Goal: Task Accomplishment & Management: Manage account settings

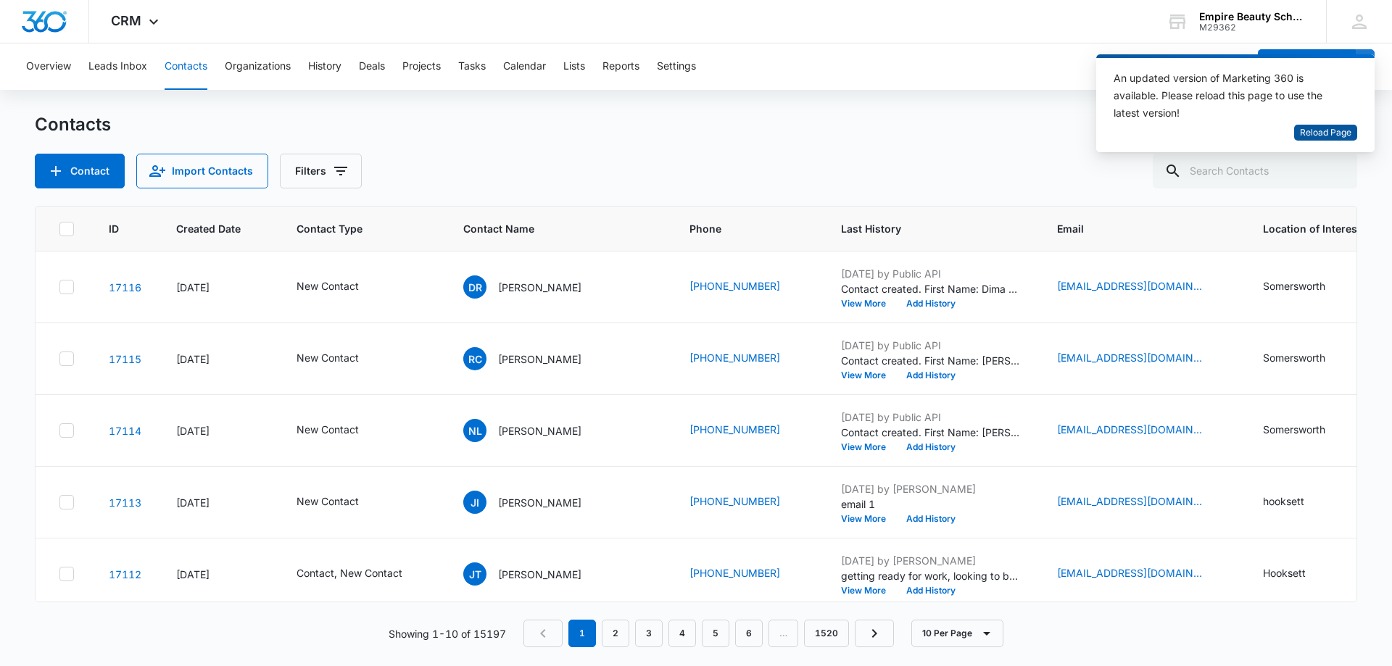
click at [1318, 133] on span "Reload Page" at bounding box center [1325, 133] width 51 height 14
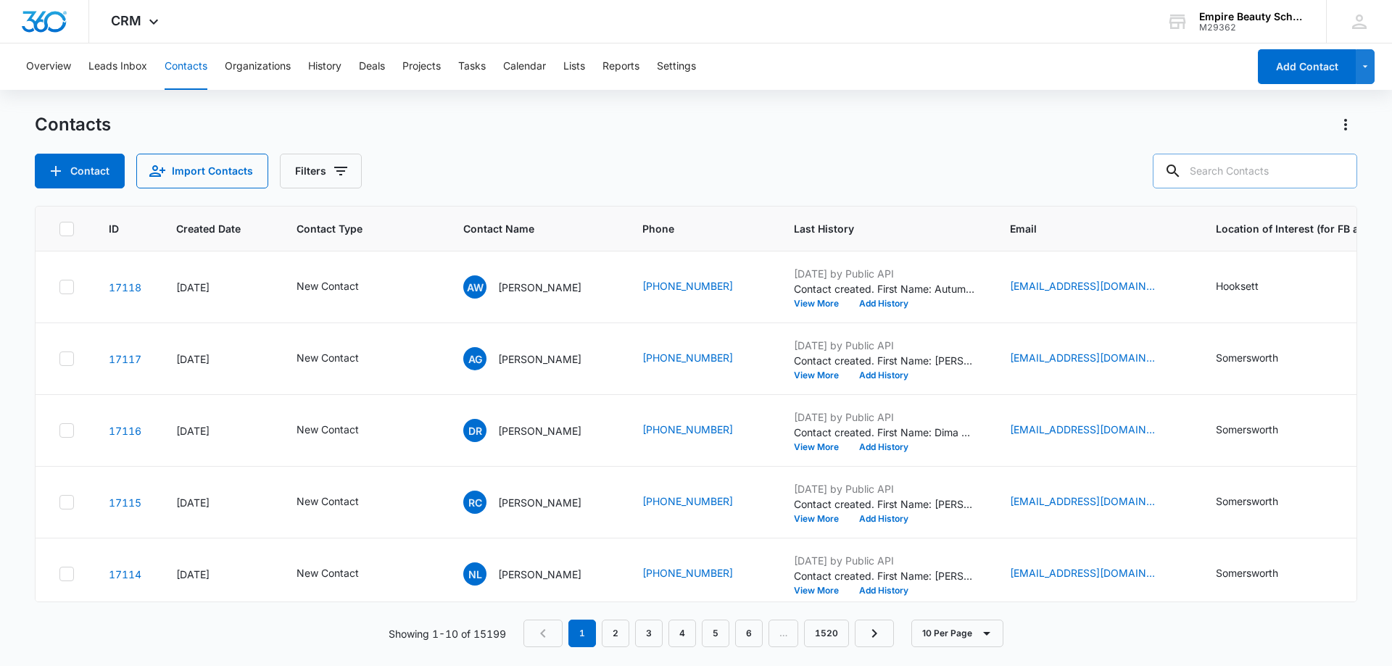
click at [1252, 167] on input "text" at bounding box center [1255, 171] width 204 height 35
type input "viaes"
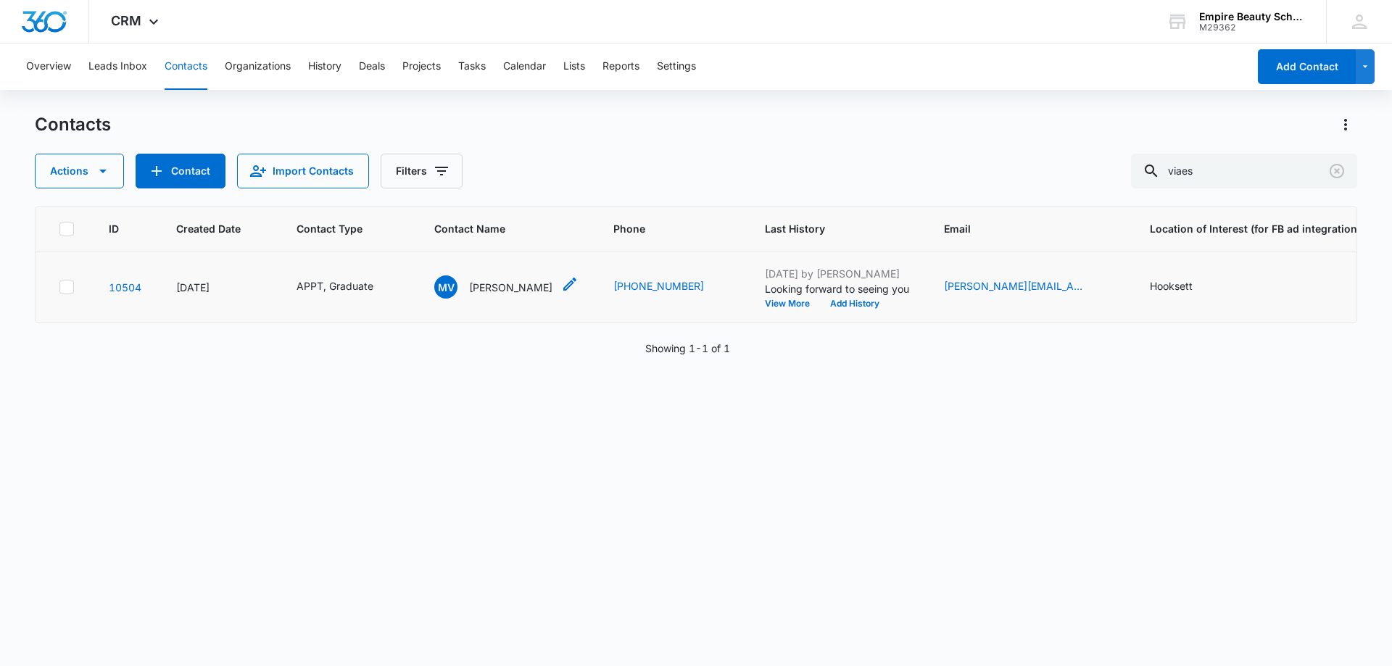
click at [517, 280] on p "[PERSON_NAME]" at bounding box center [510, 287] width 83 height 15
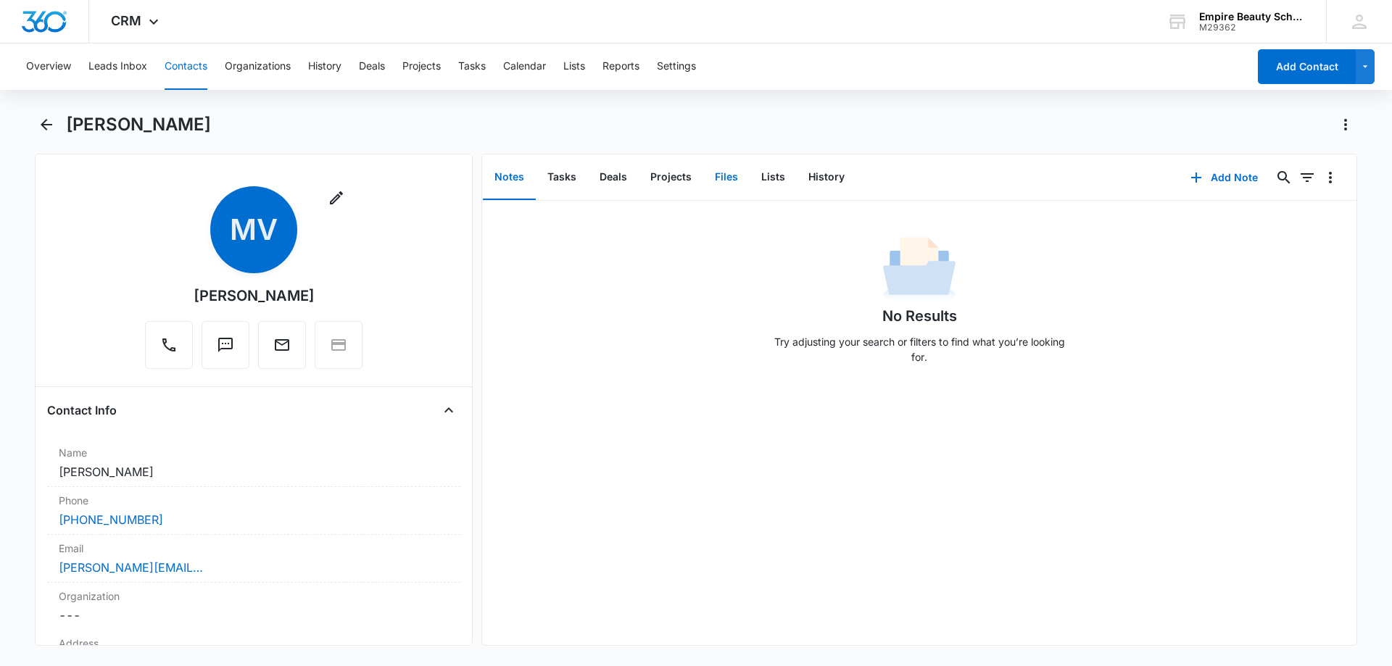
click at [719, 172] on button "Files" at bounding box center [726, 177] width 46 height 45
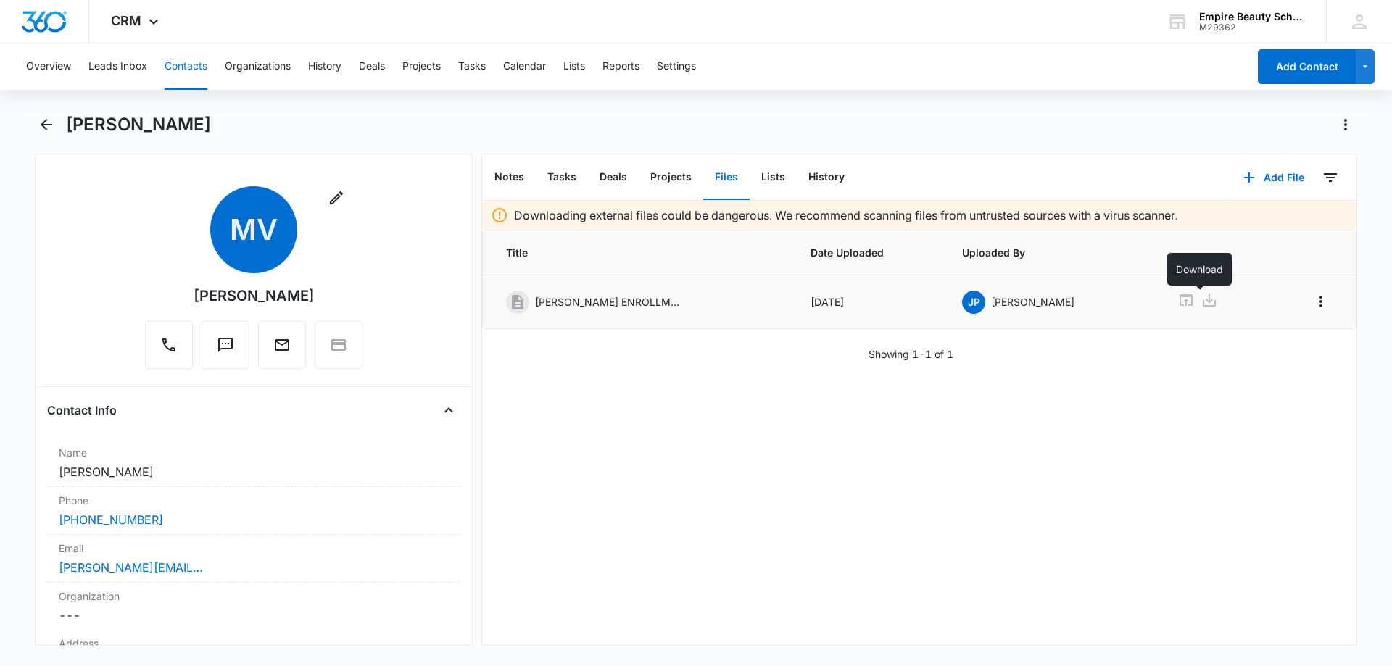
click at [1200, 299] on icon at bounding box center [1208, 299] width 17 height 17
click at [815, 170] on button "History" at bounding box center [826, 177] width 59 height 45
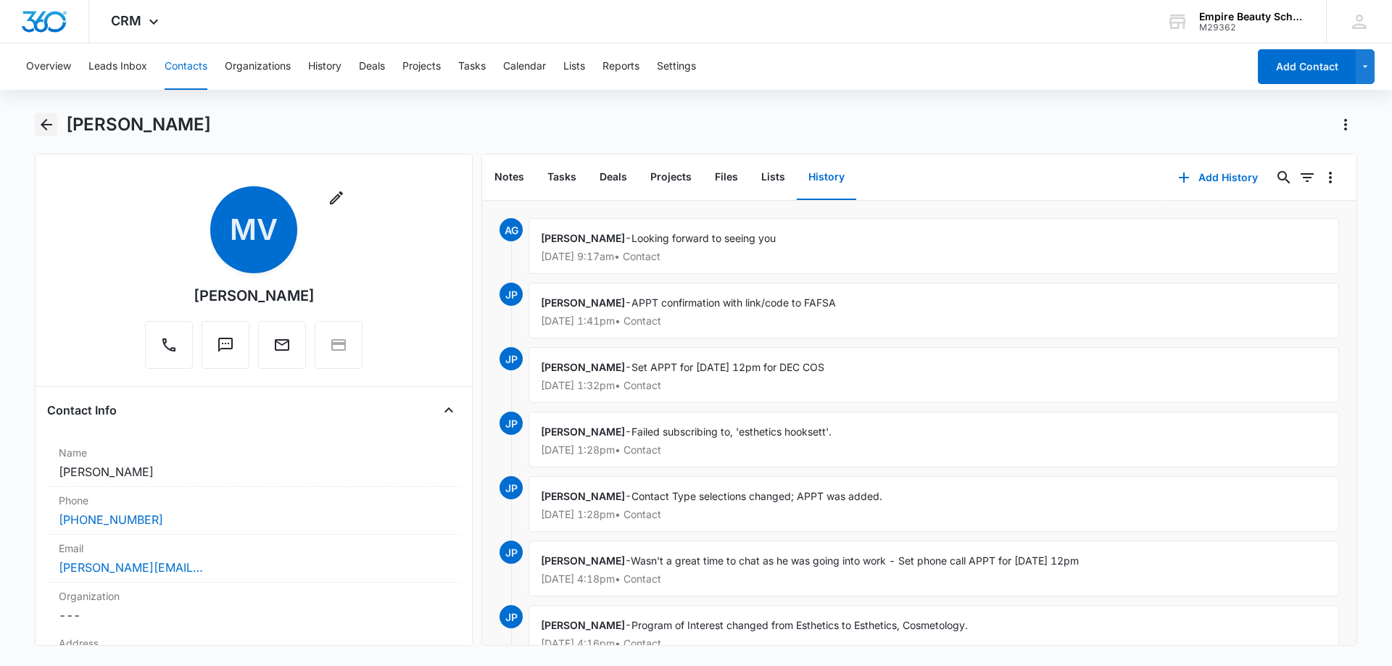
click at [41, 124] on icon "Back" at bounding box center [46, 124] width 17 height 17
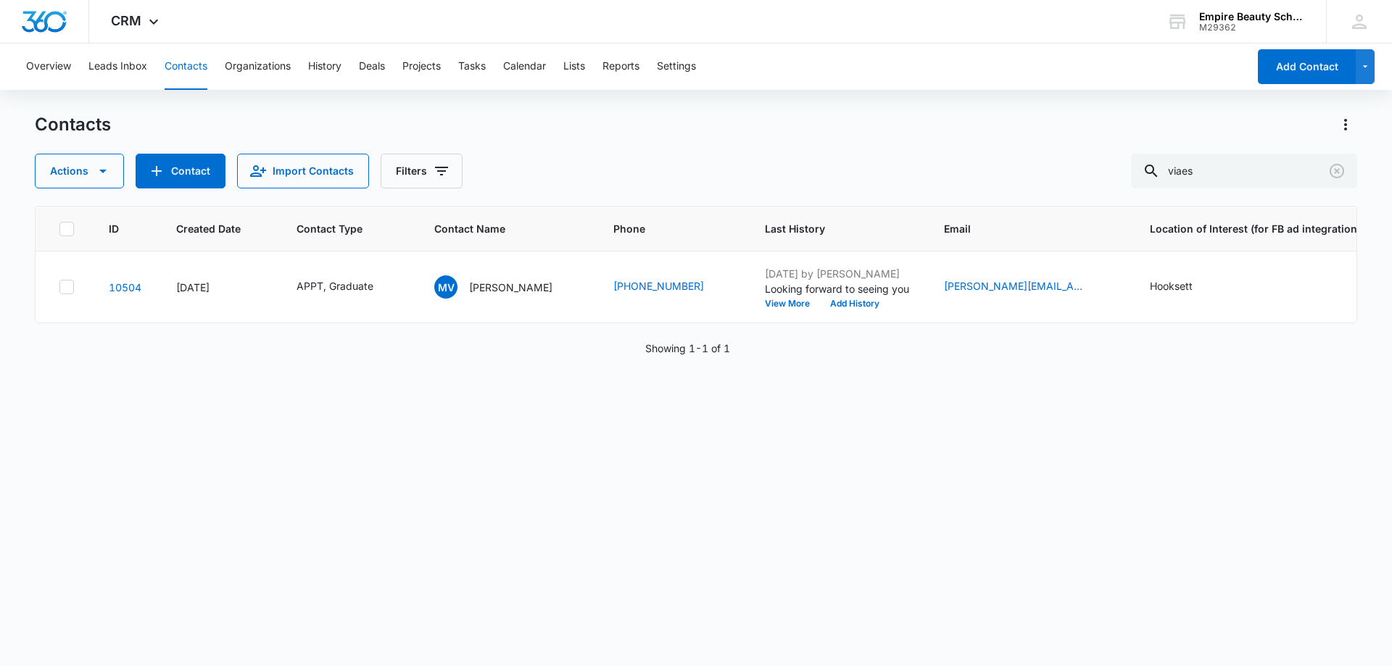
click at [582, 494] on div "ID Created Date Contact Type Contact Name Phone Last History Email Location of …" at bounding box center [696, 426] width 1322 height 441
click at [1333, 169] on icon "Clear" at bounding box center [1336, 170] width 17 height 17
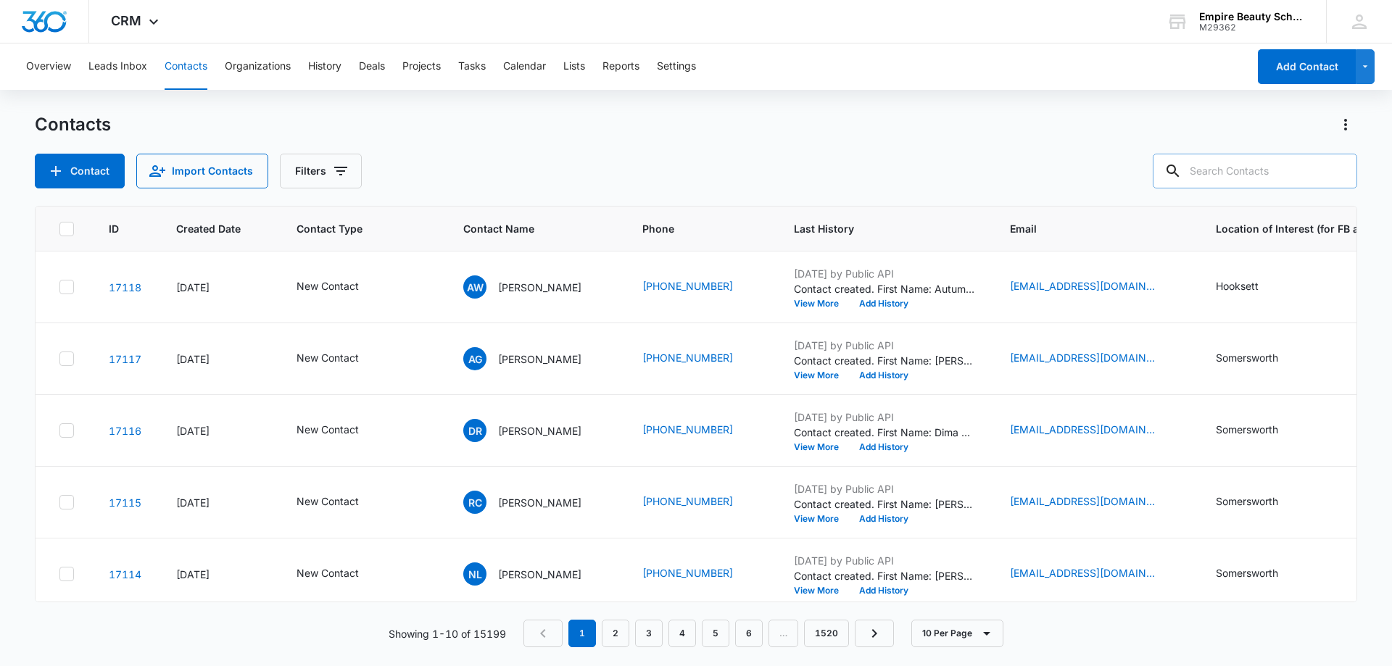
click at [639, 135] on div "Contacts" at bounding box center [696, 124] width 1322 height 23
click at [1242, 173] on input "text" at bounding box center [1255, 171] width 204 height 35
type input "viaes"
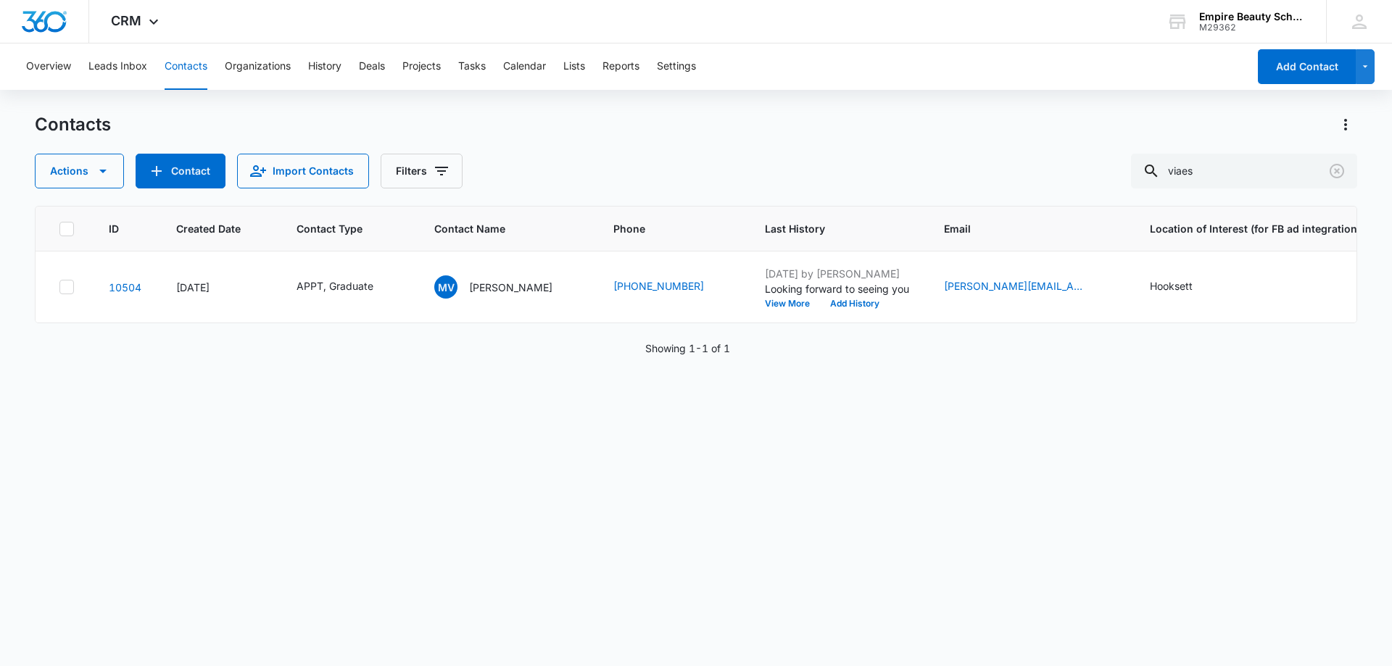
click at [578, 180] on div "Actions Contact Import Contacts Filters viaes" at bounding box center [696, 171] width 1322 height 35
click at [1332, 173] on icon "Clear" at bounding box center [1336, 170] width 17 height 17
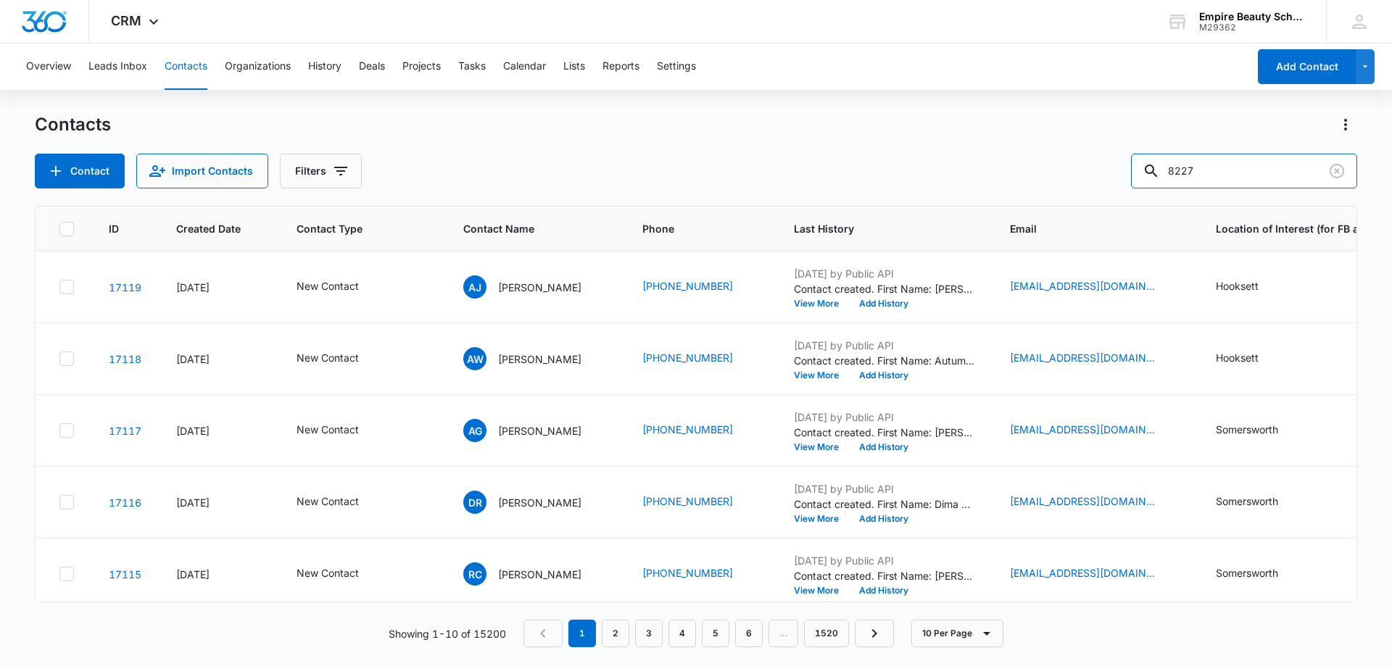
type input "8227"
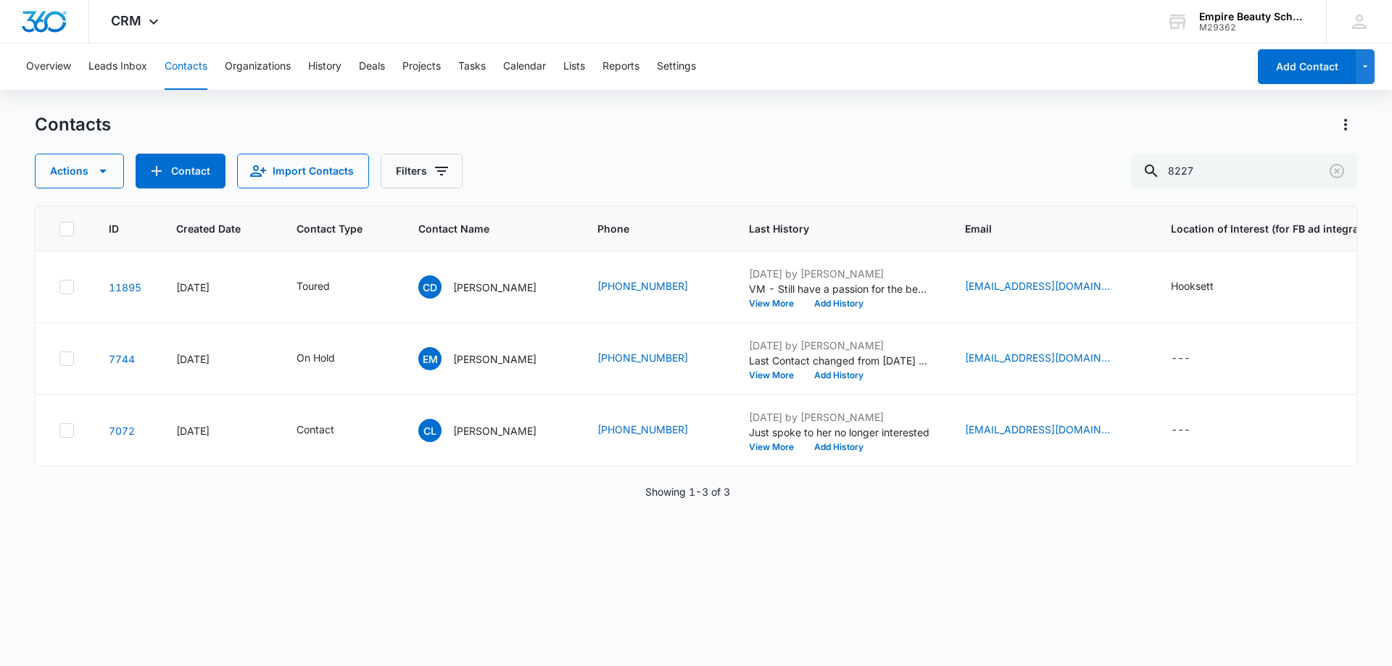
drag, startPoint x: 619, startPoint y: 153, endPoint x: 613, endPoint y: 157, distance: 7.8
click at [619, 153] on div "Contacts Actions Contact Import Contacts Filters 8227" at bounding box center [696, 150] width 1322 height 75
click at [1340, 165] on icon "Clear" at bounding box center [1336, 171] width 14 height 14
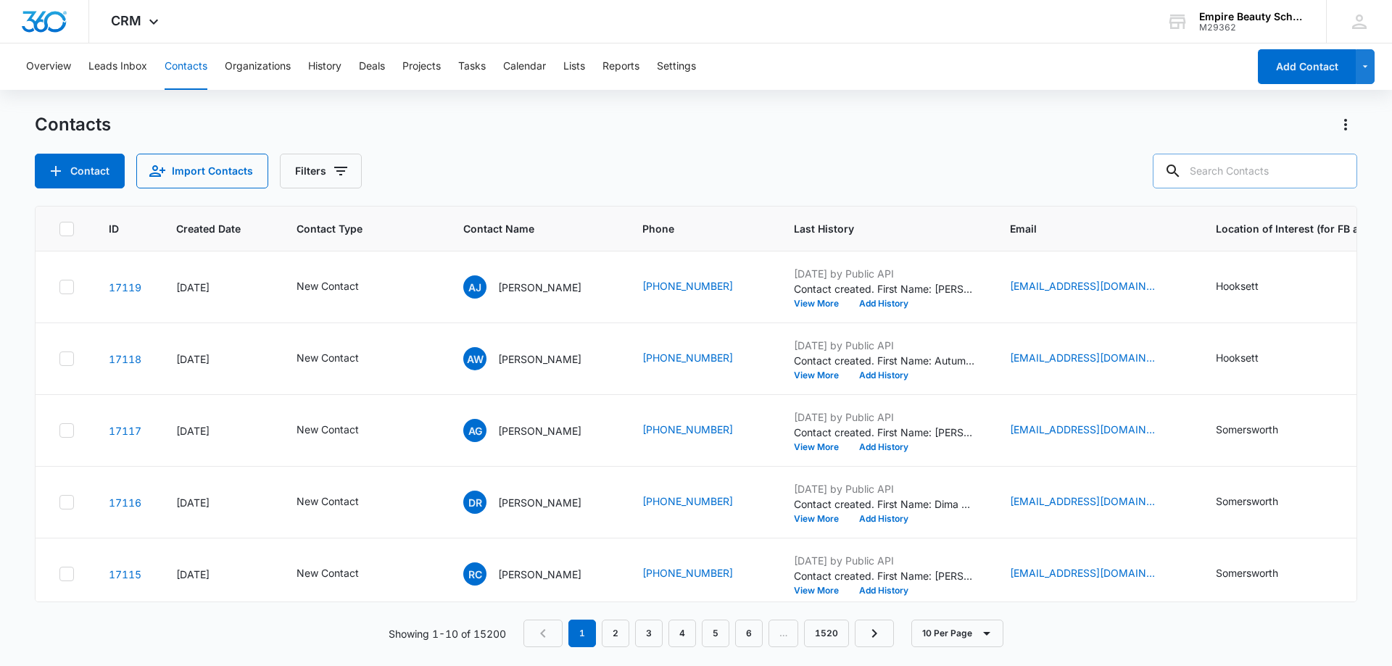
click at [1291, 165] on input "text" at bounding box center [1255, 171] width 204 height 35
type input "7678"
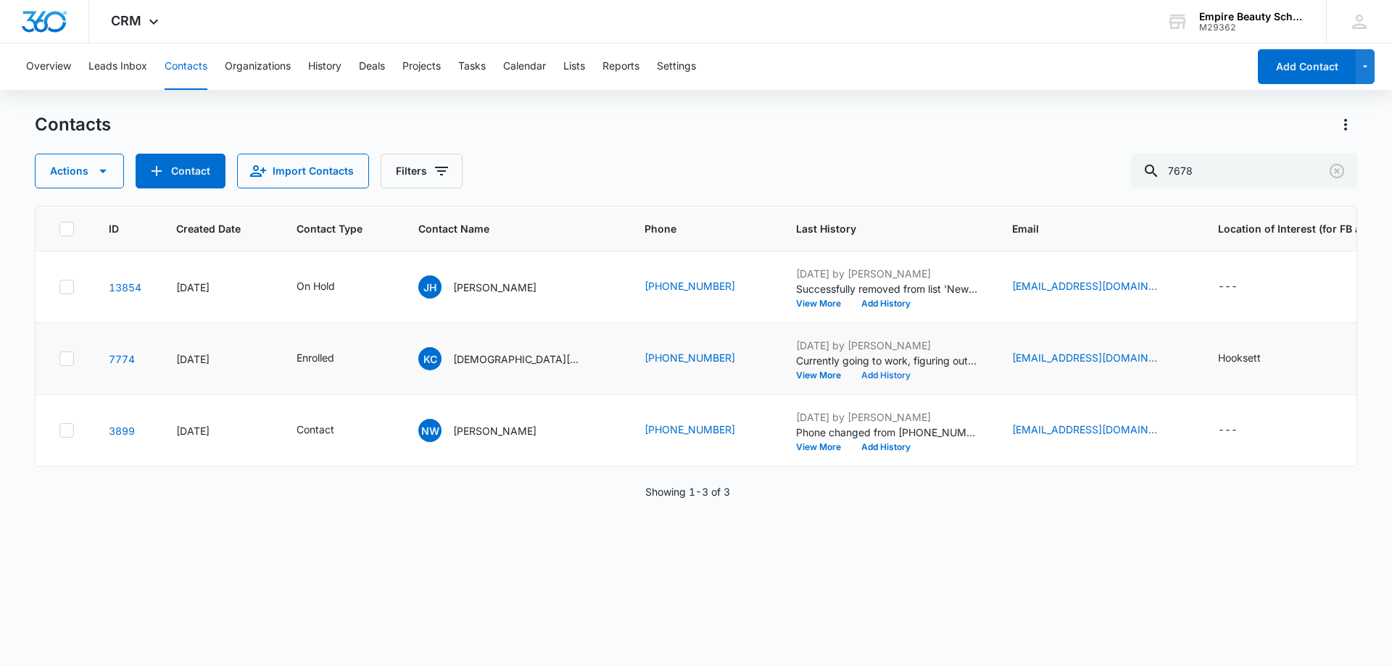
click at [851, 375] on button "Add History" at bounding box center [886, 375] width 70 height 9
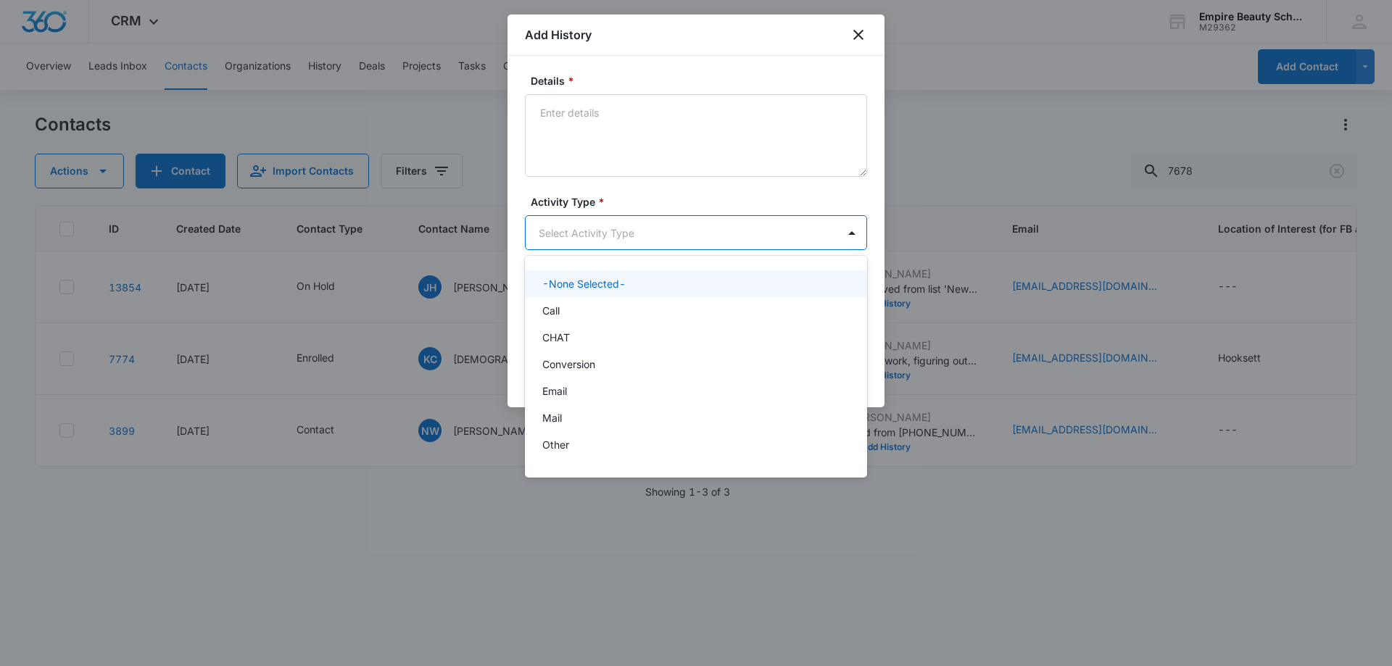
click at [567, 240] on body "CRM Apps Forms CRM Email Shop Payments POS Files Brand Settings AI Assistant Em…" at bounding box center [696, 333] width 1392 height 666
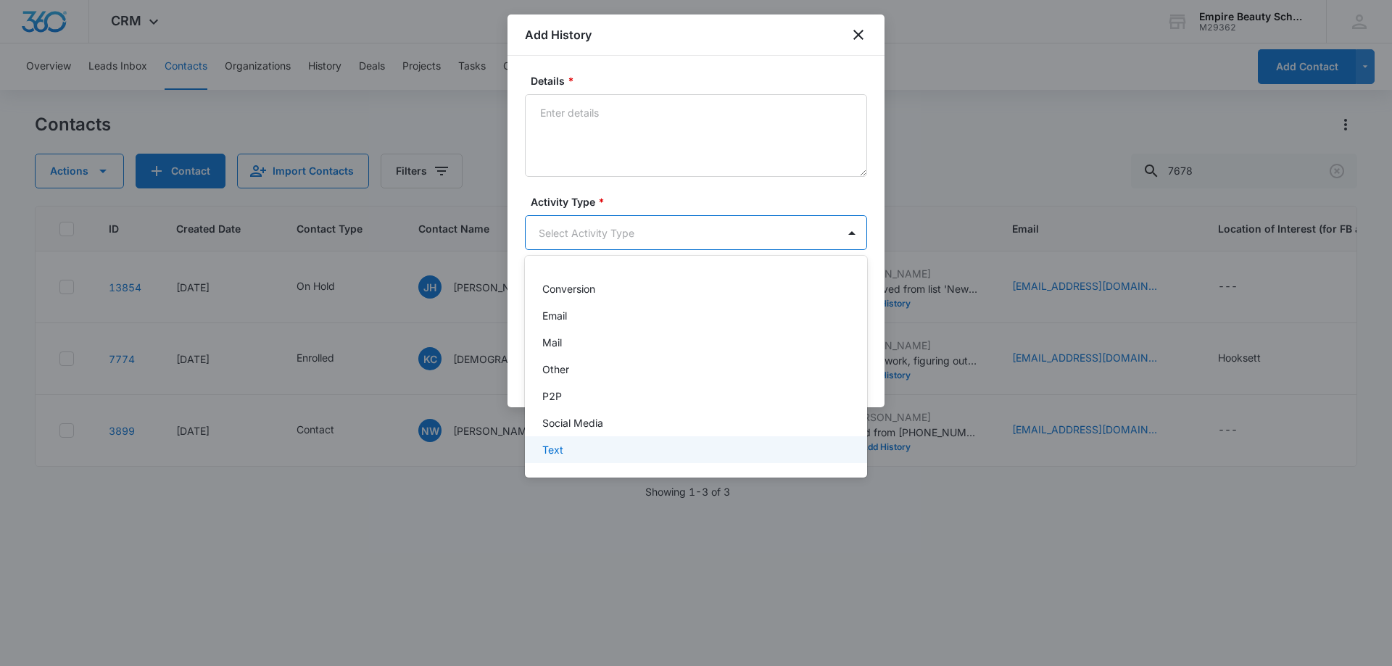
click at [557, 447] on p "Text" at bounding box center [552, 449] width 21 height 15
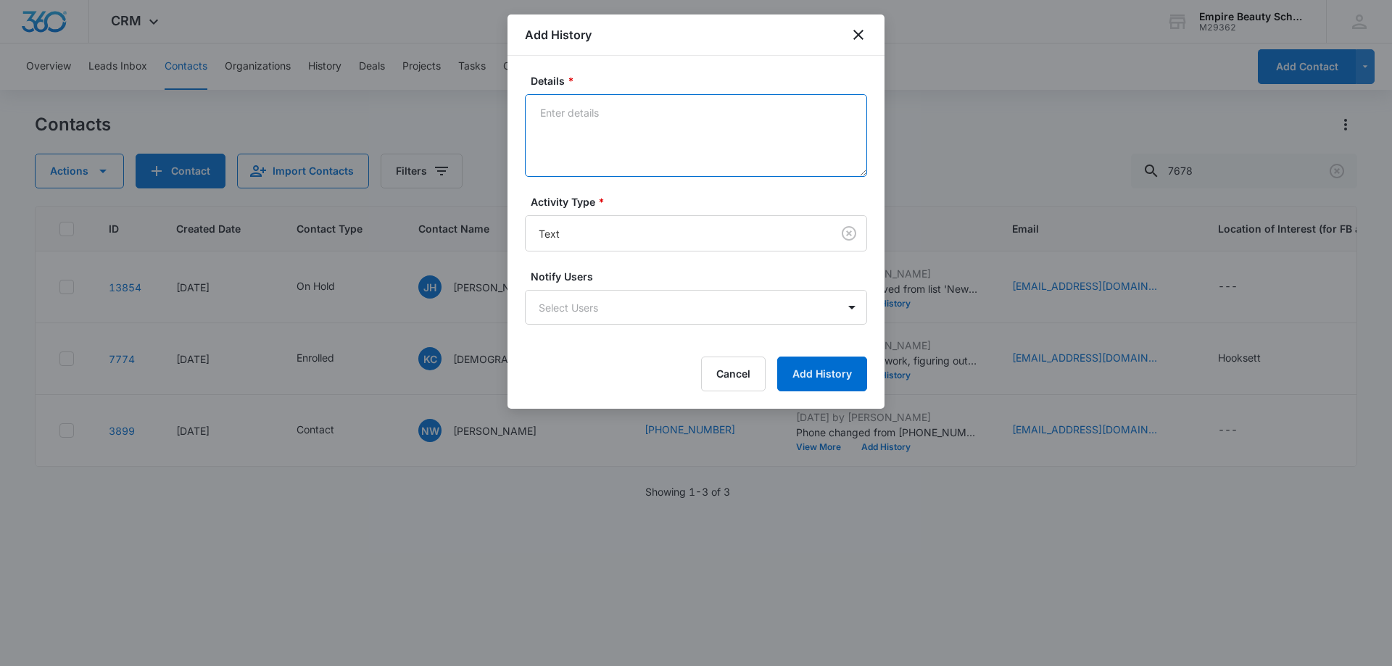
click at [588, 140] on textarea "Details *" at bounding box center [696, 135] width 342 height 83
click at [597, 107] on textarea "Provided avilable days for fa appt" at bounding box center [696, 135] width 342 height 83
click at [603, 136] on textarea "Provided available days for fa appt" at bounding box center [696, 135] width 342 height 83
type textarea "Provided available days for fa appt"
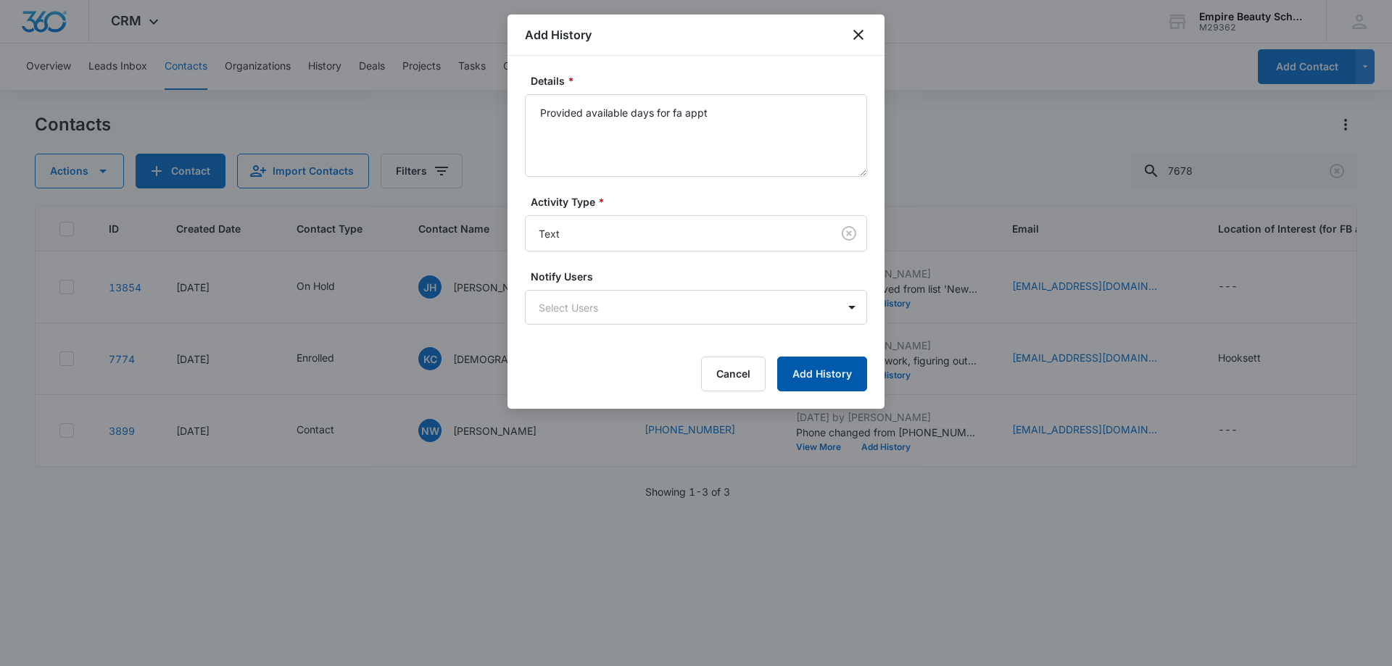
click at [827, 373] on button "Add History" at bounding box center [822, 374] width 90 height 35
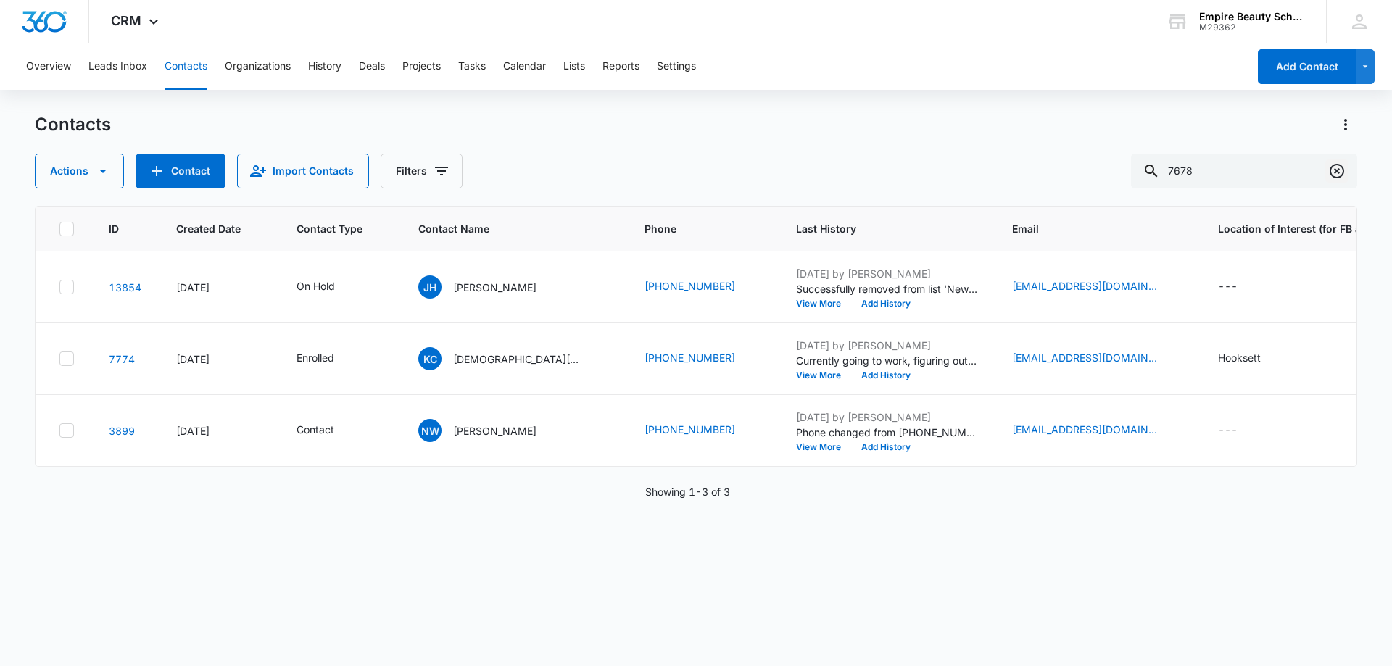
click at [1341, 169] on icon "Clear" at bounding box center [1336, 170] width 17 height 17
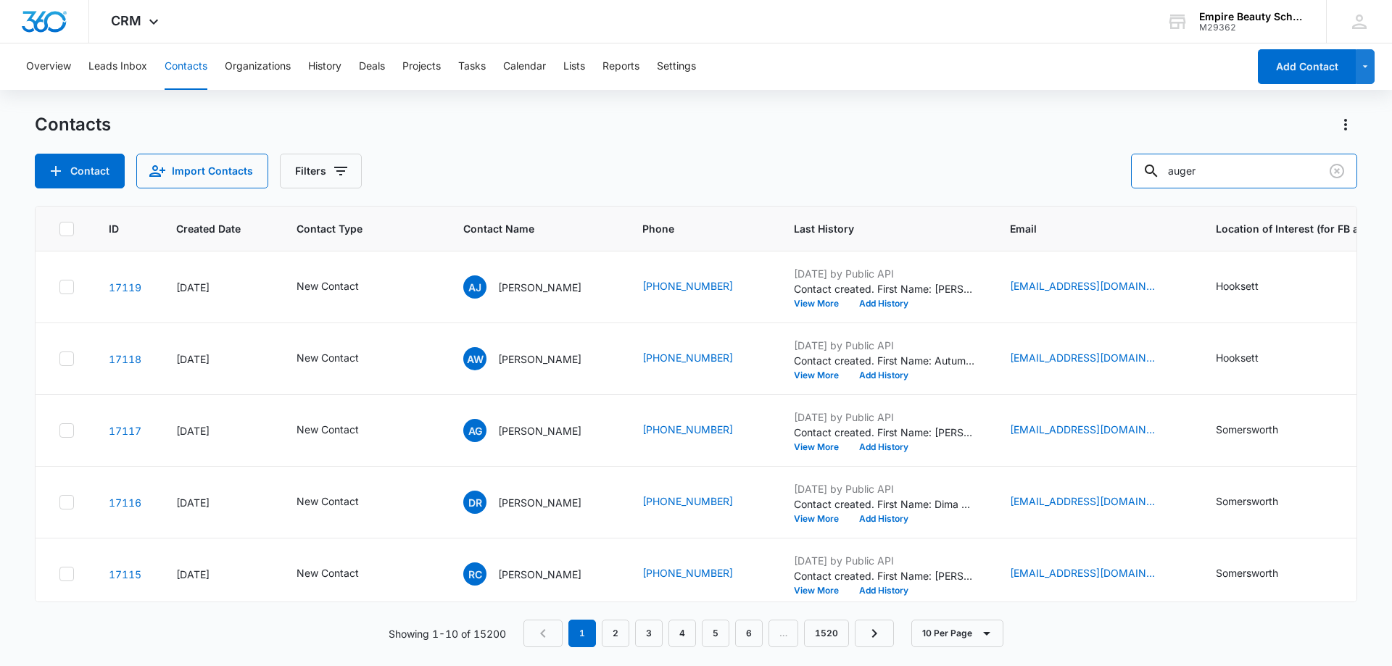
type input "auger"
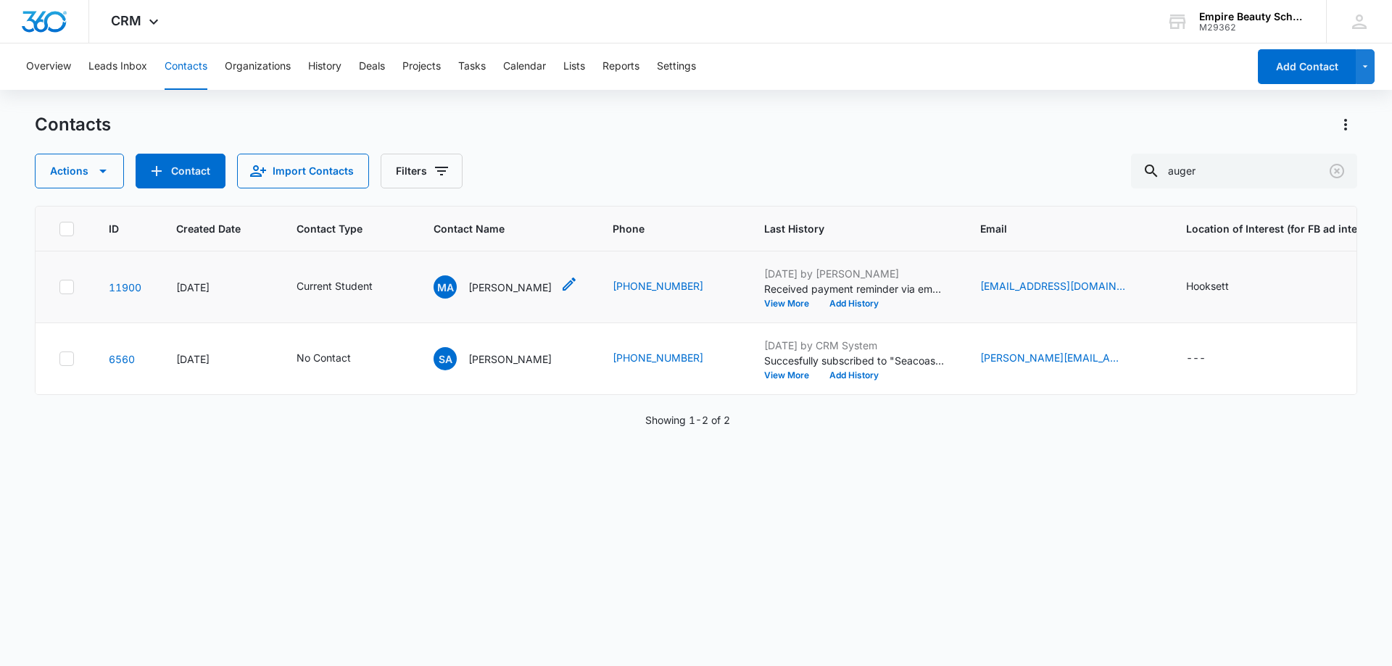
click at [495, 280] on p "[PERSON_NAME]" at bounding box center [509, 287] width 83 height 15
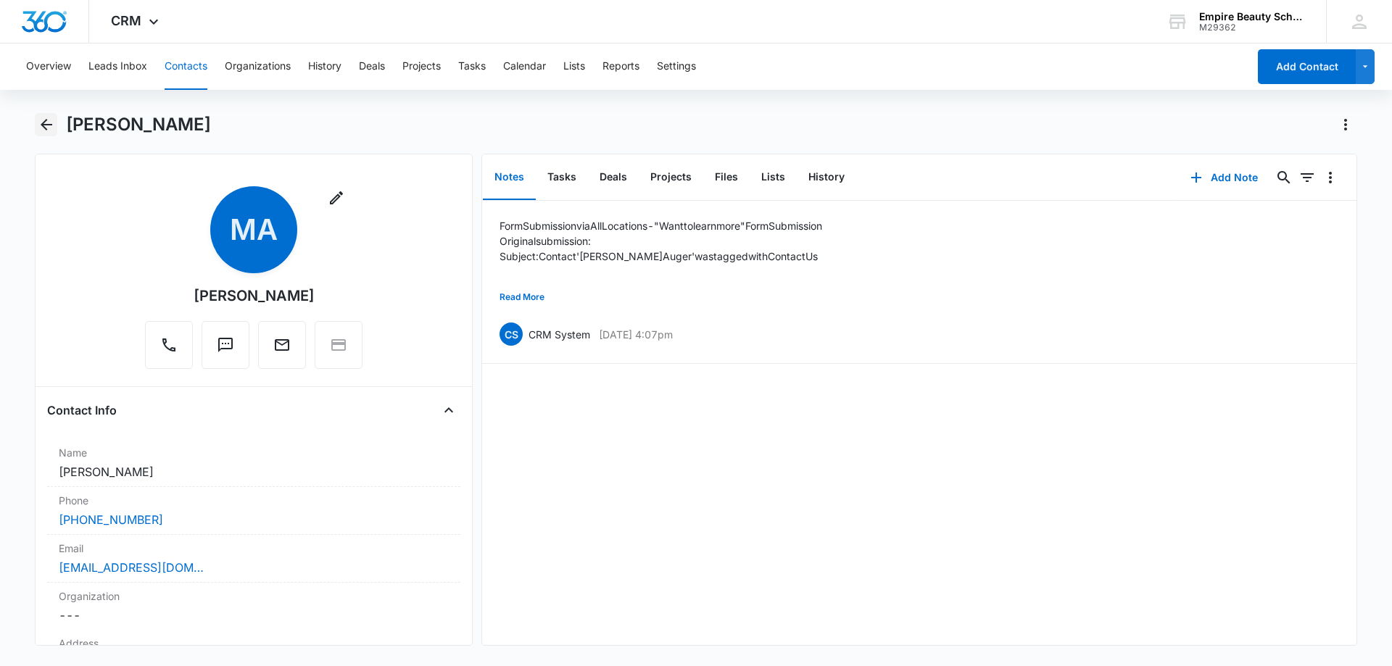
click at [52, 129] on icon "Back" at bounding box center [46, 124] width 17 height 17
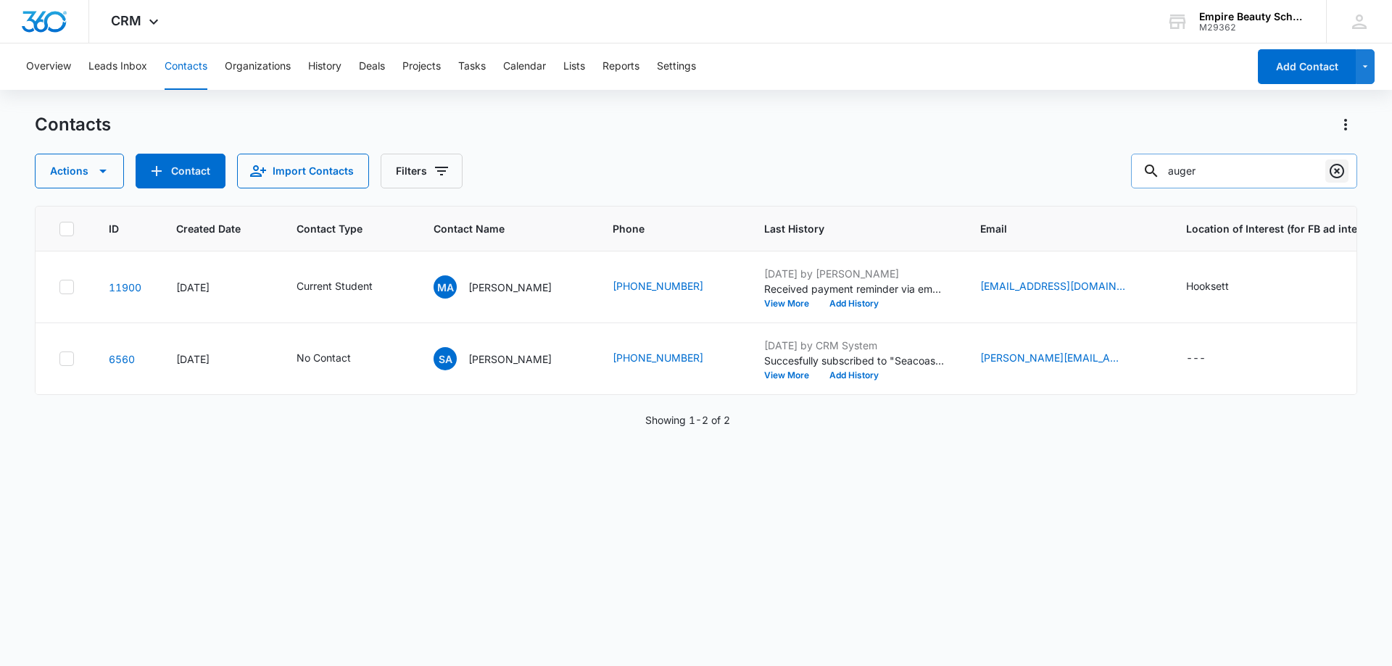
click at [1340, 169] on icon "Clear" at bounding box center [1336, 170] width 17 height 17
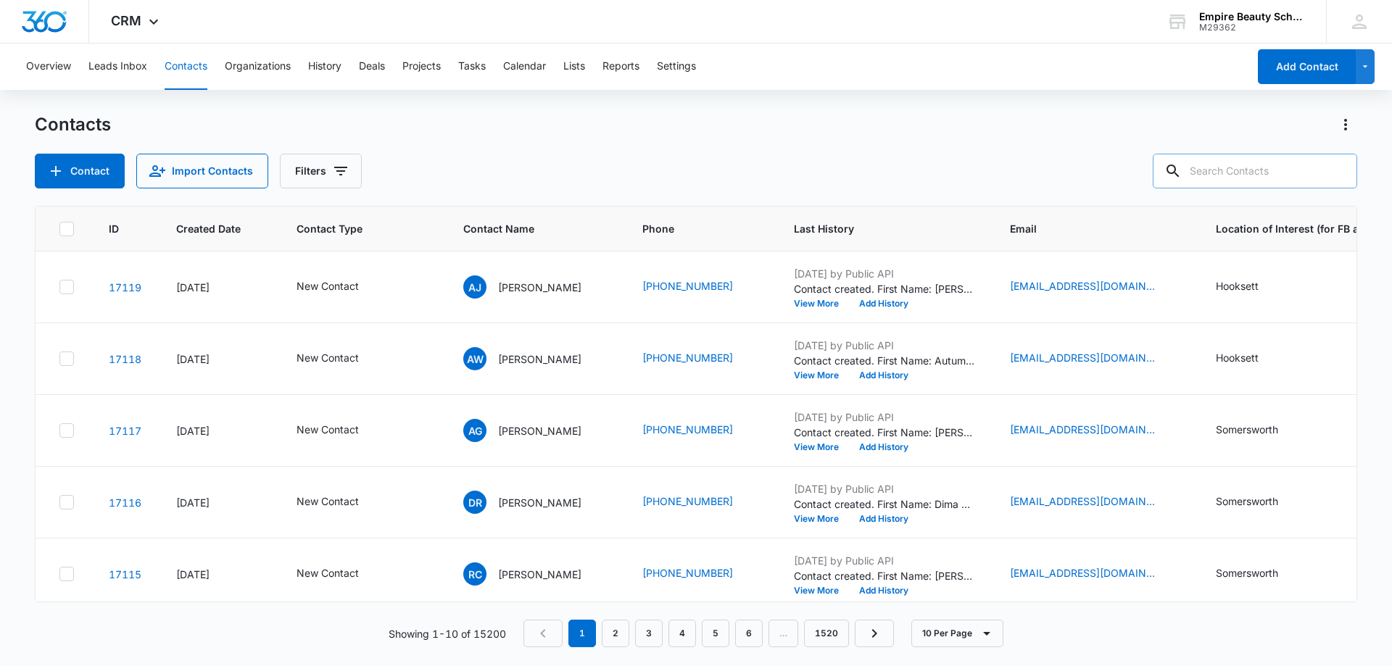
click at [1241, 173] on input "text" at bounding box center [1255, 171] width 204 height 35
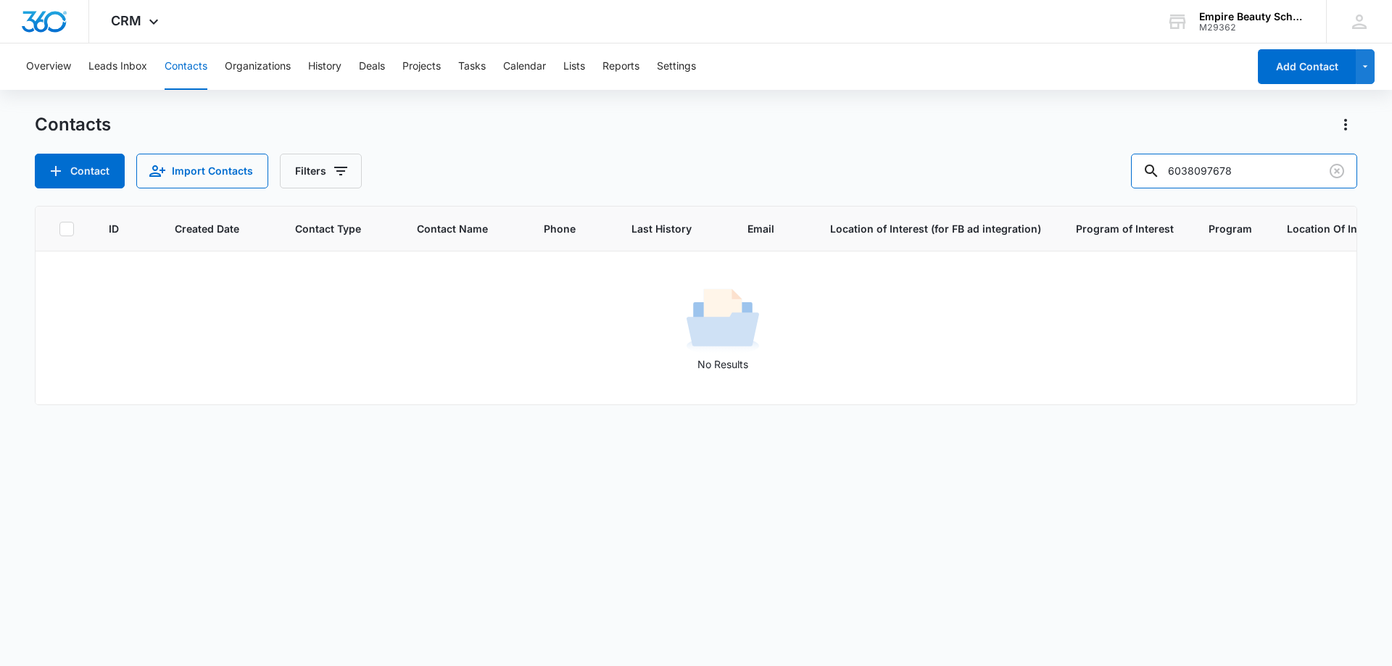
drag, startPoint x: 1219, startPoint y: 170, endPoint x: 947, endPoint y: 173, distance: 271.8
click at [947, 173] on div "Contact Import Contacts Filters 6038097678" at bounding box center [696, 171] width 1322 height 35
type input "7678"
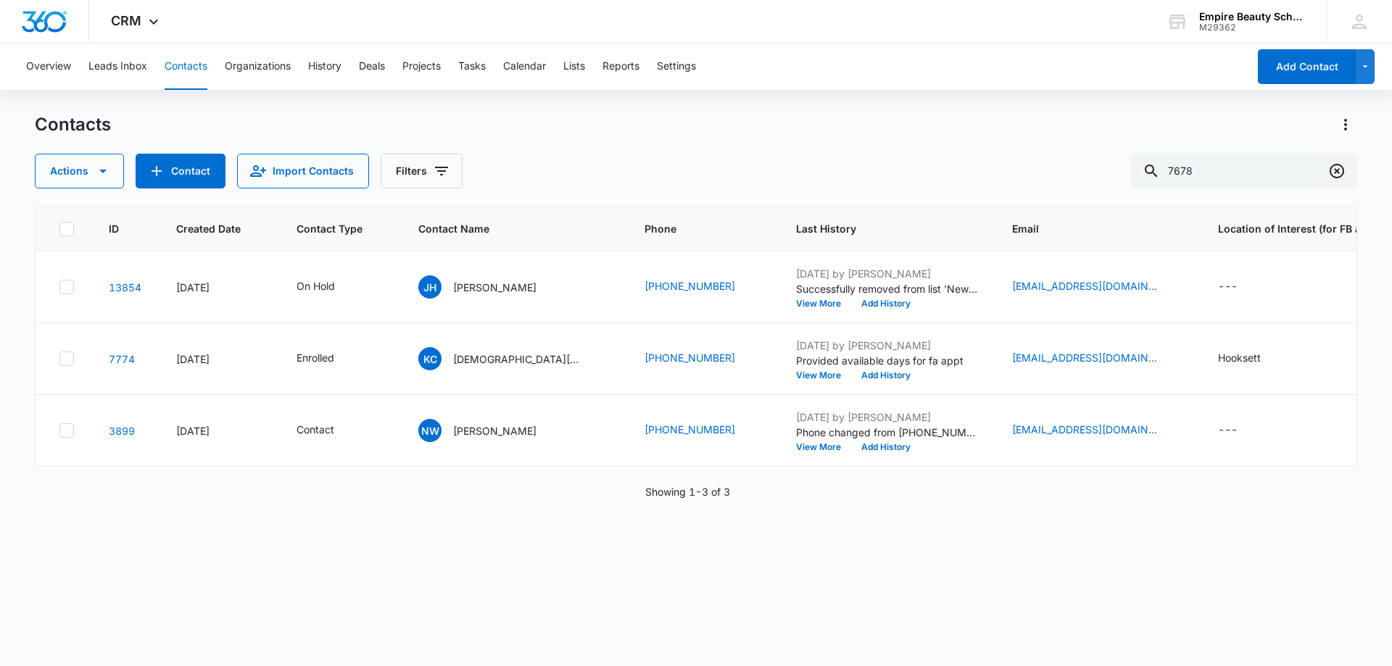
click at [1345, 172] on icon "Clear" at bounding box center [1336, 170] width 17 height 17
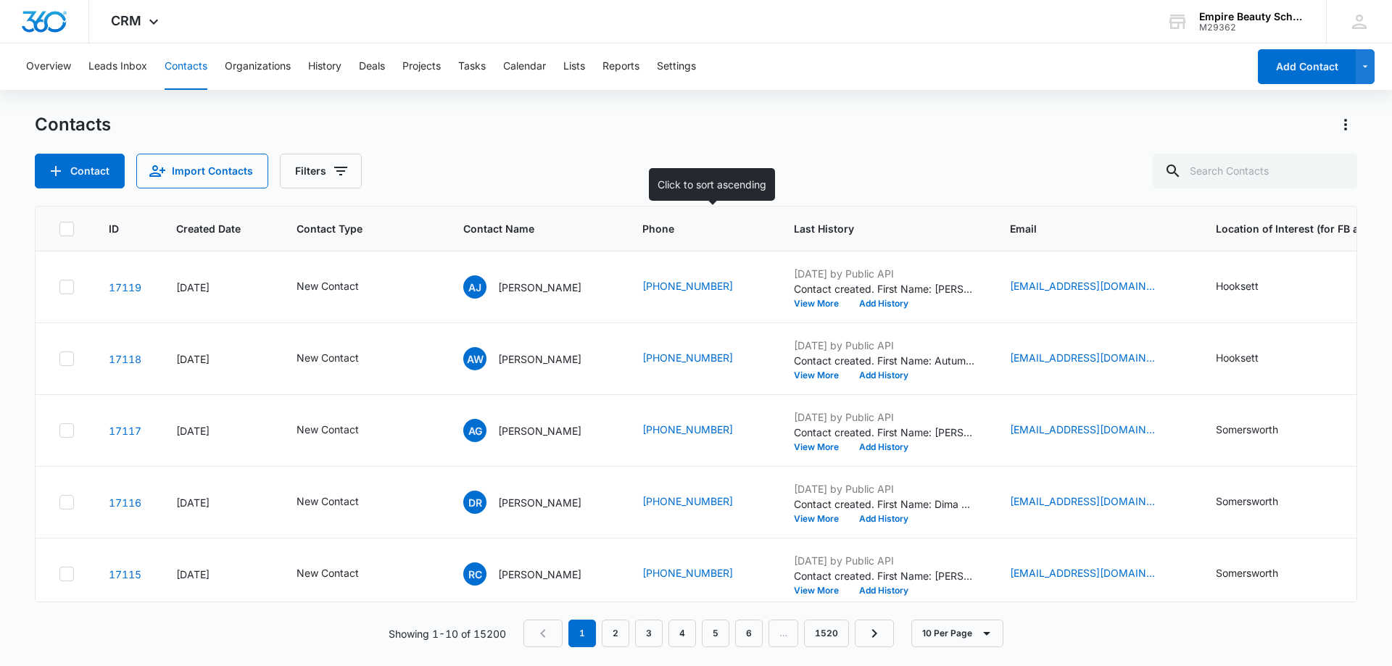
click at [776, 168] on div "Contact Import Contacts Filters" at bounding box center [696, 171] width 1322 height 35
click at [1243, 162] on input "text" at bounding box center [1255, 171] width 204 height 35
type input "viaes"
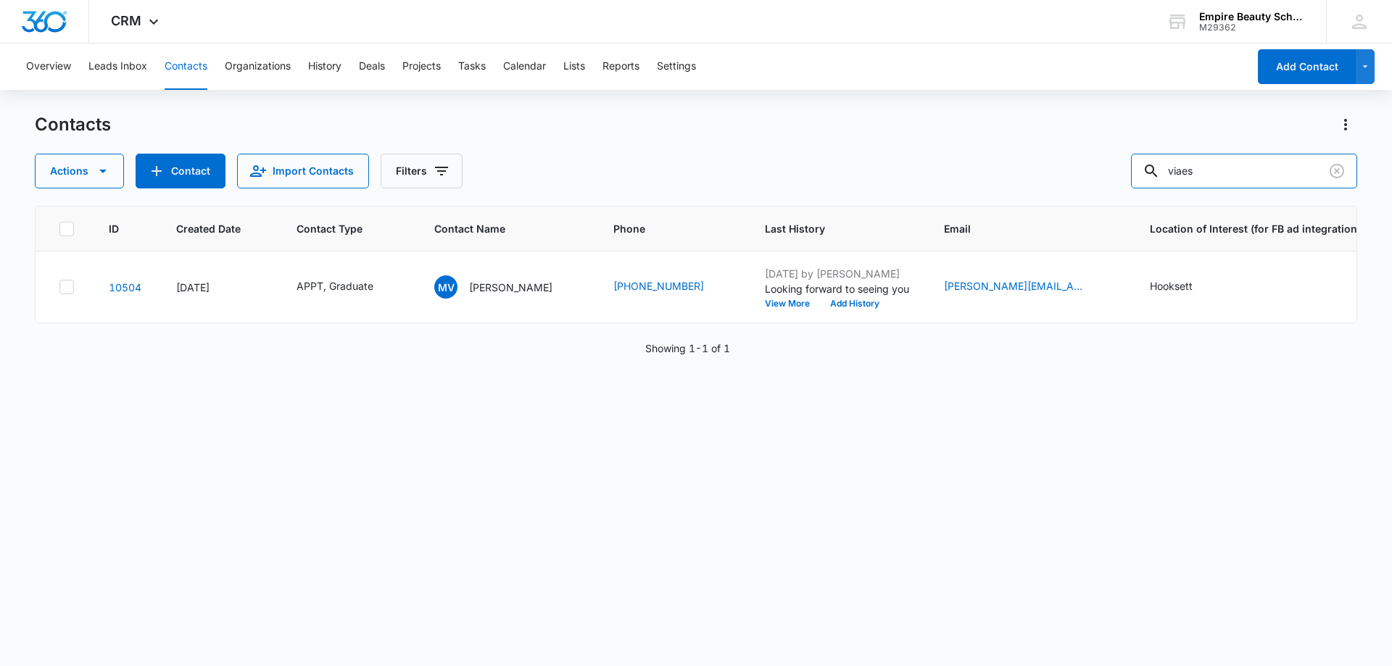
scroll to position [0, 121]
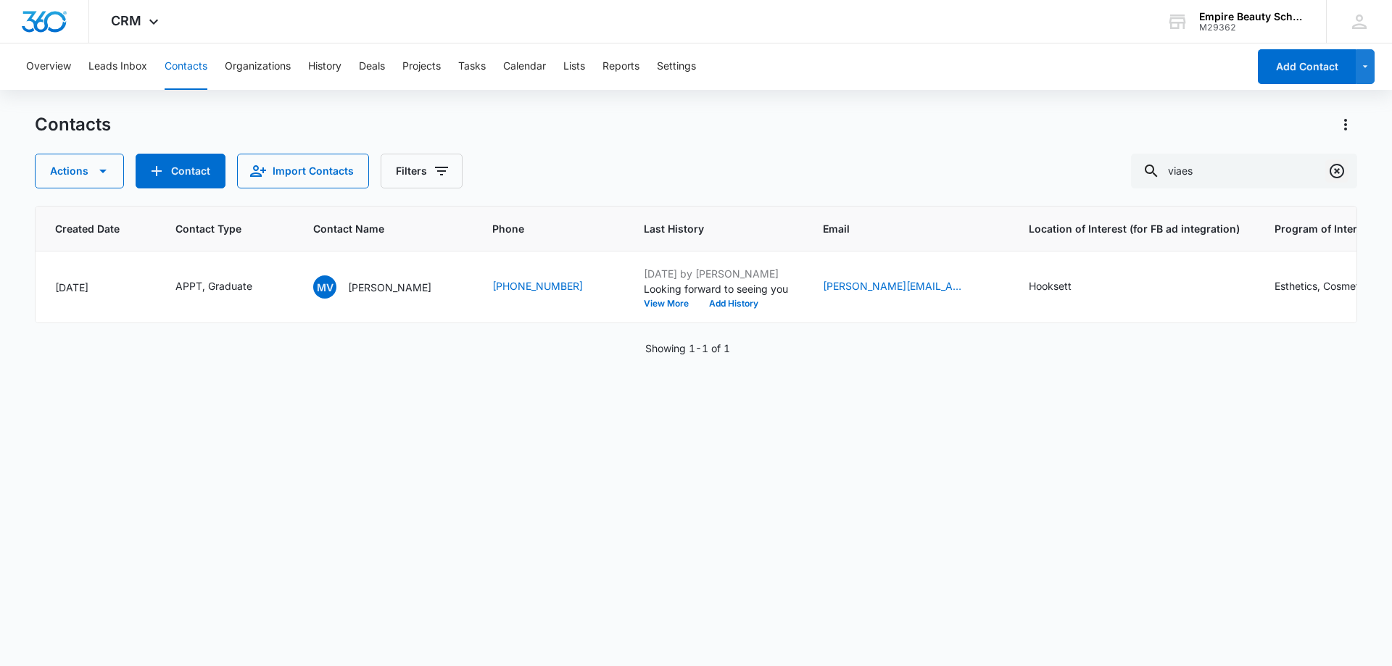
click at [1337, 174] on icon "Clear" at bounding box center [1336, 170] width 17 height 17
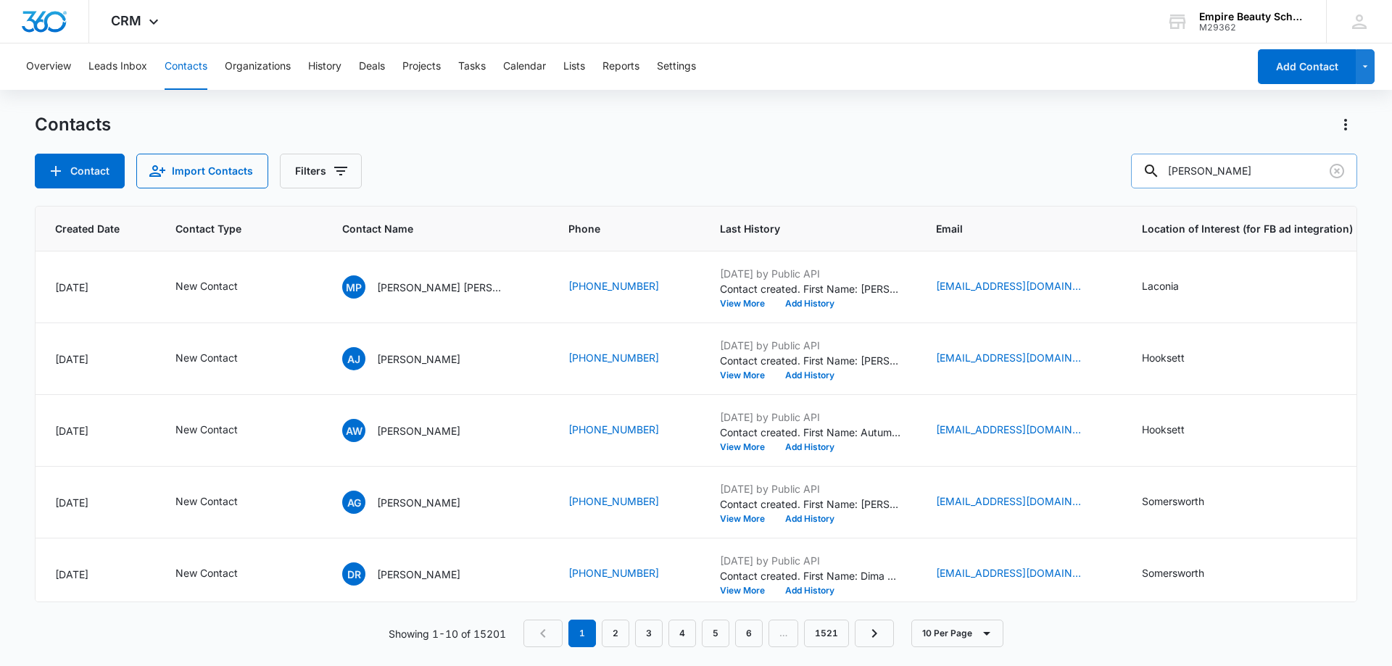
type input "[PERSON_NAME]"
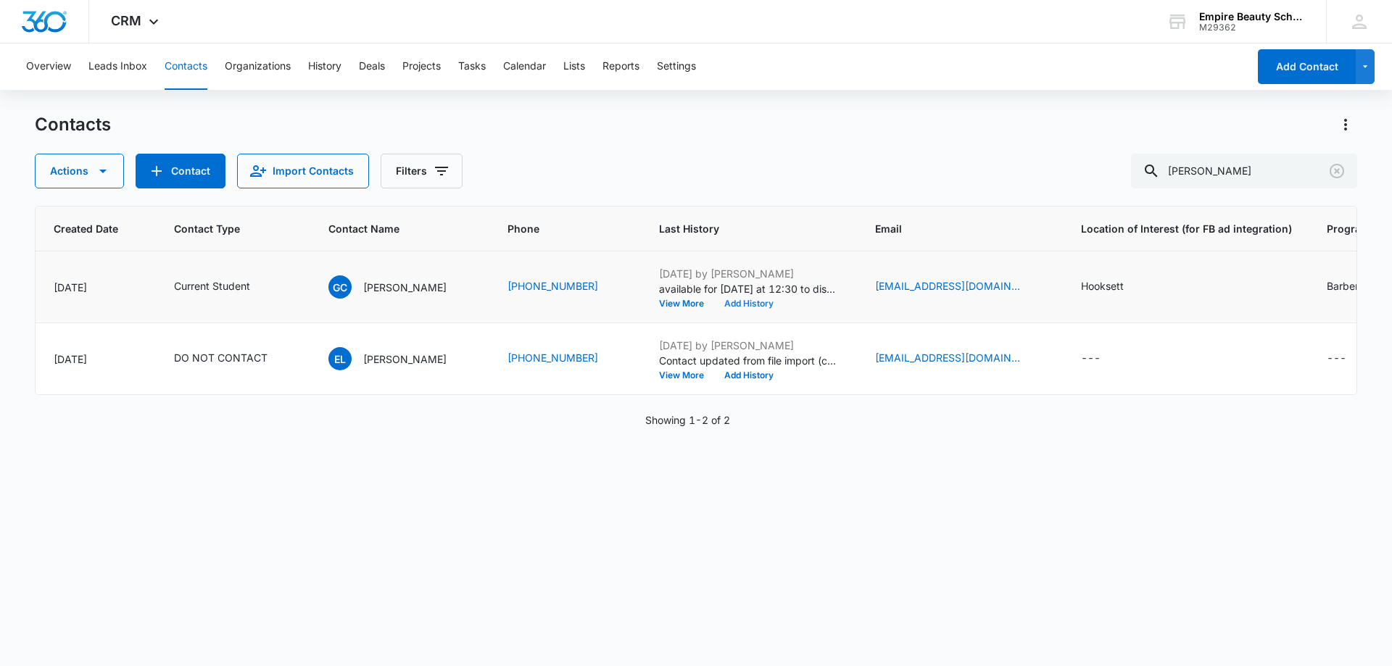
click at [763, 306] on button "Add History" at bounding box center [749, 303] width 70 height 9
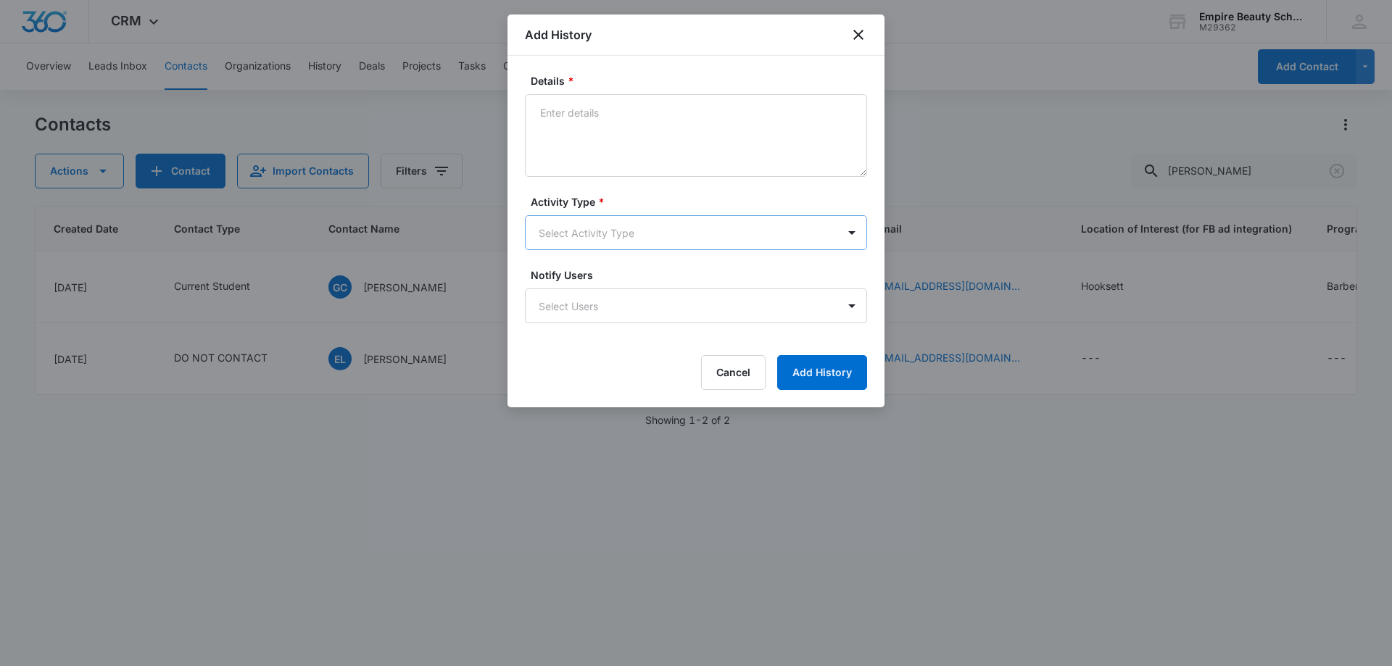
click at [595, 237] on body "CRM Apps Forms CRM Email Shop Payments POS Files Brand Settings AI Assistant Em…" at bounding box center [696, 333] width 1392 height 666
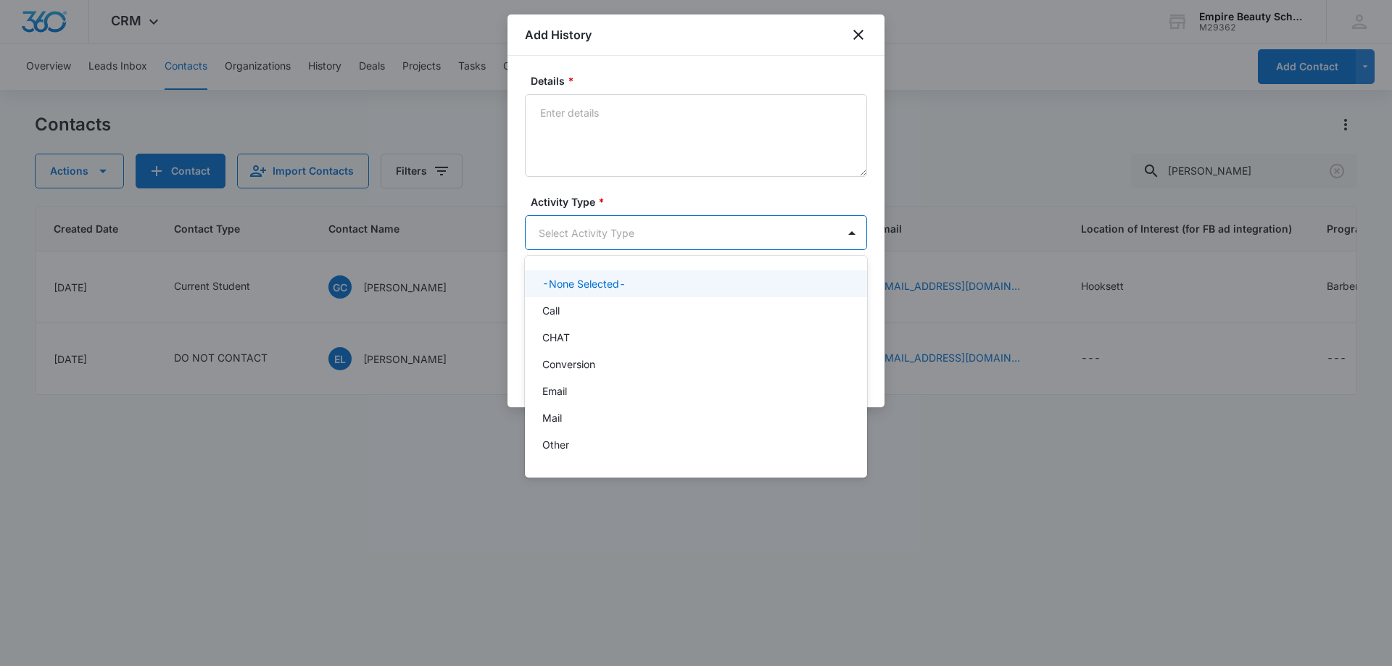
scroll to position [75, 0]
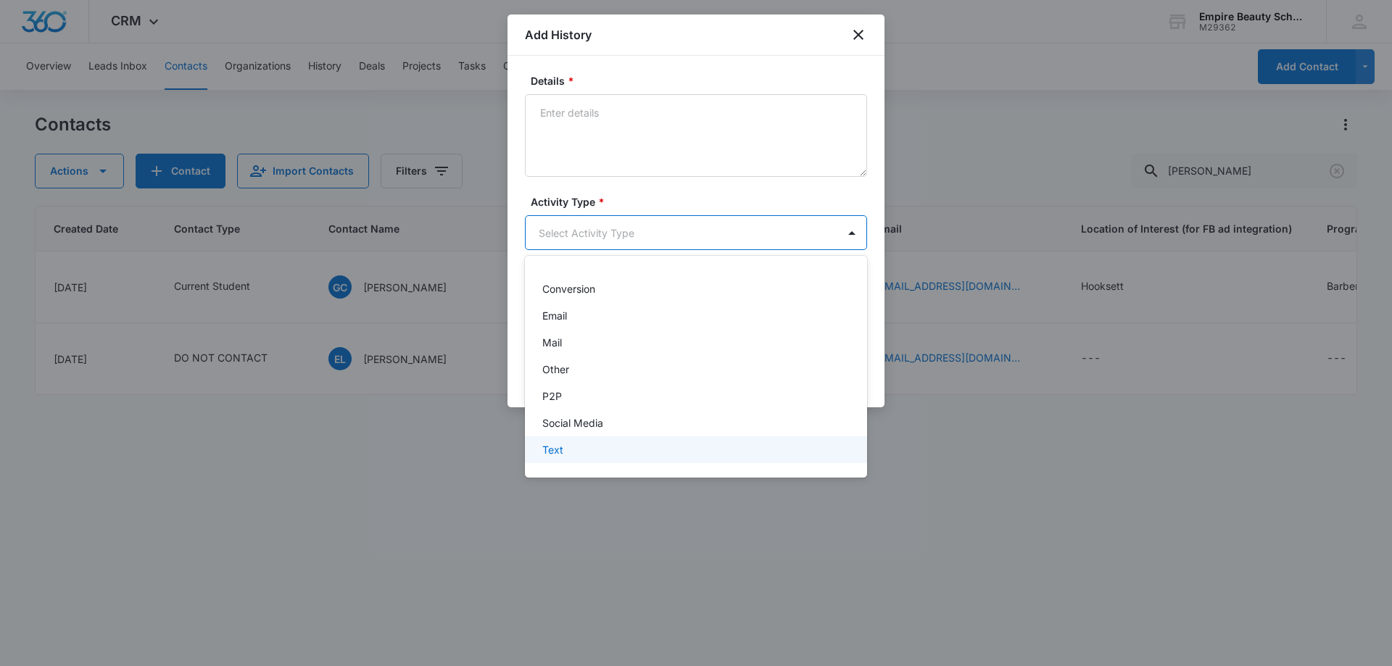
click at [577, 447] on div "Text" at bounding box center [694, 449] width 304 height 15
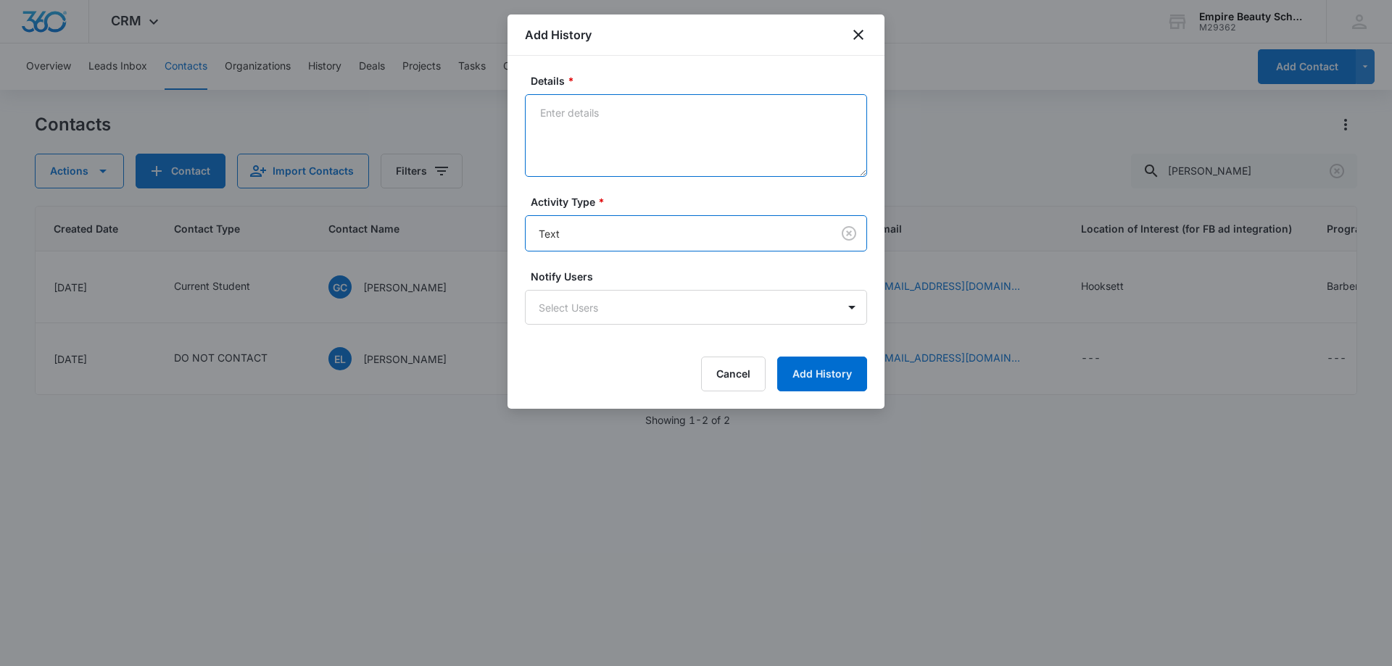
click at [619, 132] on textarea "Details *" at bounding box center [696, 135] width 342 height 83
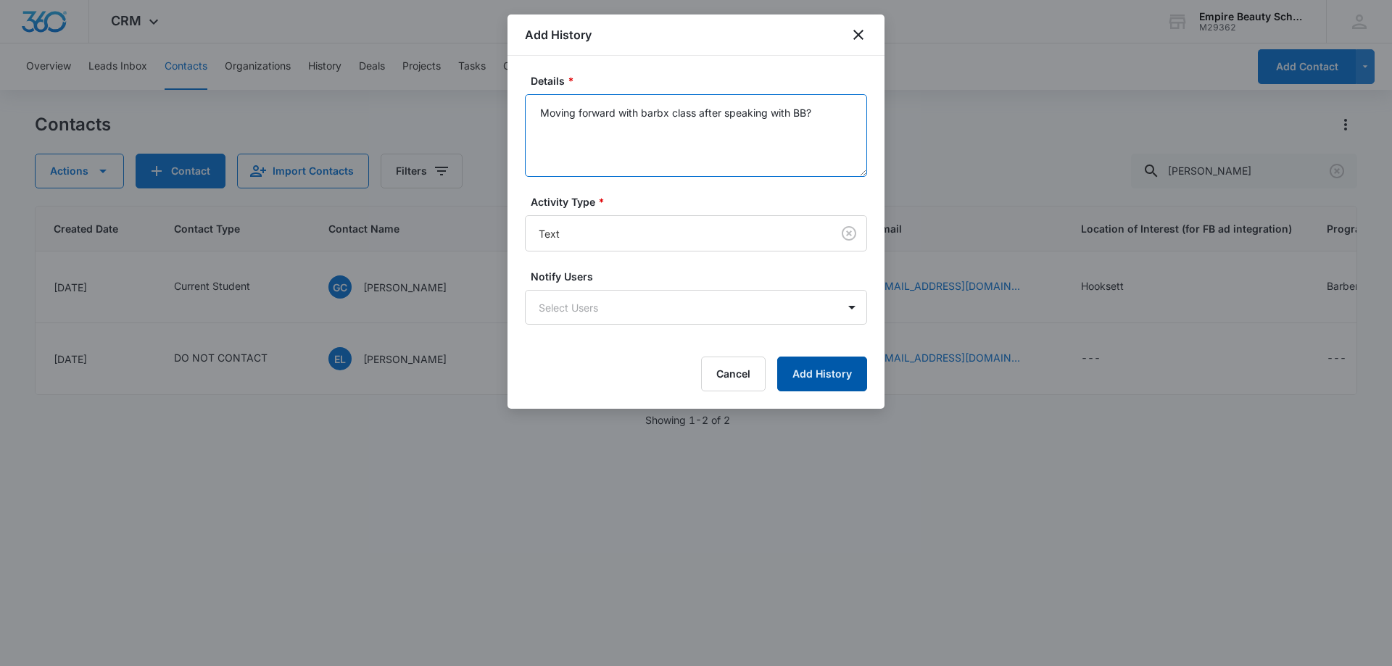
type textarea "Moving forward with barbx class after speaking with BB?"
click at [811, 373] on button "Add History" at bounding box center [822, 374] width 90 height 35
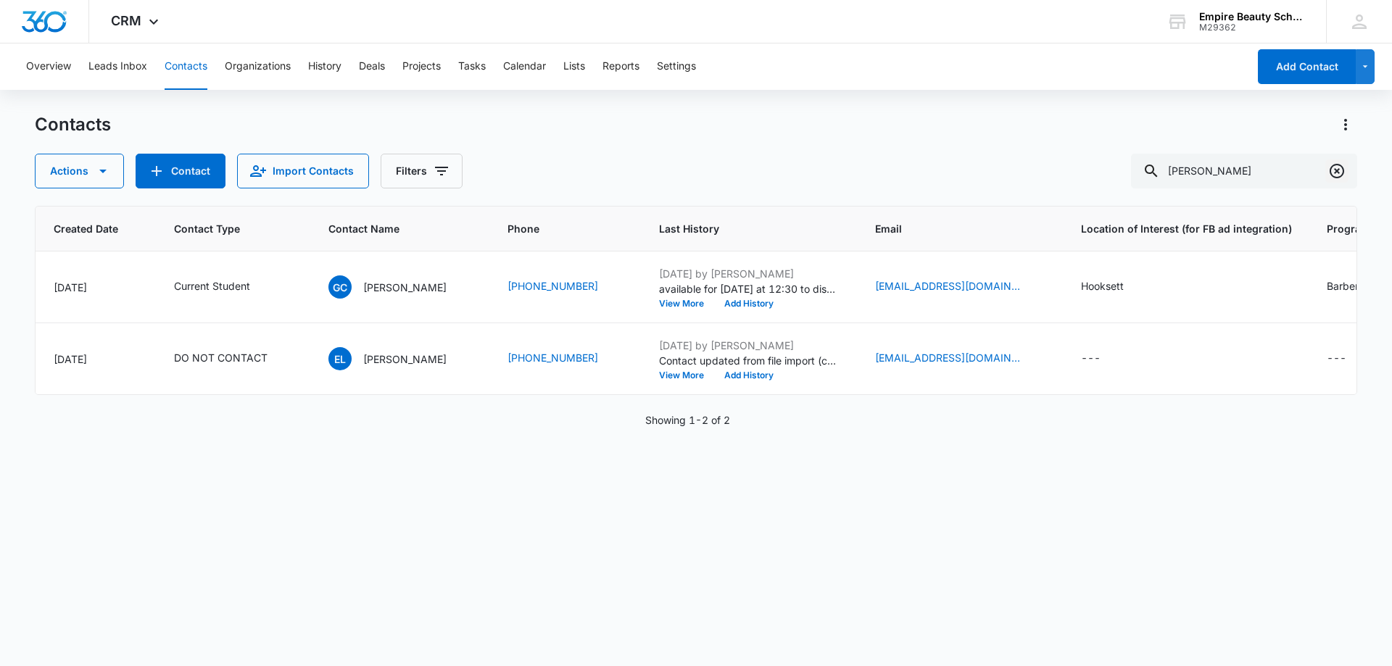
click at [1347, 171] on button "Clear" at bounding box center [1336, 170] width 23 height 23
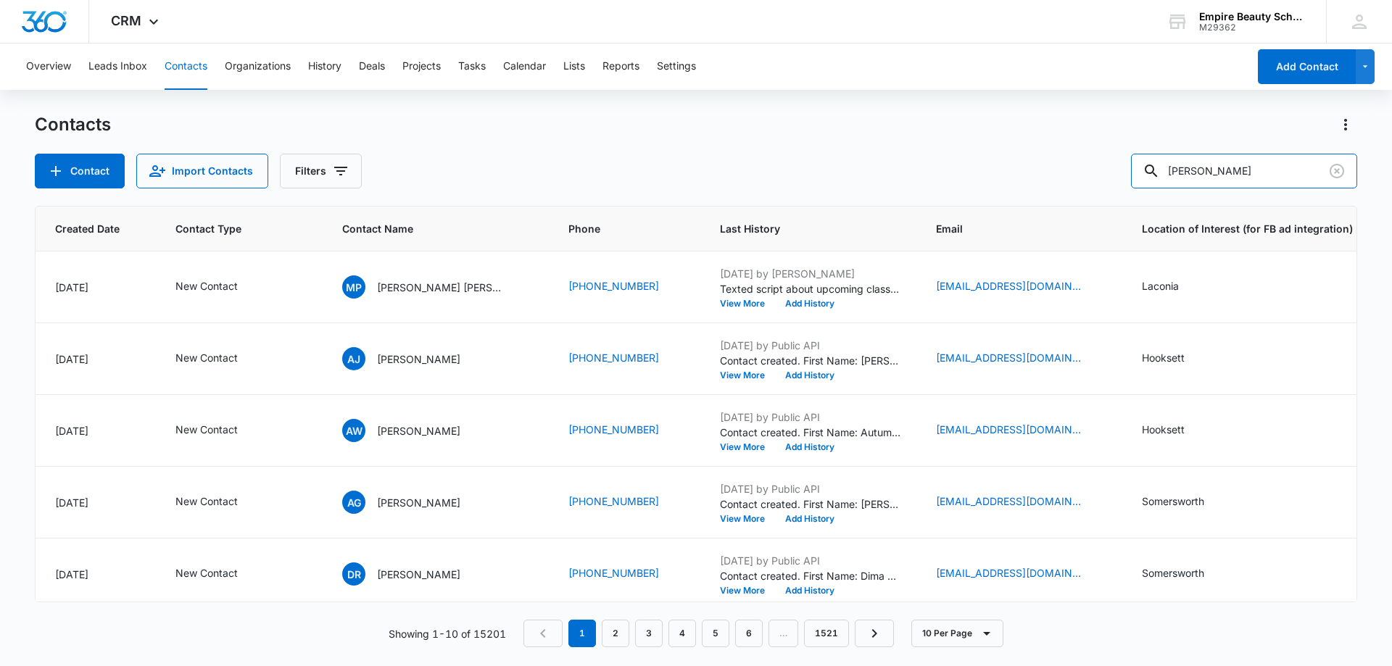
type input "[PERSON_NAME]"
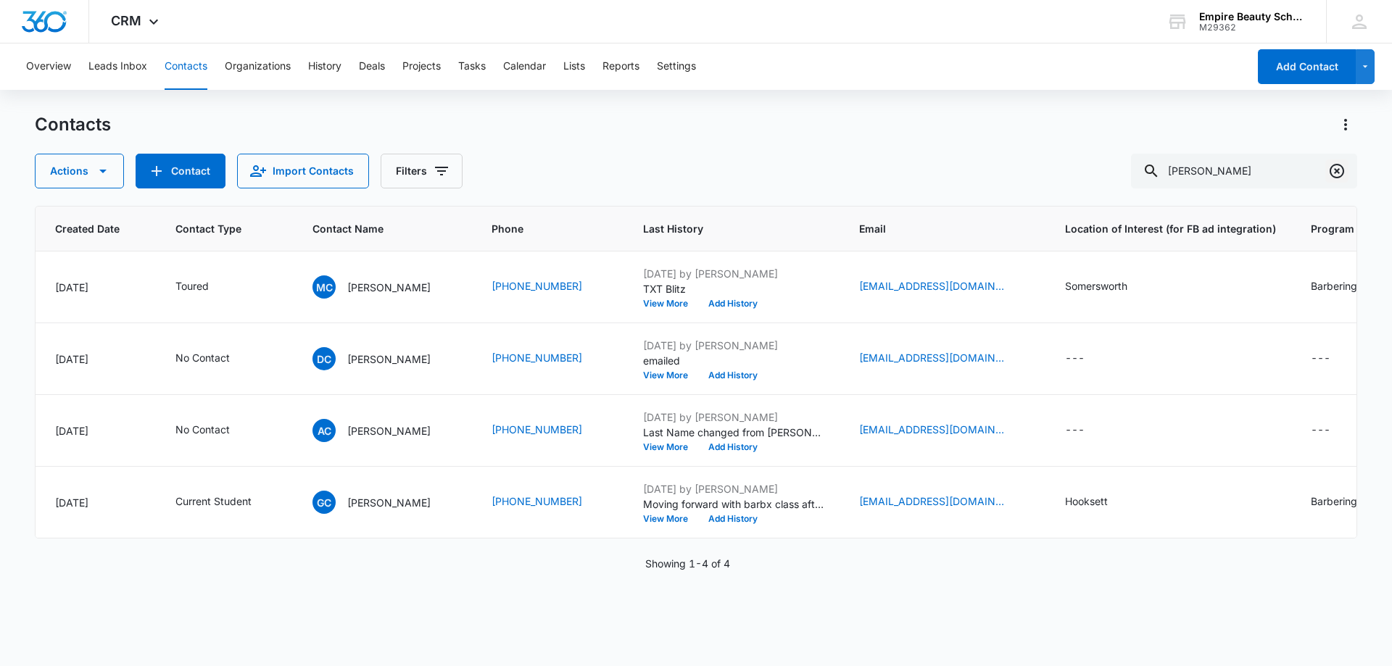
click at [1345, 173] on button "Clear" at bounding box center [1336, 170] width 23 height 23
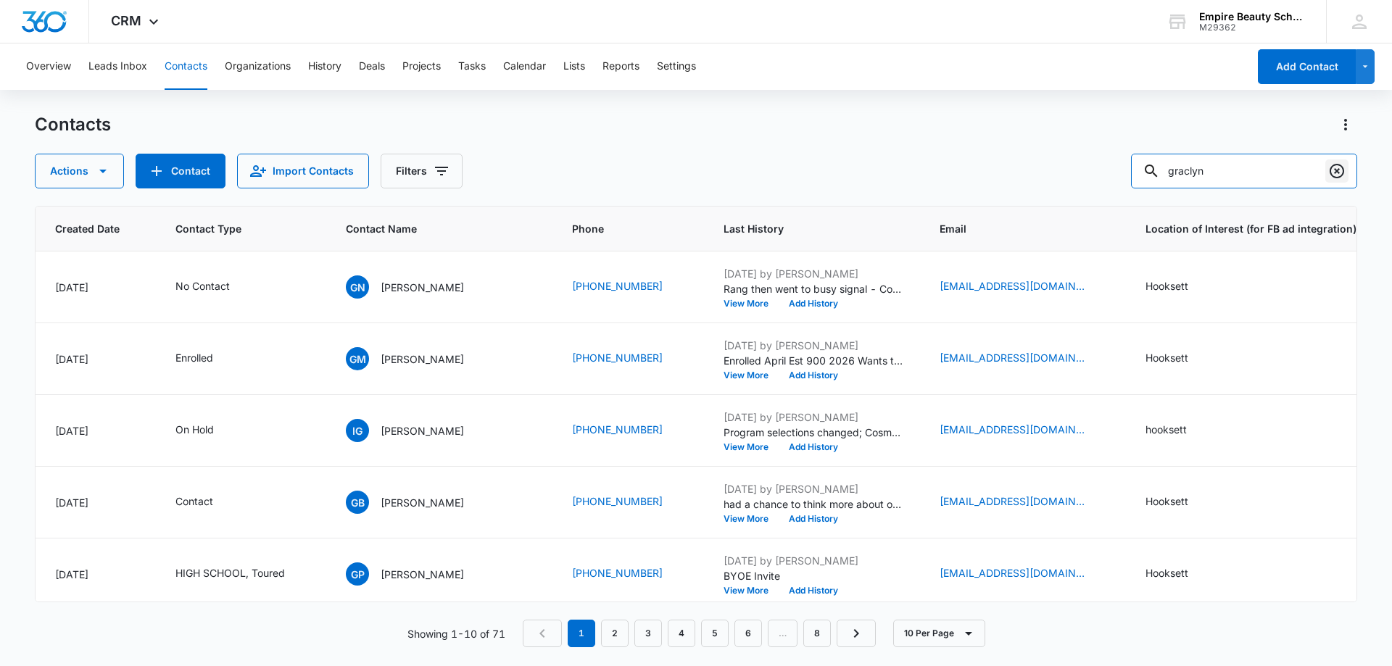
type input "graclyn"
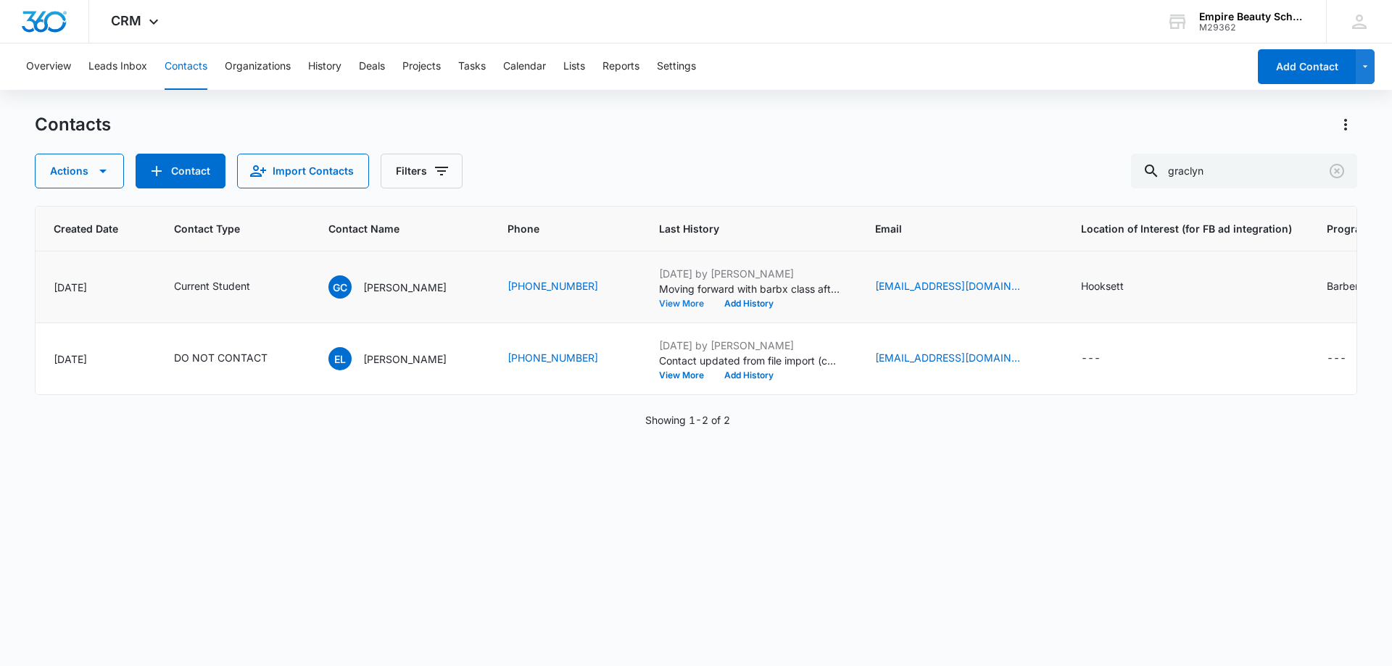
click at [677, 300] on button "View More" at bounding box center [686, 303] width 55 height 9
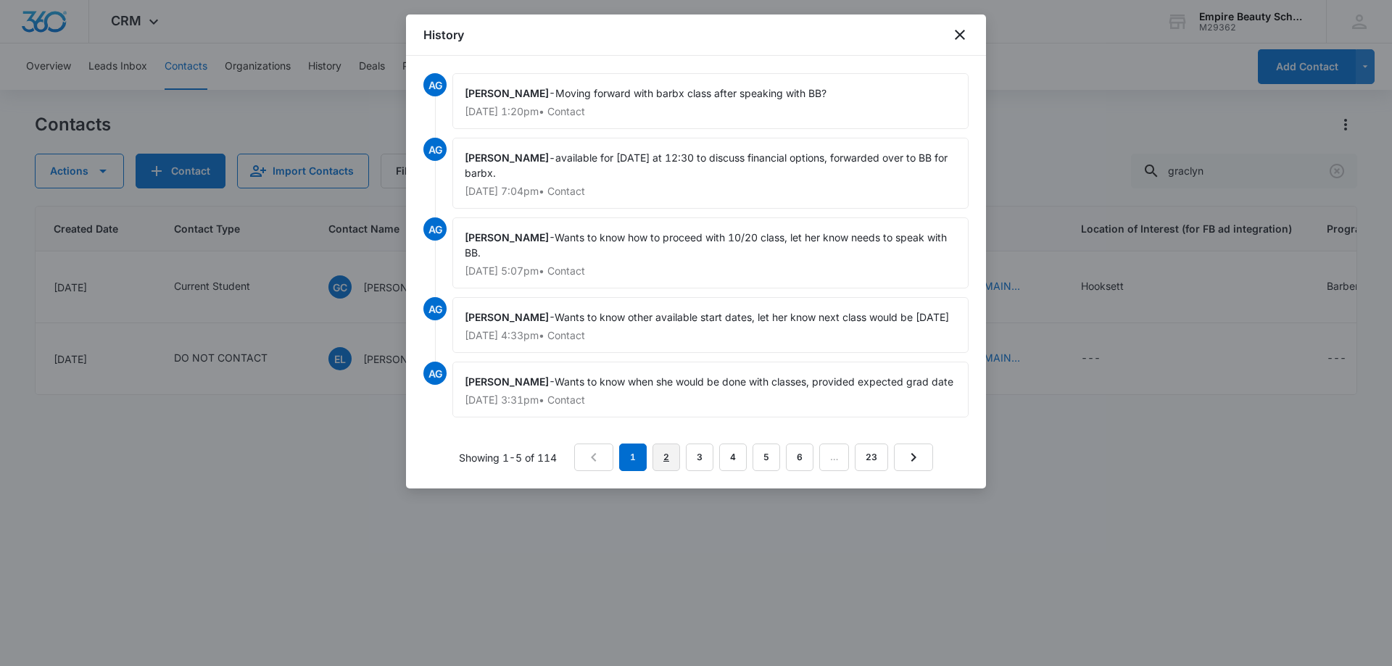
click at [660, 470] on link "2" at bounding box center [666, 458] width 28 height 28
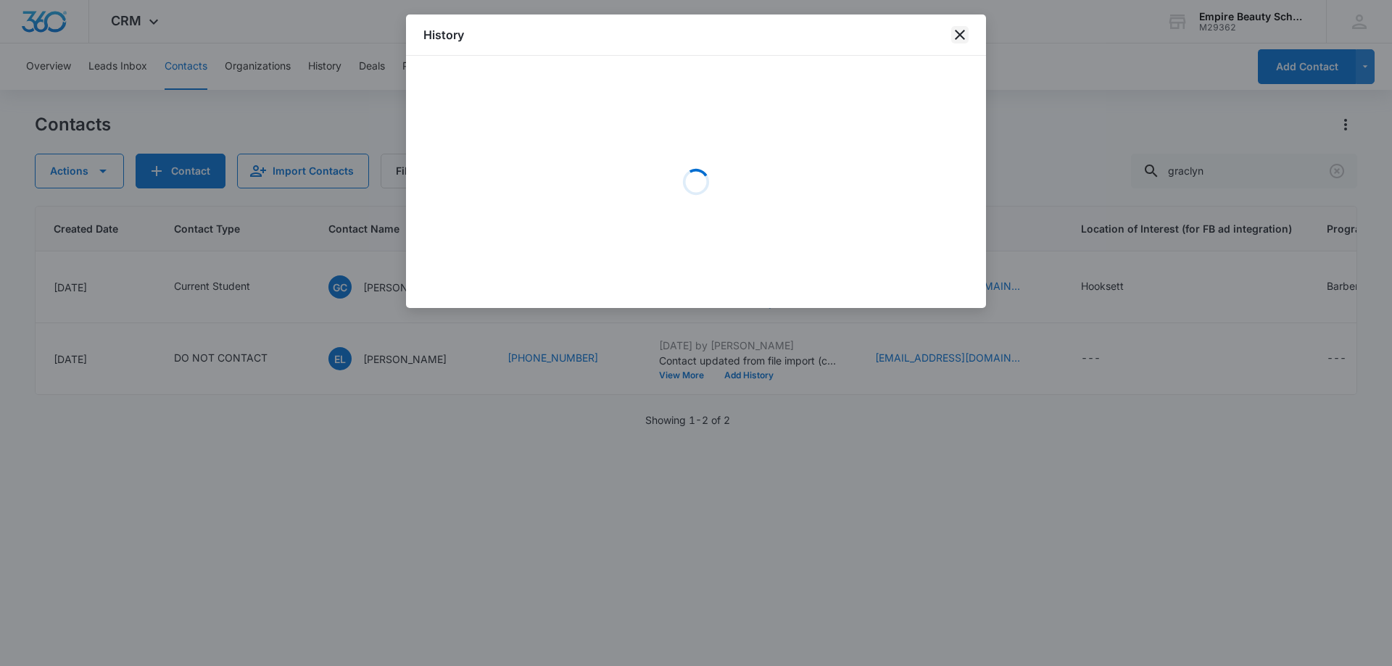
click at [954, 34] on icon "close" at bounding box center [959, 34] width 17 height 17
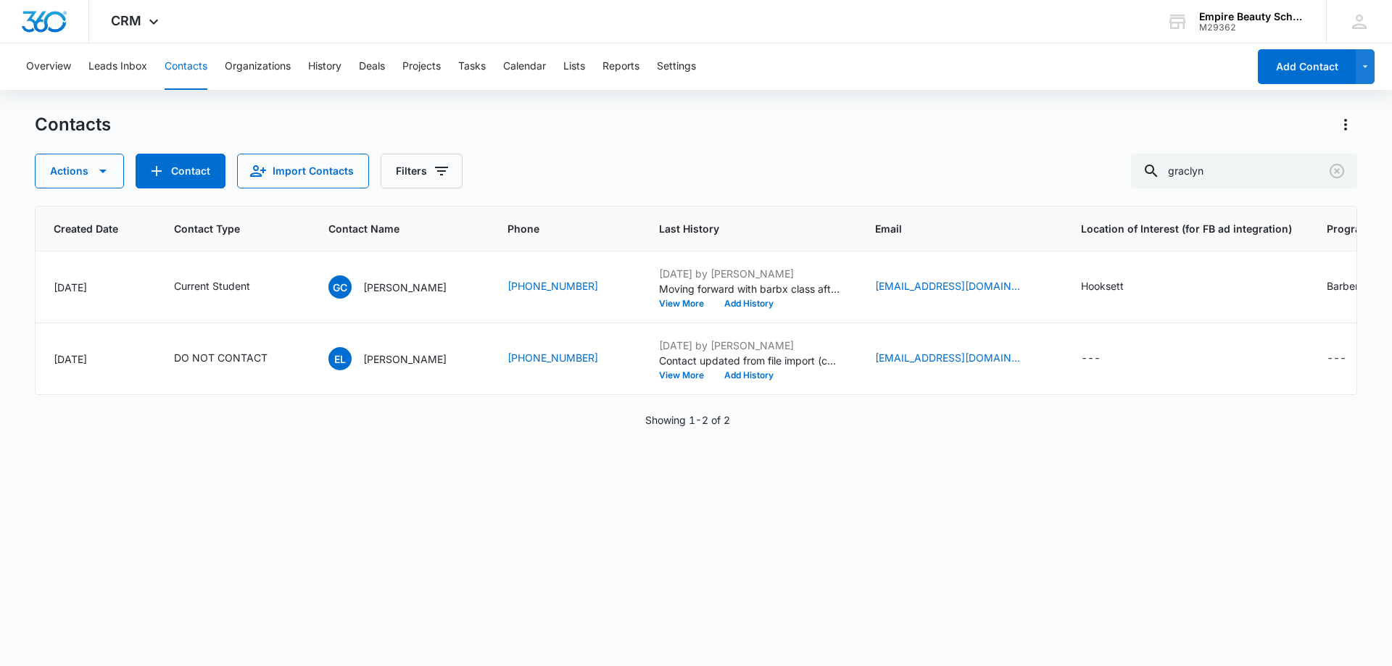
click at [565, 175] on div "Actions Contact Import Contacts Filters graclyn" at bounding box center [696, 171] width 1322 height 35
click at [743, 141] on div "Contacts Actions Contact Import Contacts Filters graclyn" at bounding box center [696, 150] width 1322 height 75
click at [1342, 167] on icon "Clear" at bounding box center [1336, 171] width 14 height 14
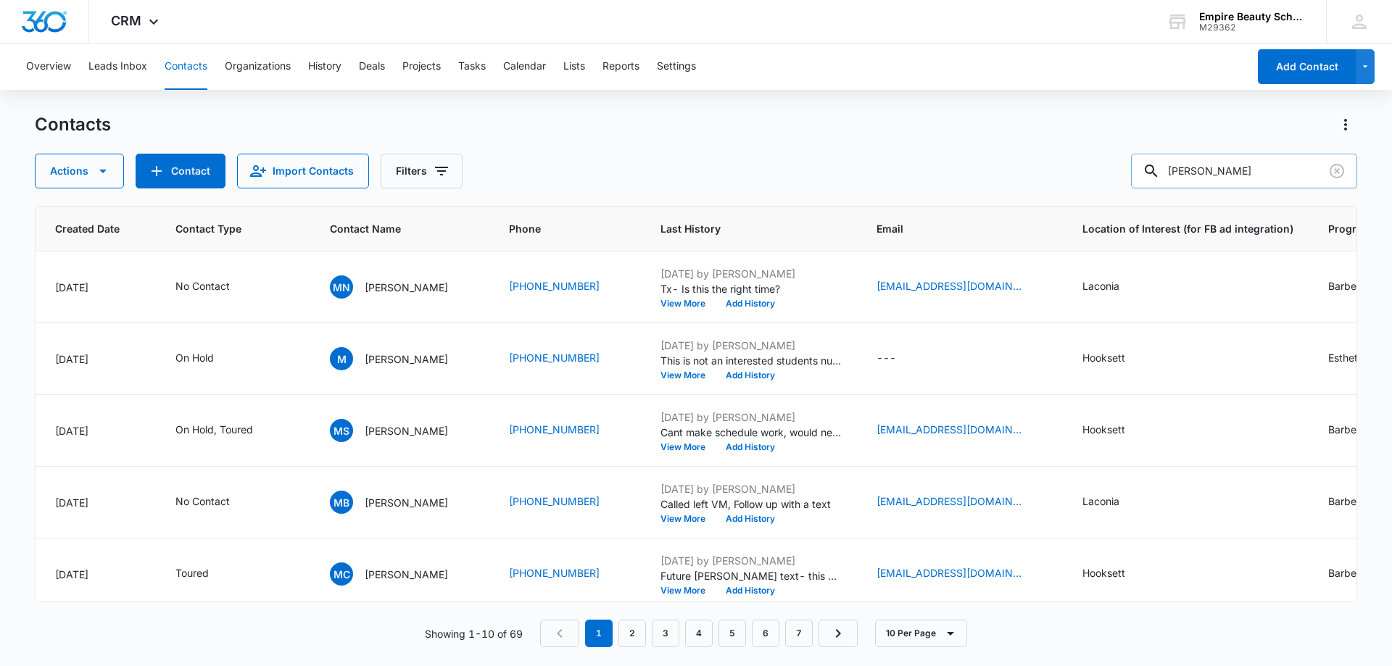
type input "[PERSON_NAME]"
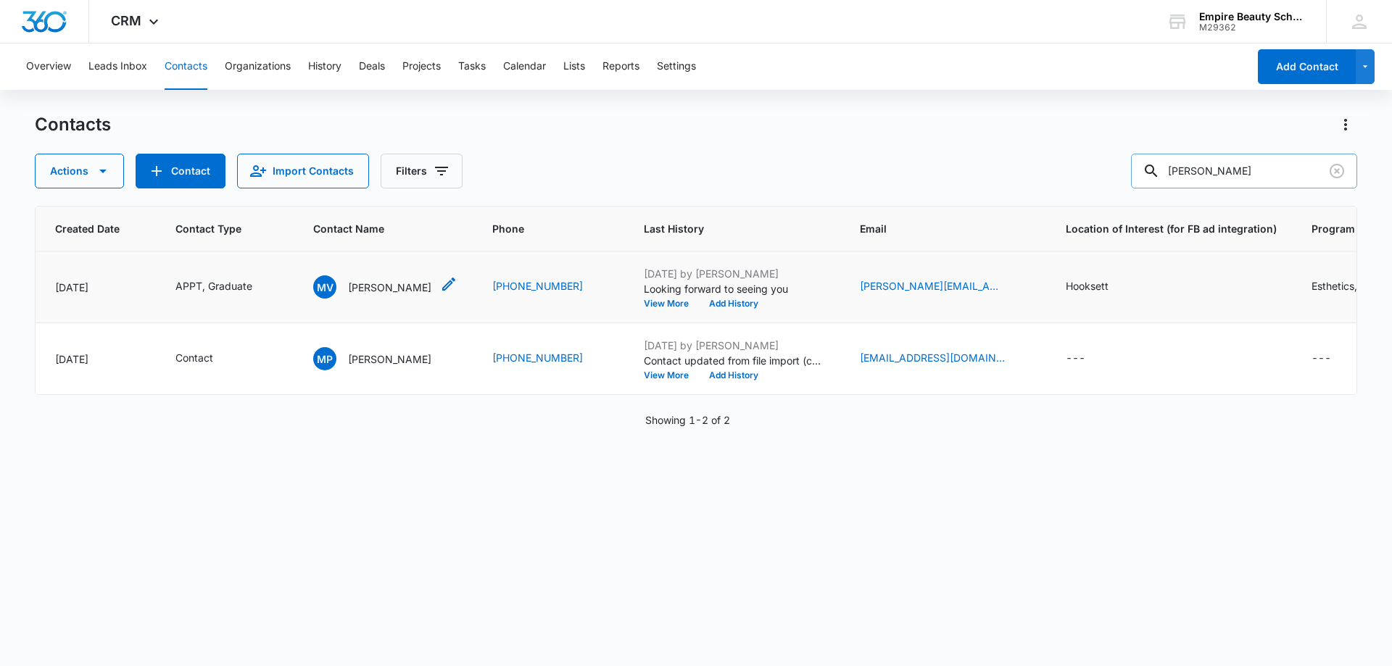
click at [399, 275] on div "MV [PERSON_NAME]" at bounding box center [372, 286] width 118 height 23
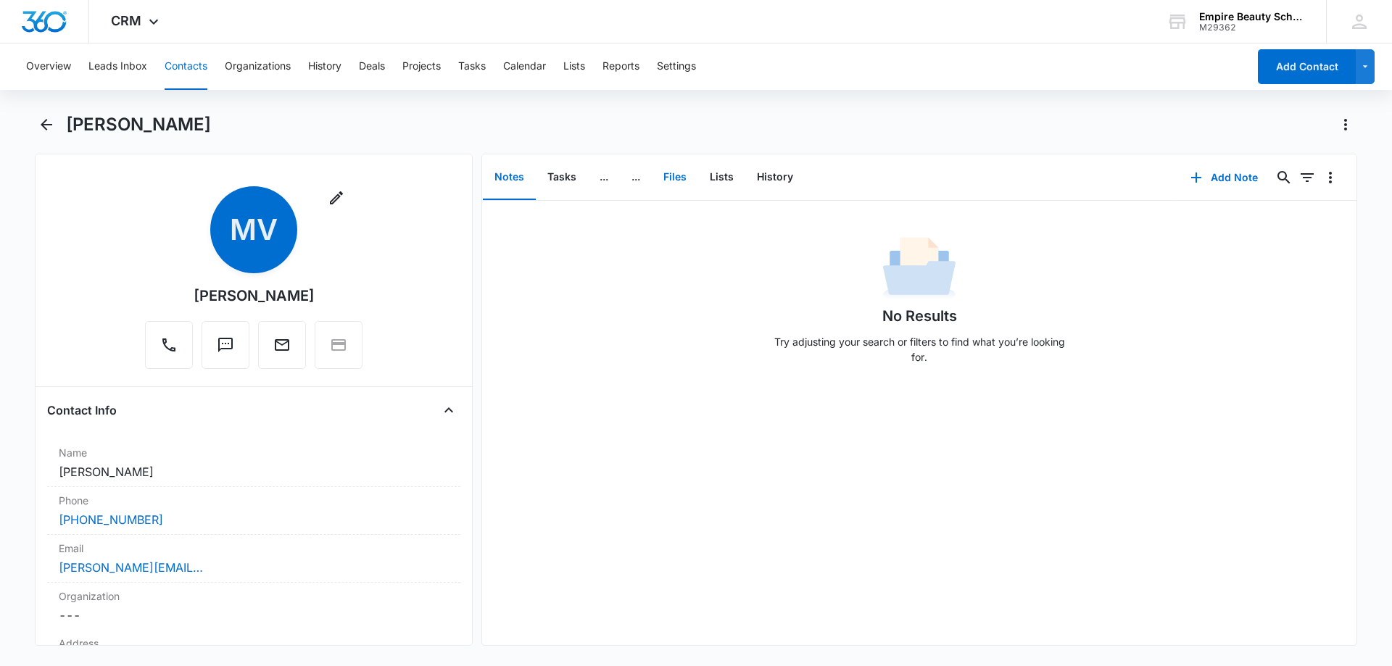
click at [678, 175] on button "Files" at bounding box center [675, 177] width 46 height 45
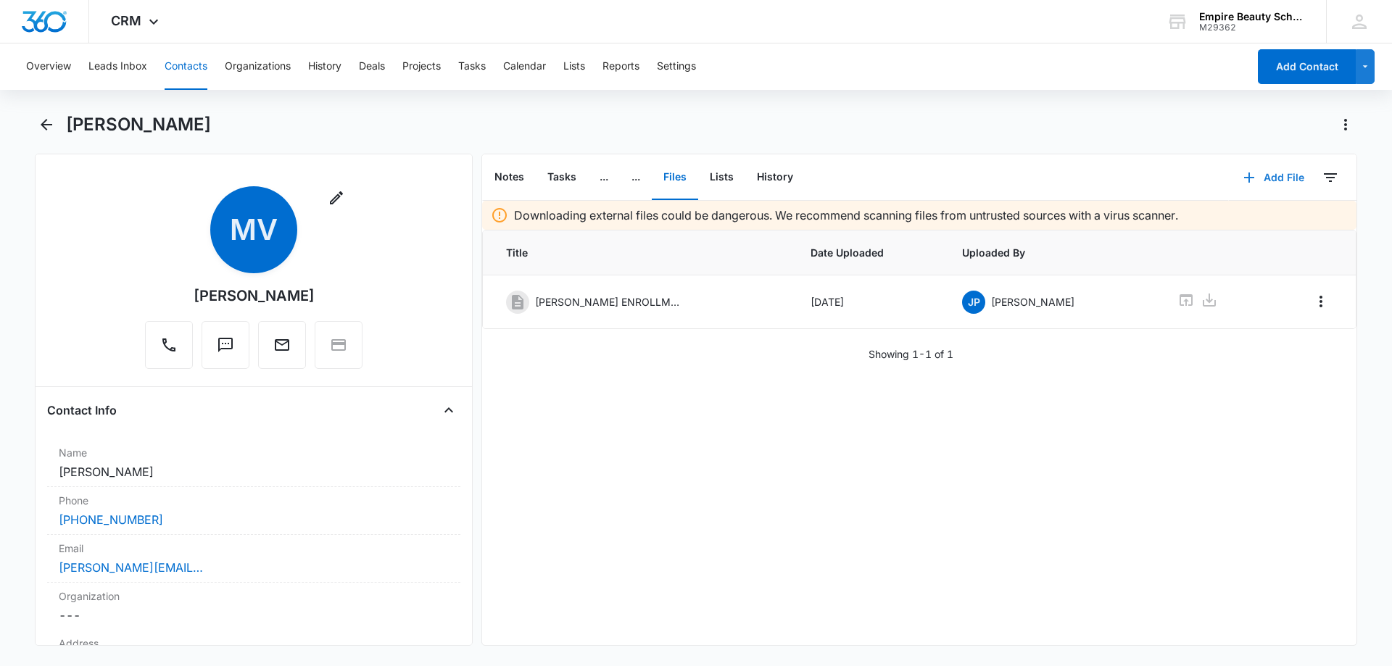
click at [1271, 175] on button "Add File" at bounding box center [1274, 177] width 90 height 35
click at [1243, 211] on div "Upload Files Add Link" at bounding box center [1263, 235] width 112 height 68
click at [1263, 181] on button "Add File" at bounding box center [1274, 177] width 90 height 35
click at [1238, 227] on div "Upload Files" at bounding box center [1254, 224] width 58 height 10
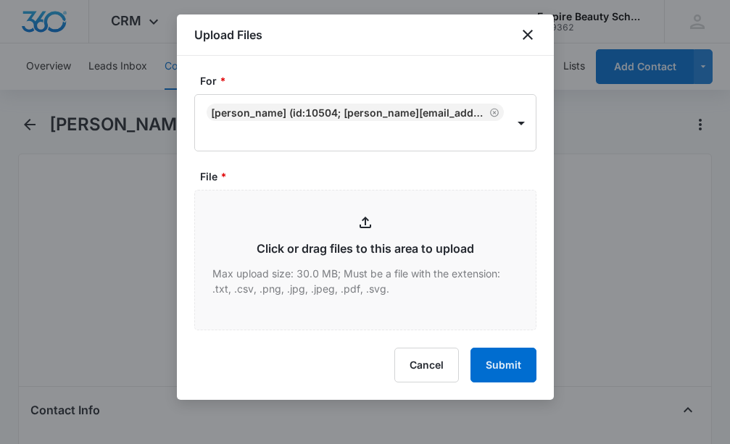
type input "C:\fakepath\[PERSON_NAME] FT Cos [DATE].pdf"
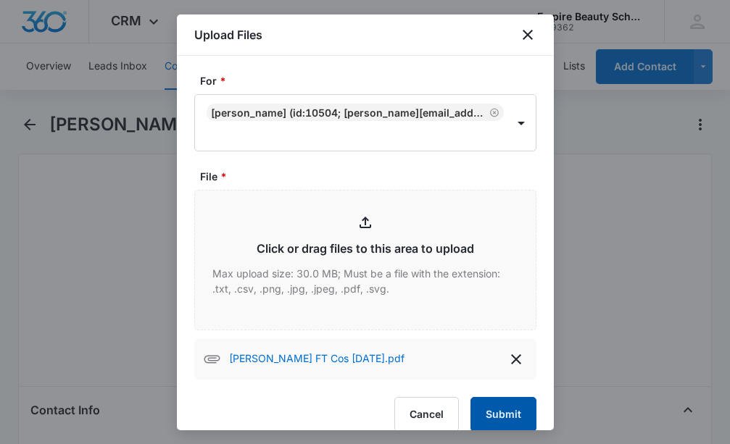
click at [501, 415] on button "Submit" at bounding box center [503, 414] width 66 height 35
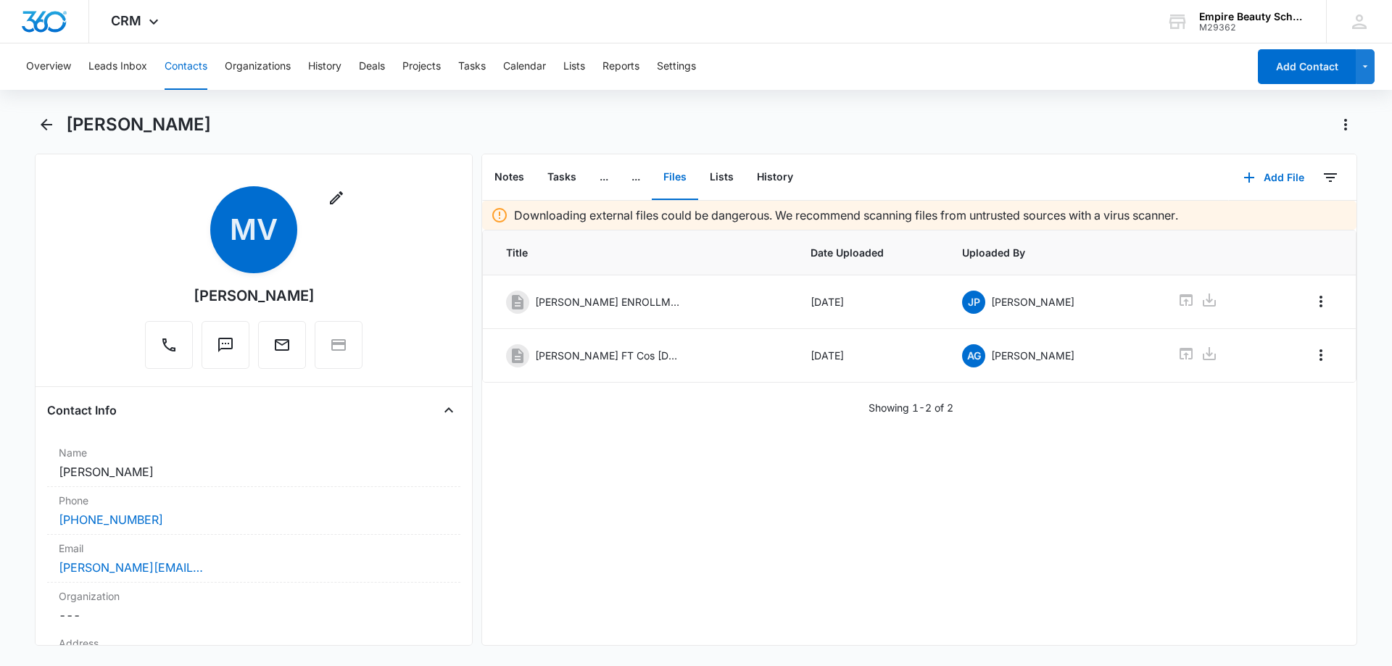
click at [40, 109] on div "Overview Leads Inbox Contacts Organizations History Deals Projects Tasks Calend…" at bounding box center [696, 353] width 1392 height 620
click at [40, 117] on icon "Back" at bounding box center [46, 124] width 17 height 17
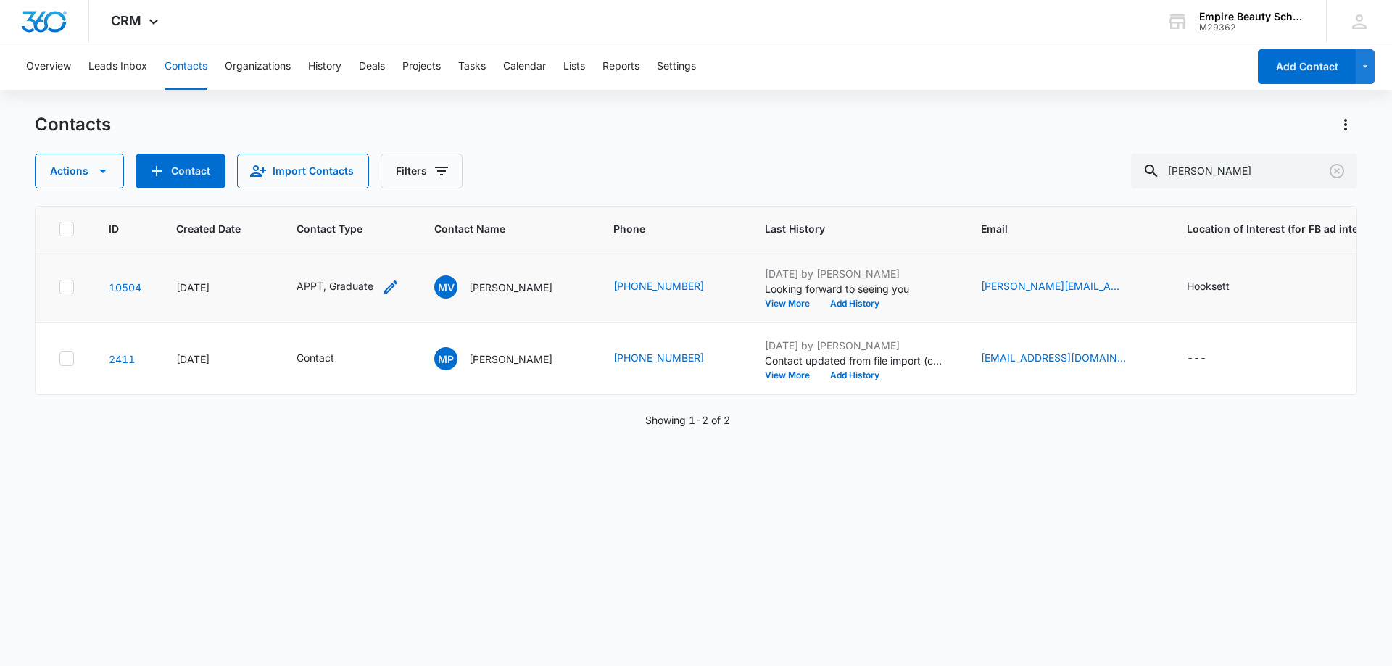
click at [376, 287] on div "APPT, Graduate" at bounding box center [347, 286] width 103 height 17
click at [304, 191] on icon "Remove APPT" at bounding box center [304, 193] width 10 height 11
click at [380, 196] on div at bounding box center [376, 193] width 23 height 23
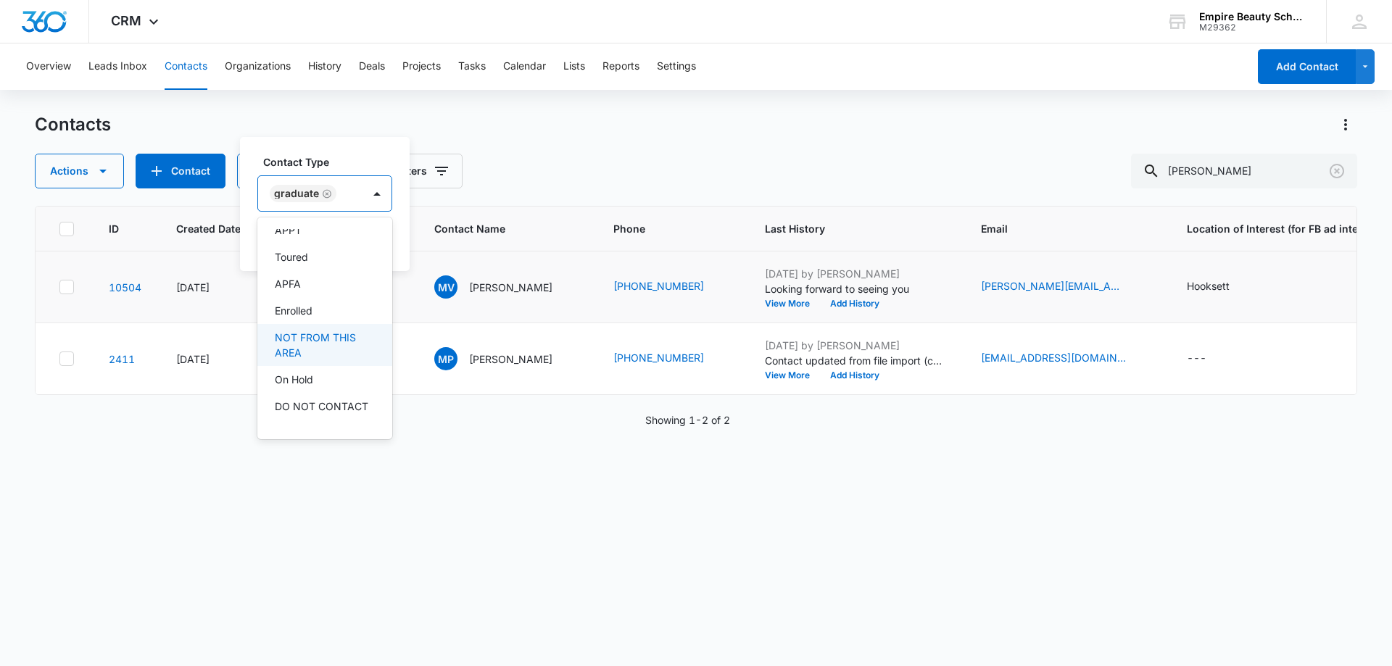
scroll to position [145, 0]
click at [311, 289] on p "Enrolled" at bounding box center [294, 288] width 38 height 15
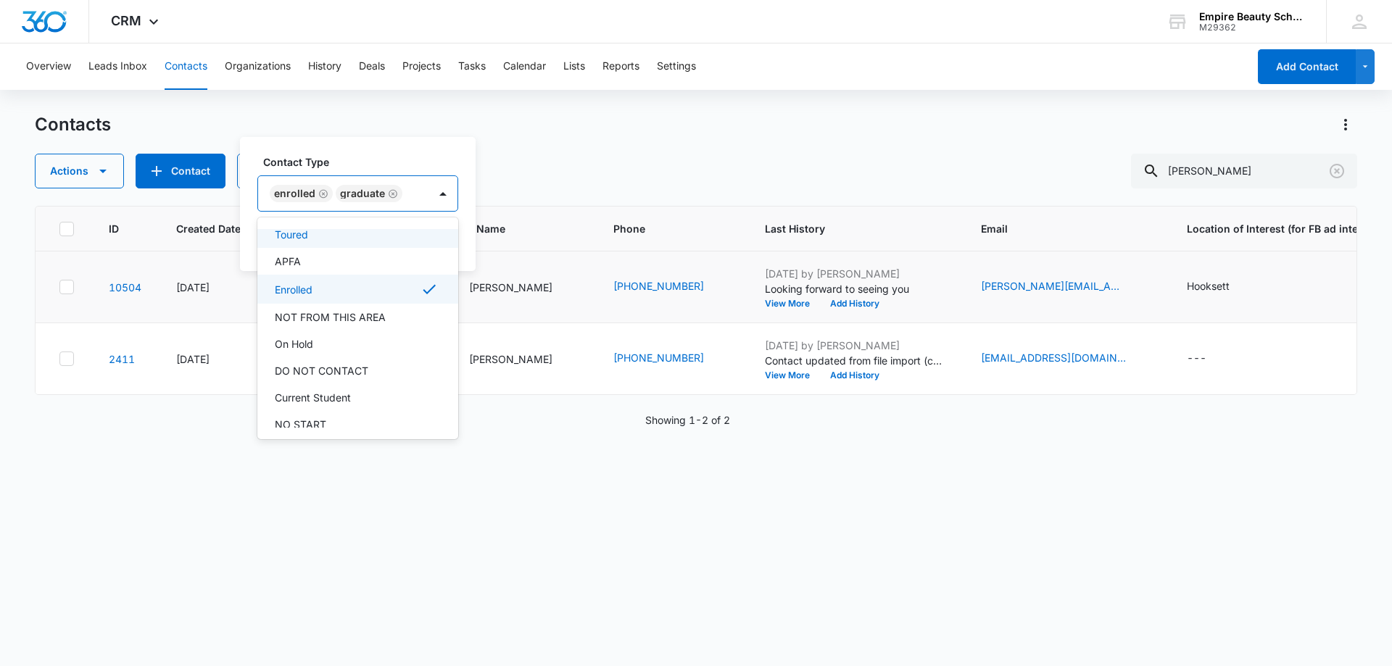
click at [398, 148] on div "Contact Type option Enrolled, selected. 16 results available. Use Up and Down t…" at bounding box center [358, 204] width 236 height 134
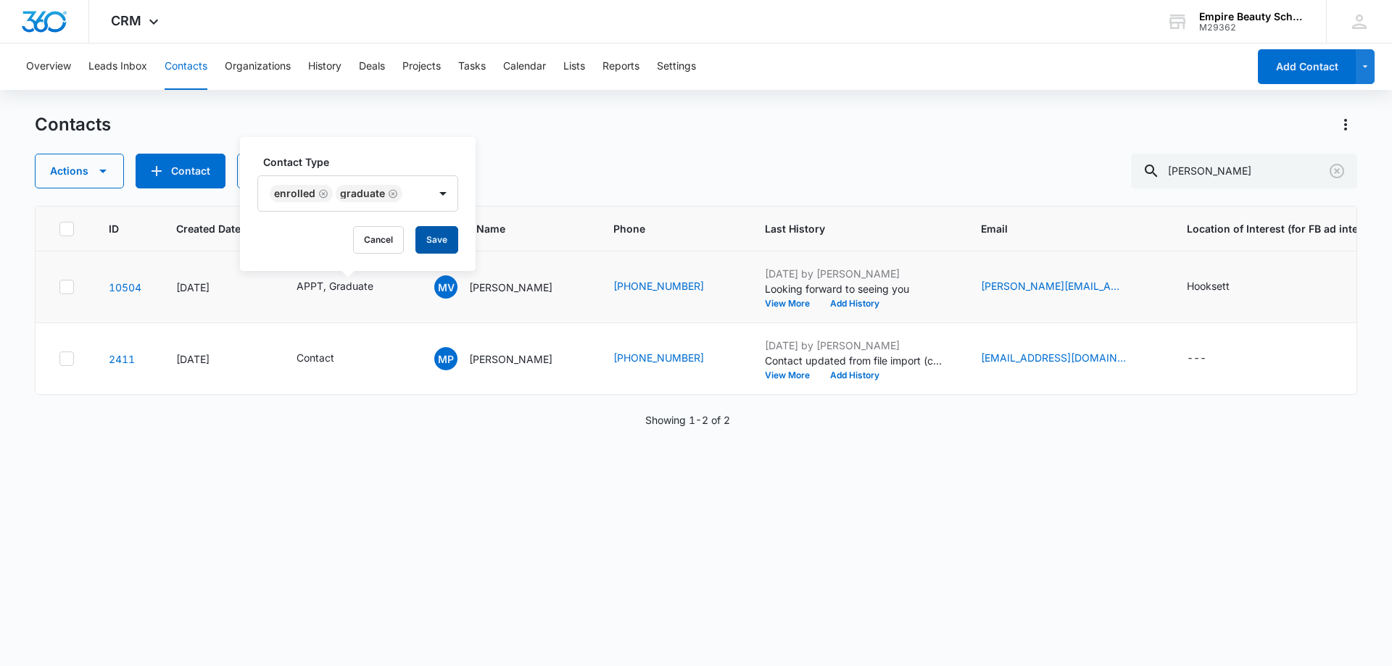
click at [446, 241] on button "Save" at bounding box center [436, 240] width 43 height 28
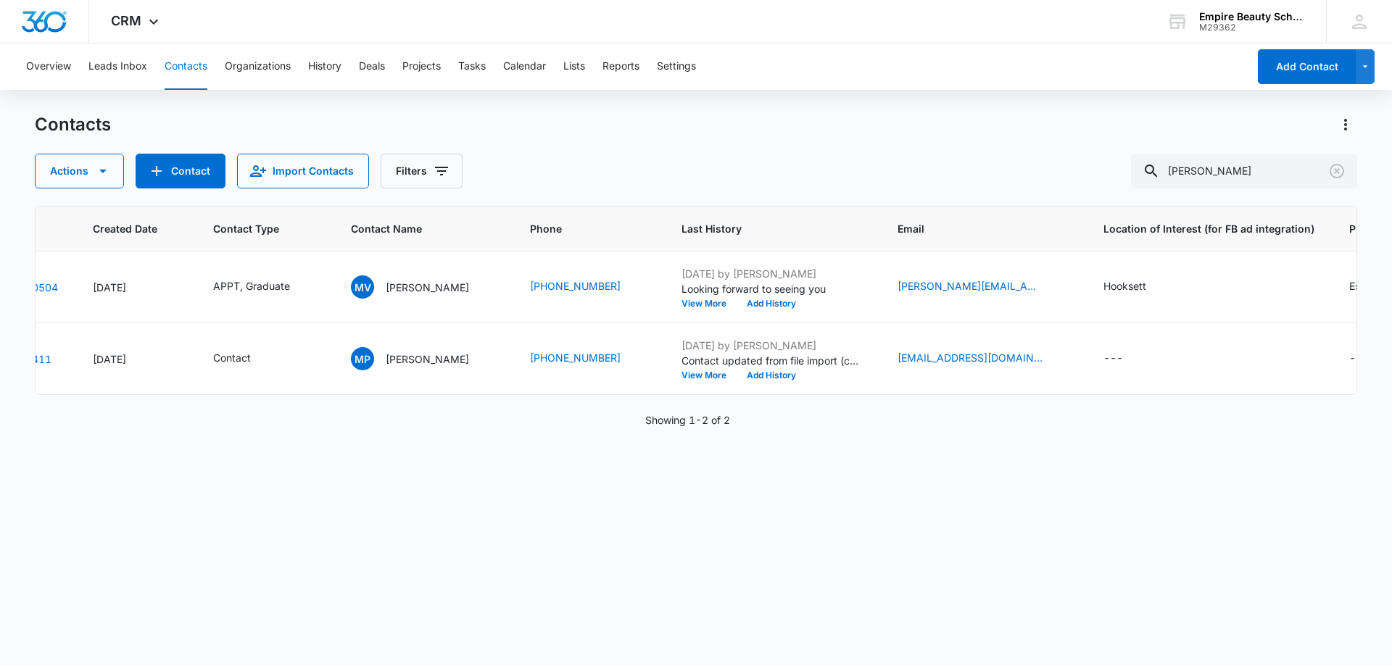
scroll to position [0, 0]
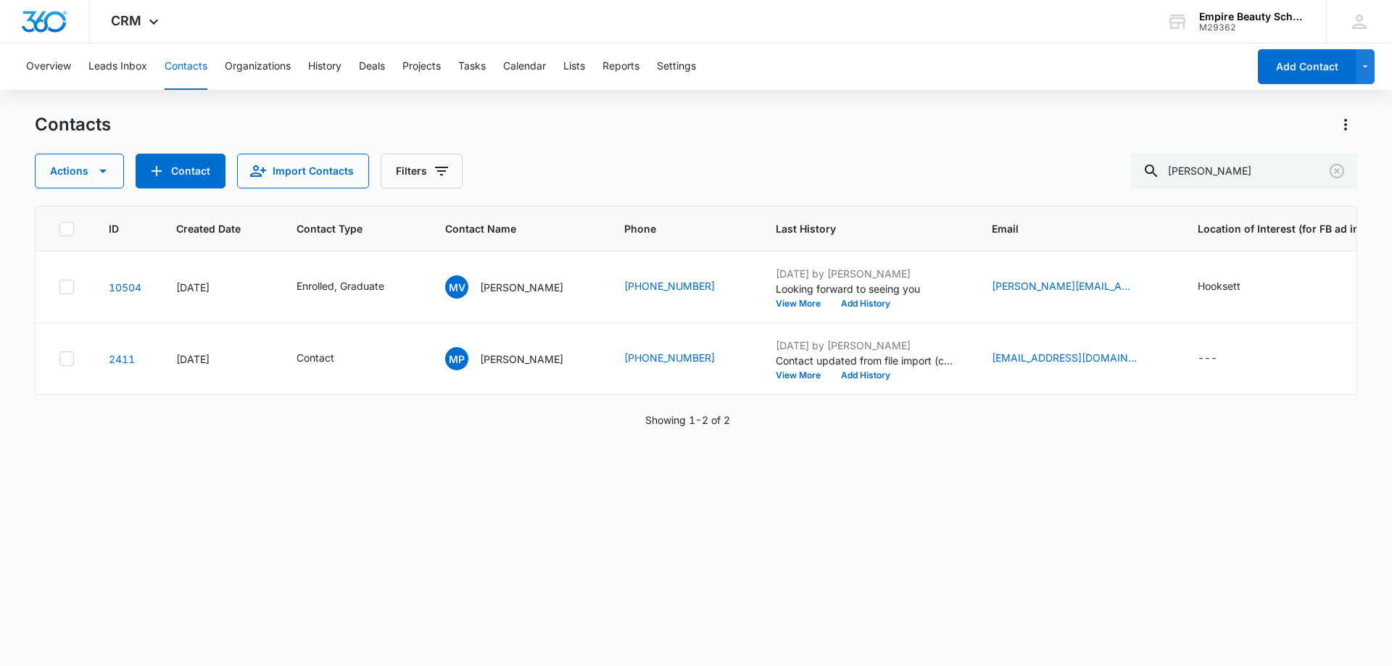
click at [831, 299] on button "Add History" at bounding box center [866, 303] width 70 height 9
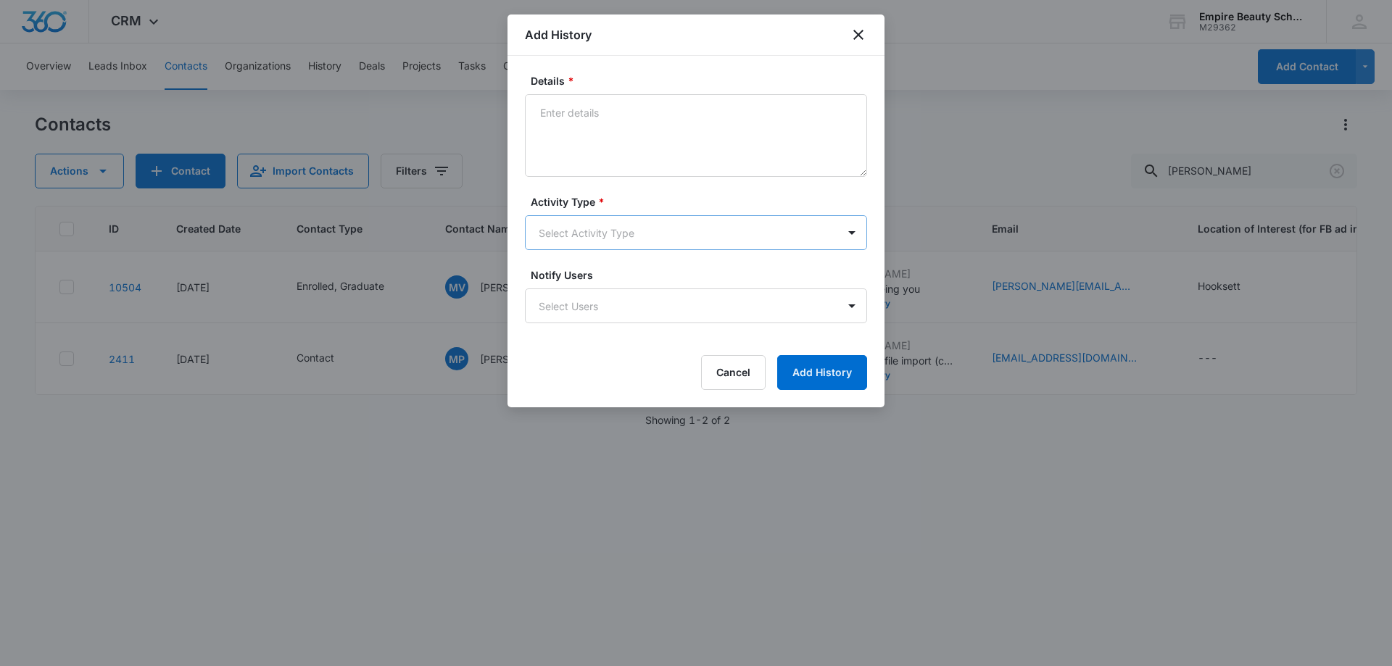
click at [595, 235] on body "CRM Apps Forms CRM Email Shop Payments POS Files Brand Settings AI Assistant Em…" at bounding box center [696, 333] width 1392 height 666
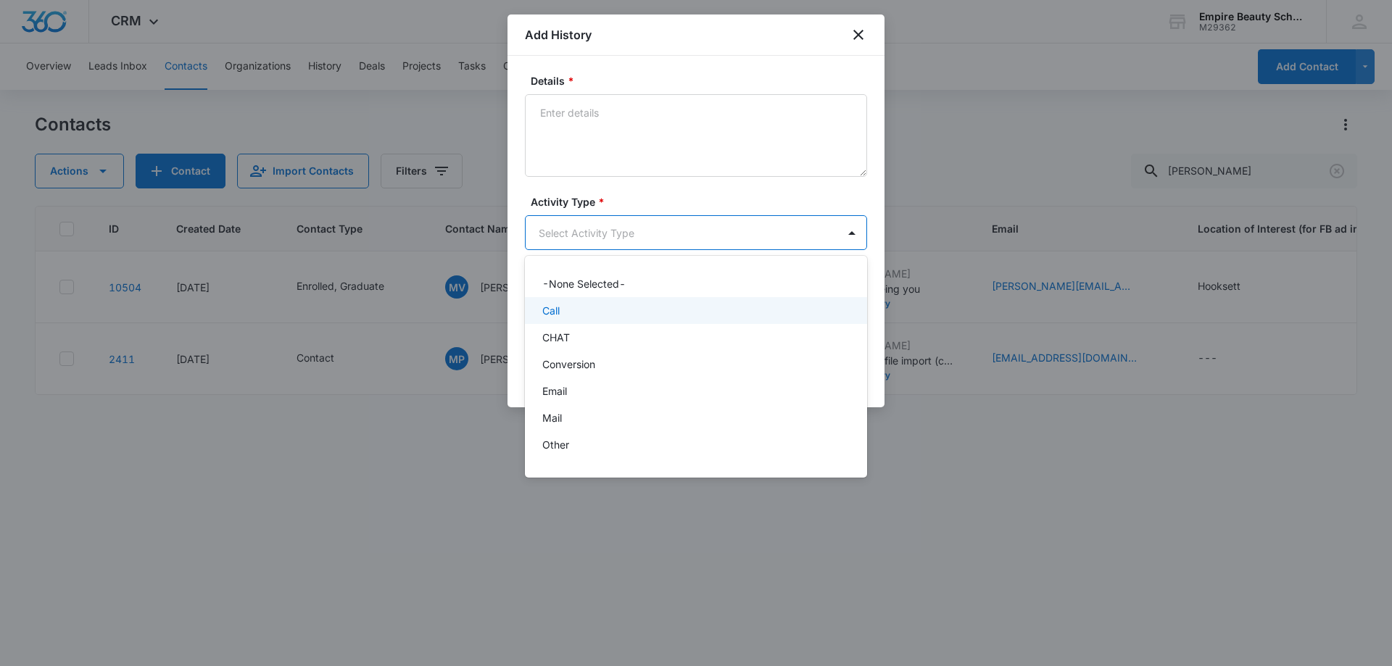
scroll to position [75, 0]
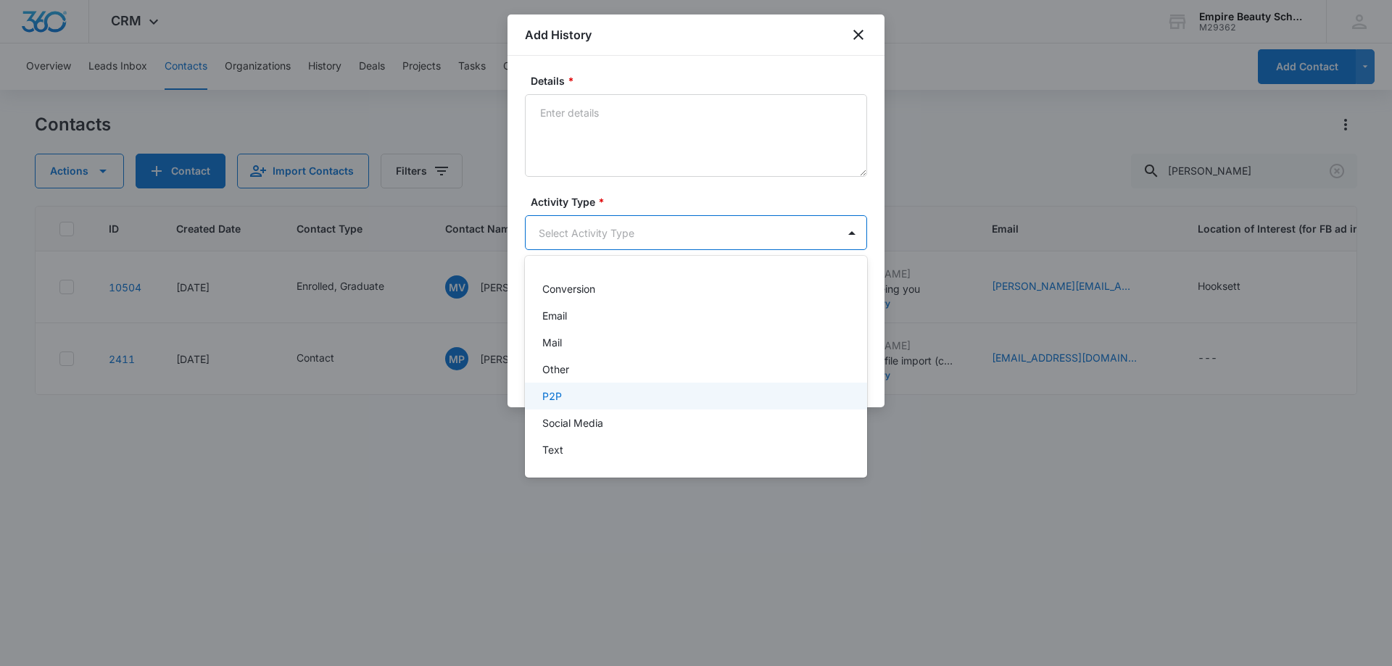
click at [567, 386] on div "P2P" at bounding box center [696, 396] width 342 height 27
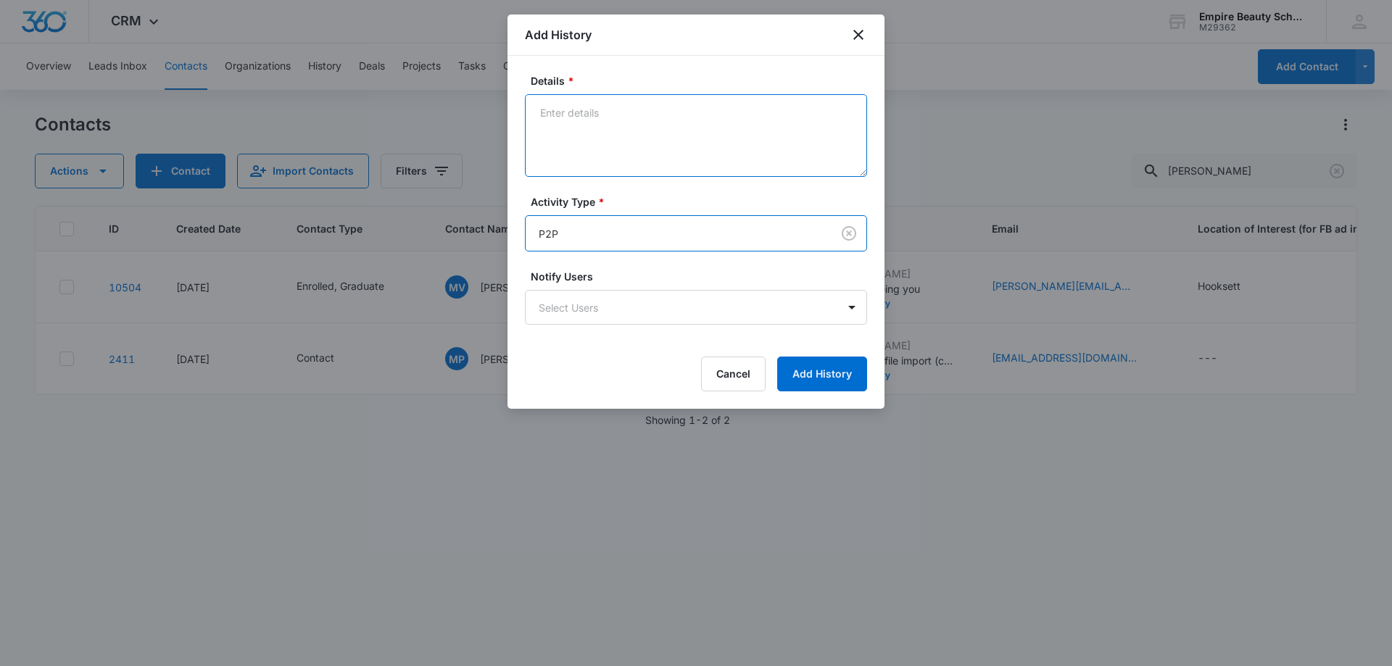
click at [595, 127] on textarea "Details *" at bounding box center [696, 135] width 342 height 83
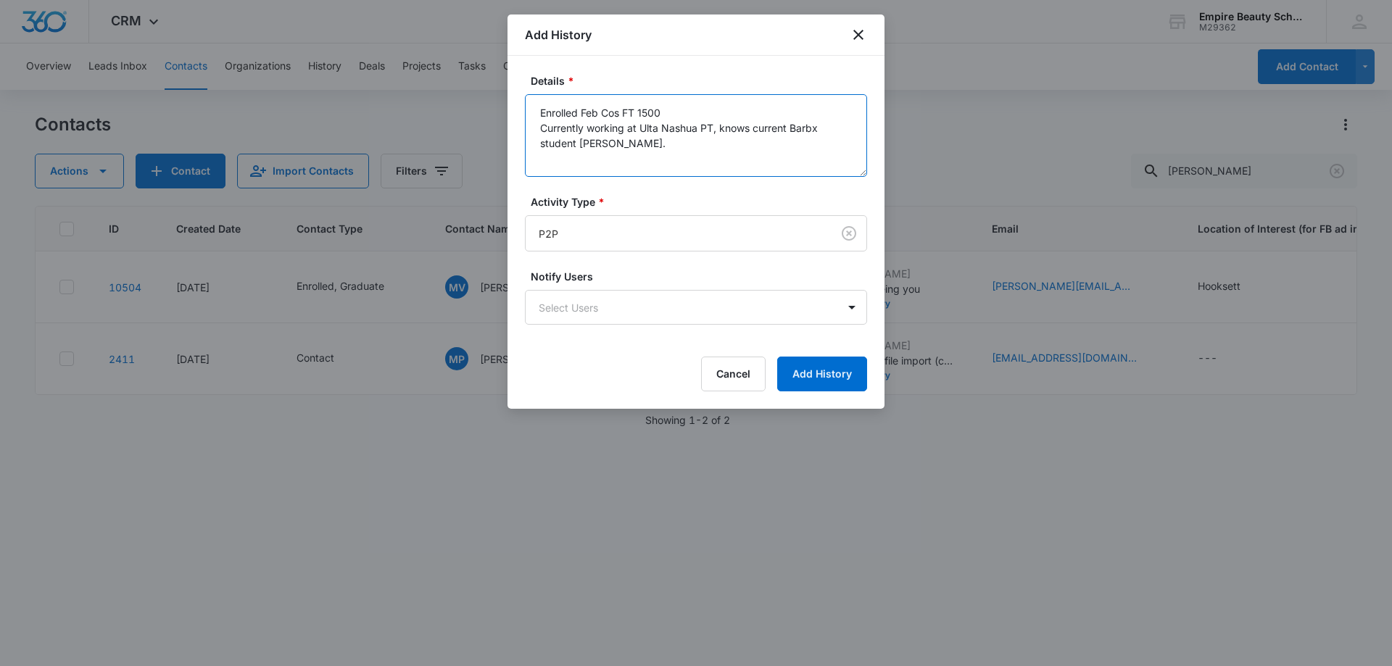
click at [609, 141] on textarea "Enrolled Feb Cos FT 1500 Currently working at Ulta Nashua PT, knows current Bar…" at bounding box center [696, 135] width 342 height 83
click at [706, 145] on textarea "Enrolled Feb Cos FT 1500 Currently working at Ulta Nashua PT, knows current Bar…" at bounding box center [696, 135] width 342 height 83
click at [640, 141] on textarea "Enrolled Feb Cos FT 1500 Currently working at Ulta Nashua PT, knows current Bar…" at bounding box center [696, 135] width 342 height 83
click at [680, 136] on textarea "Enrolled Feb Cos FT 1500 Currently working at Ulta Nashua PT, knows current Bar…" at bounding box center [696, 135] width 342 height 83
click at [681, 141] on textarea "Enrolled Feb Cos FT 1500 Currently working at Ulta Nashua PT, knows current Bar…" at bounding box center [696, 135] width 342 height 83
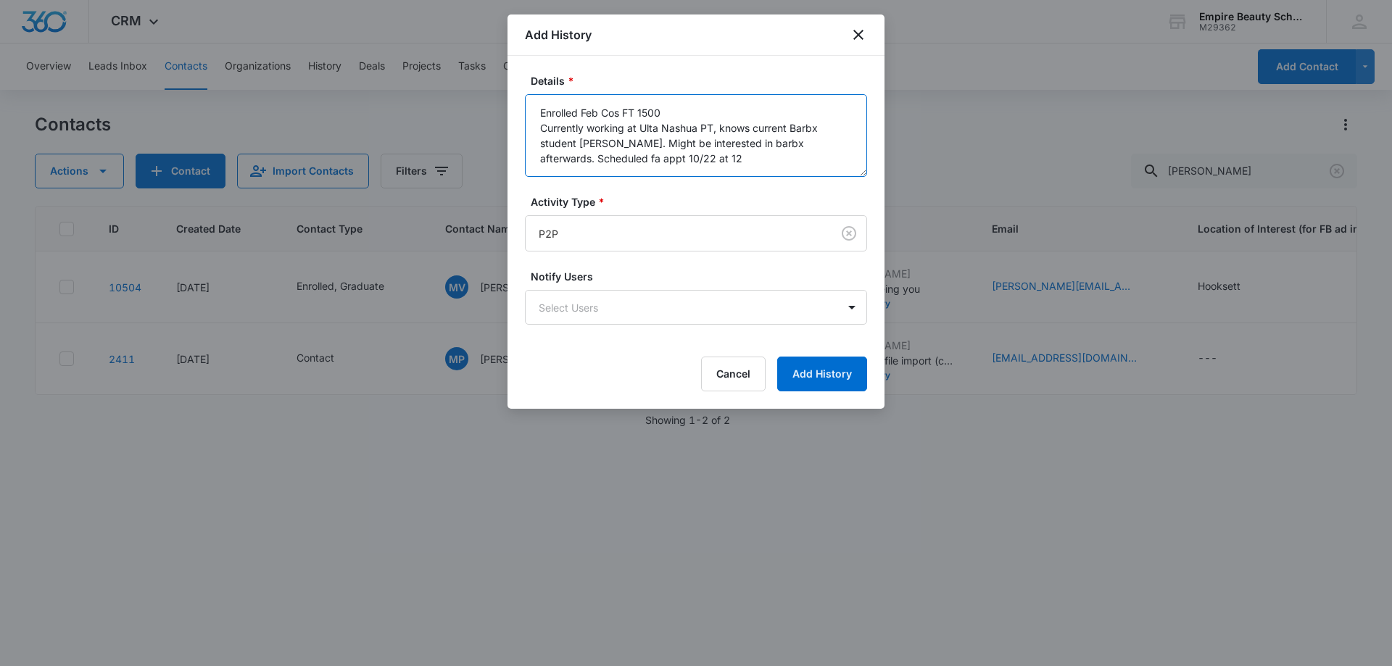
click at [538, 128] on textarea "Enrolled Feb Cos FT 1500 Currently working at Ulta Nashua PT, knows current Bar…" at bounding box center [696, 135] width 342 height 83
click at [559, 125] on textarea "Enrolled Feb Cos FT 1500 Graduted from Est 750 last year, Currently working at …" at bounding box center [696, 135] width 342 height 83
click at [618, 159] on textarea "Enrolled Feb Cos FT 1500 Gradated from Est 750 last year, Currently working at …" at bounding box center [696, 135] width 342 height 83
drag, startPoint x: 852, startPoint y: 154, endPoint x: 533, endPoint y: 97, distance: 323.2
click at [530, 96] on textarea "Enrolled Feb Cos FT 1500 Gradated from Est 750 last year, Currently working at …" at bounding box center [696, 135] width 342 height 83
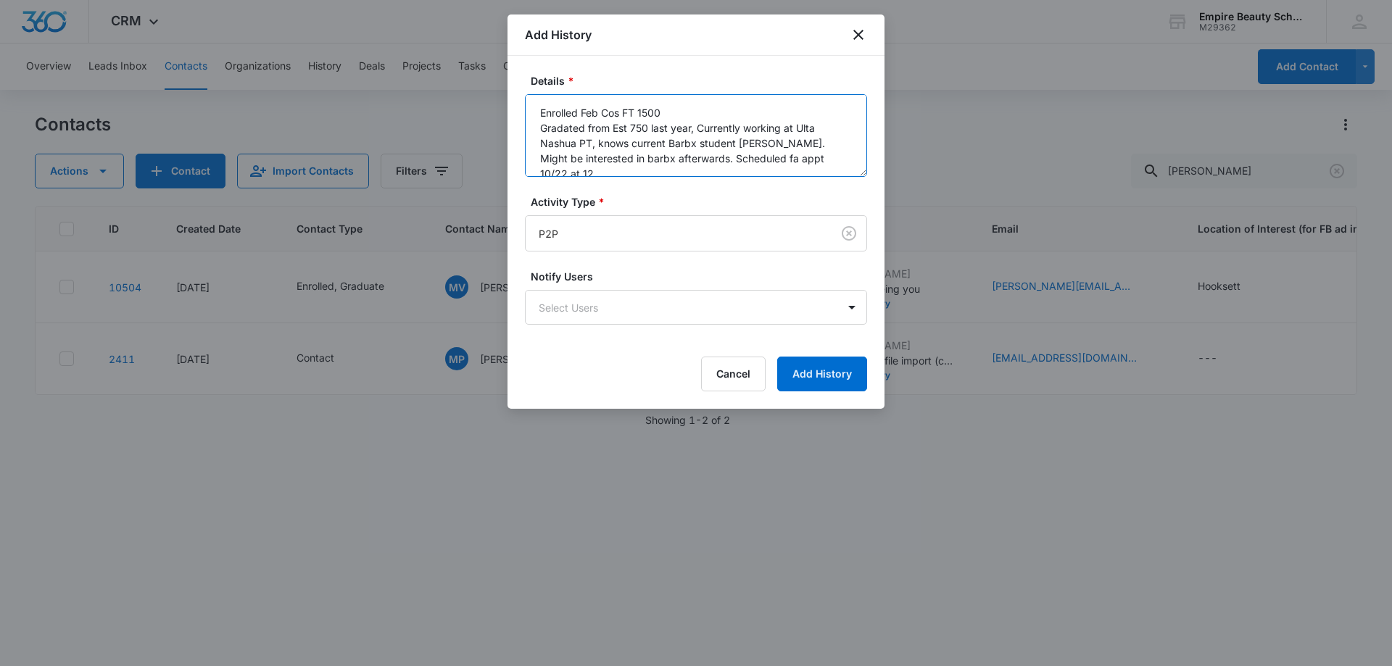
click at [727, 110] on textarea "Enrolled Feb Cos FT 1500 Gradated from Est 750 last year, Currently working at …" at bounding box center [696, 135] width 342 height 83
click at [700, 128] on textarea "Enrolled Feb Cos FT 1500 Gradated from Est 750 last year, Currently working at …" at bounding box center [696, 135] width 342 height 83
click at [819, 144] on textarea "Enrolled Feb Cos FT 1500 Gradated from Est 750 last year, Currently working at …" at bounding box center [696, 135] width 342 height 83
click at [780, 168] on textarea "Enrolled Feb Cos FT 1500 Gradated from Est 750 last year, Currently working at …" at bounding box center [696, 135] width 342 height 83
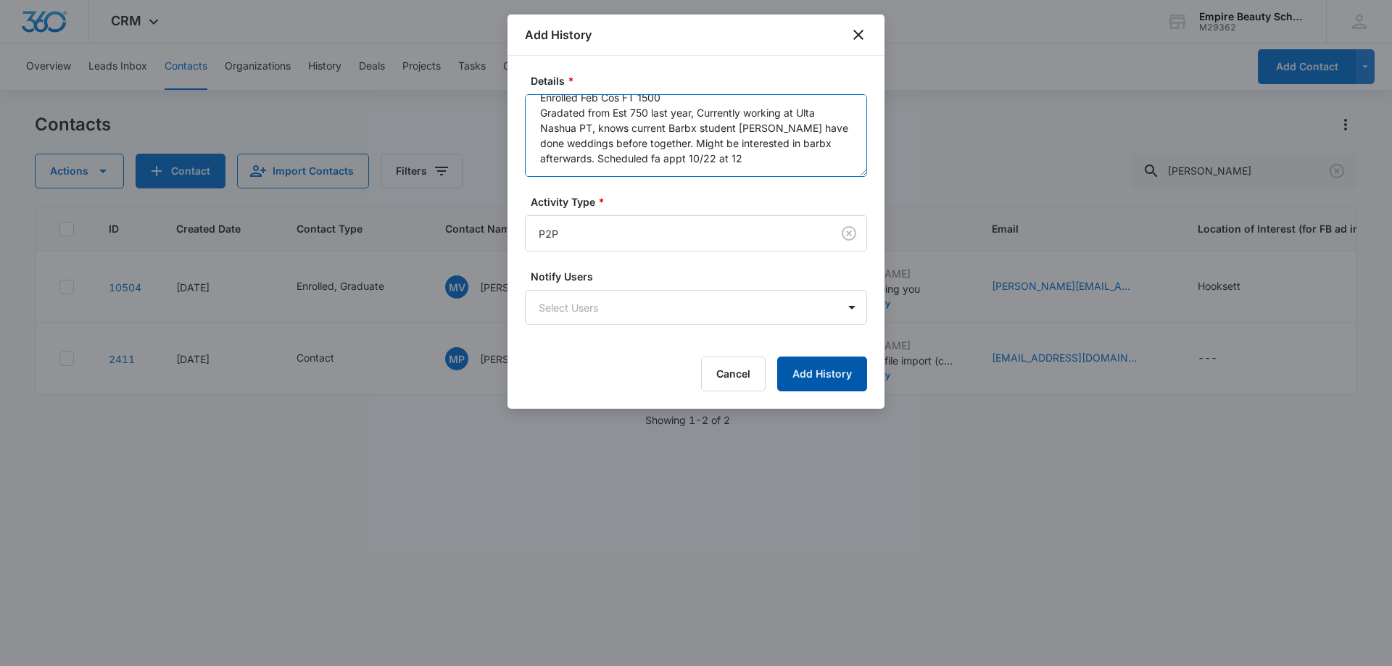
type textarea "Enrolled Feb Cos FT 1500 Gradated from Est 750 last year, Currently working at …"
click at [815, 373] on button "Add History" at bounding box center [822, 374] width 90 height 35
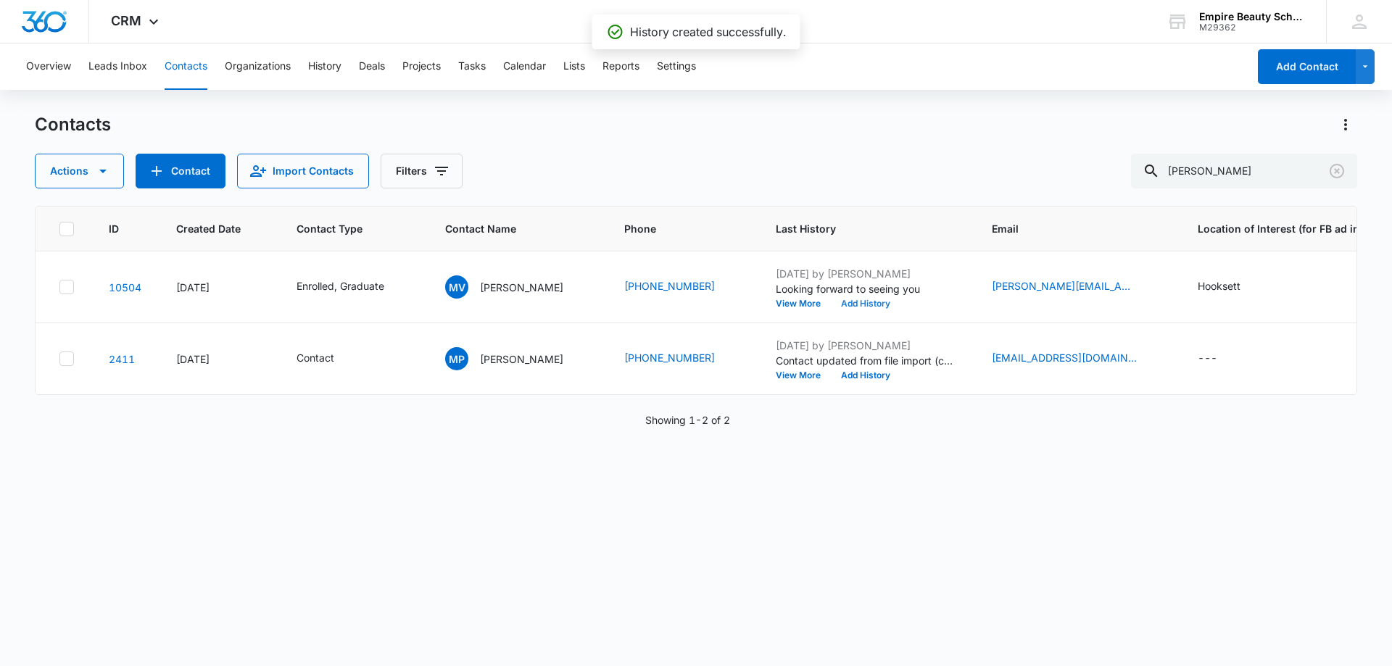
scroll to position [0, 486]
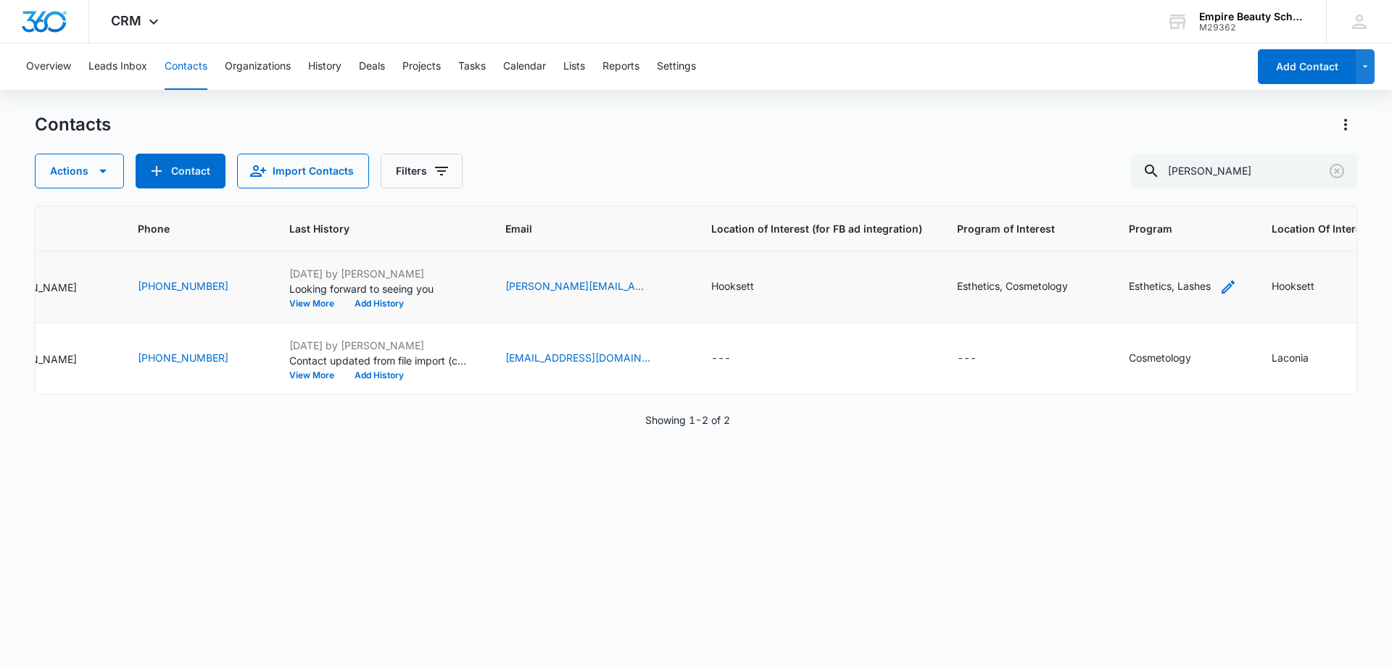
click at [1219, 286] on icon "Program - Esthetics, Lashes - Select to Edit Field" at bounding box center [1227, 286] width 17 height 17
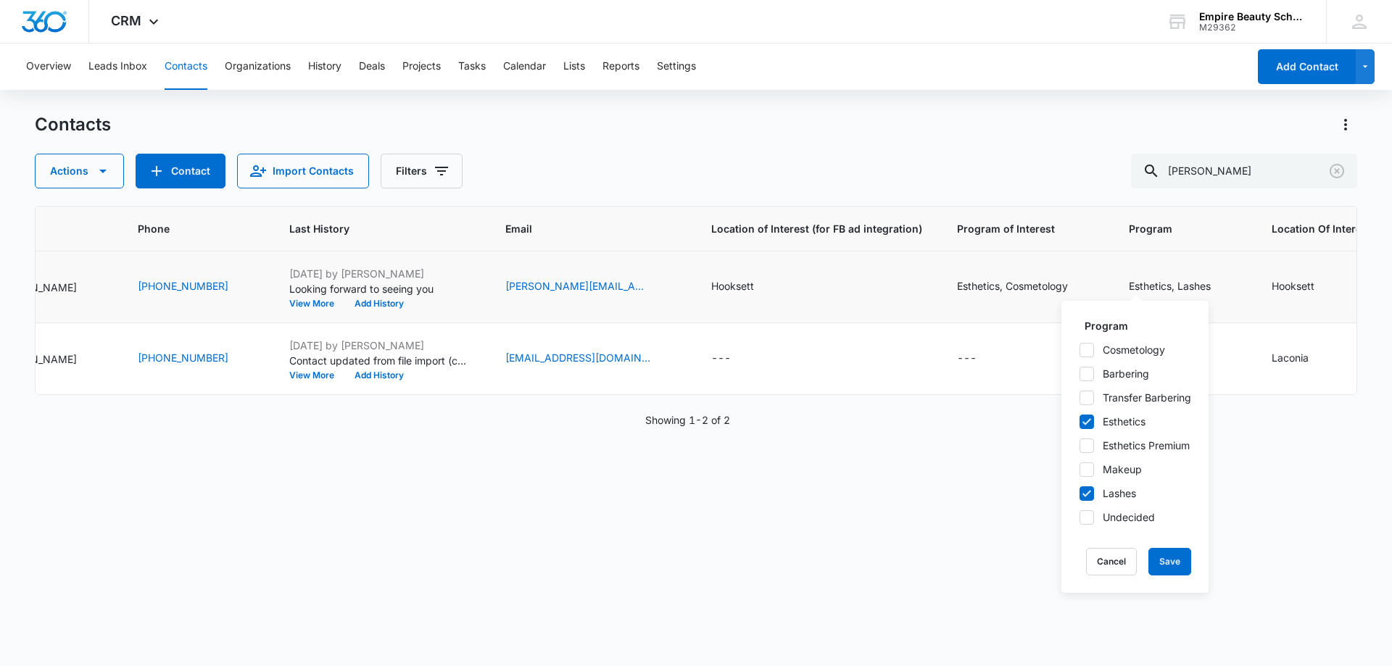
click at [1086, 348] on icon at bounding box center [1086, 350] width 13 height 13
click at [1079, 349] on input "Cosmetology" at bounding box center [1079, 349] width 1 height 1
checkbox input "true"
click at [1089, 402] on icon at bounding box center [1086, 397] width 13 height 13
click at [1079, 398] on input "Transfer Barbering" at bounding box center [1079, 397] width 1 height 1
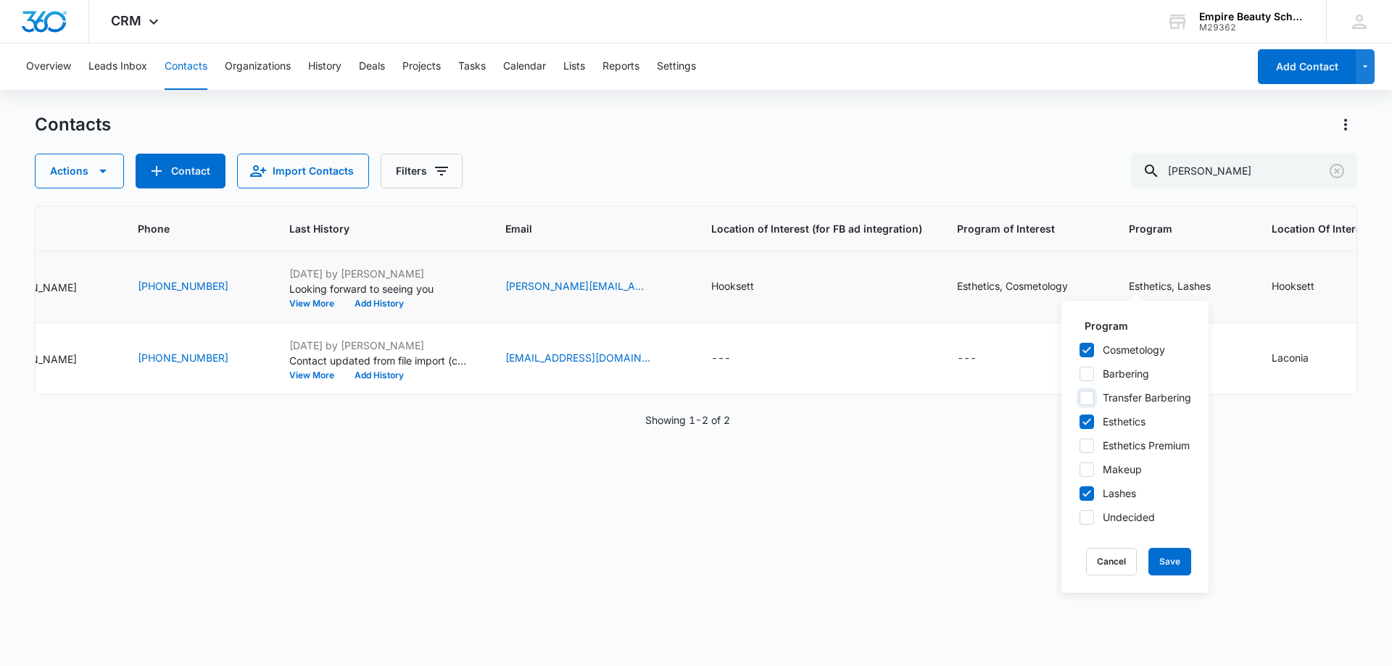
checkbox input "true"
click at [1090, 425] on icon at bounding box center [1086, 421] width 13 height 13
click at [1079, 422] on input "Esthetics" at bounding box center [1079, 421] width 1 height 1
checkbox input "false"
click at [1179, 560] on button "Save" at bounding box center [1169, 562] width 43 height 28
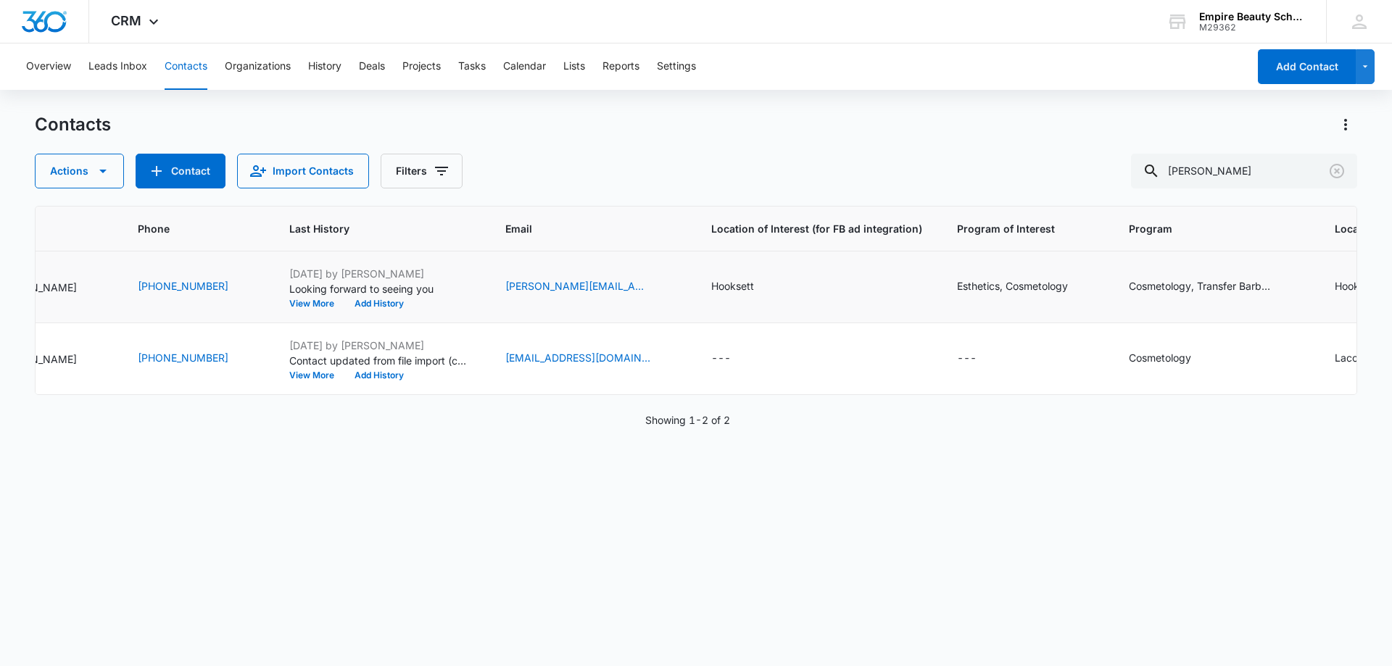
click at [1076, 283] on icon "Program of Interest - Esthetics, Cosmetology - Select to Edit Field" at bounding box center [1084, 286] width 17 height 17
drag, startPoint x: 958, startPoint y: 191, endPoint x: 853, endPoint y: 193, distance: 105.1
click at [853, 193] on div "Contacts Actions Contact Import Contacts Filters [PERSON_NAME] ID Created Date …" at bounding box center [696, 389] width 1322 height 552
type input "Cosmetology"
click at [1043, 228] on button "Save" at bounding box center [1053, 240] width 43 height 28
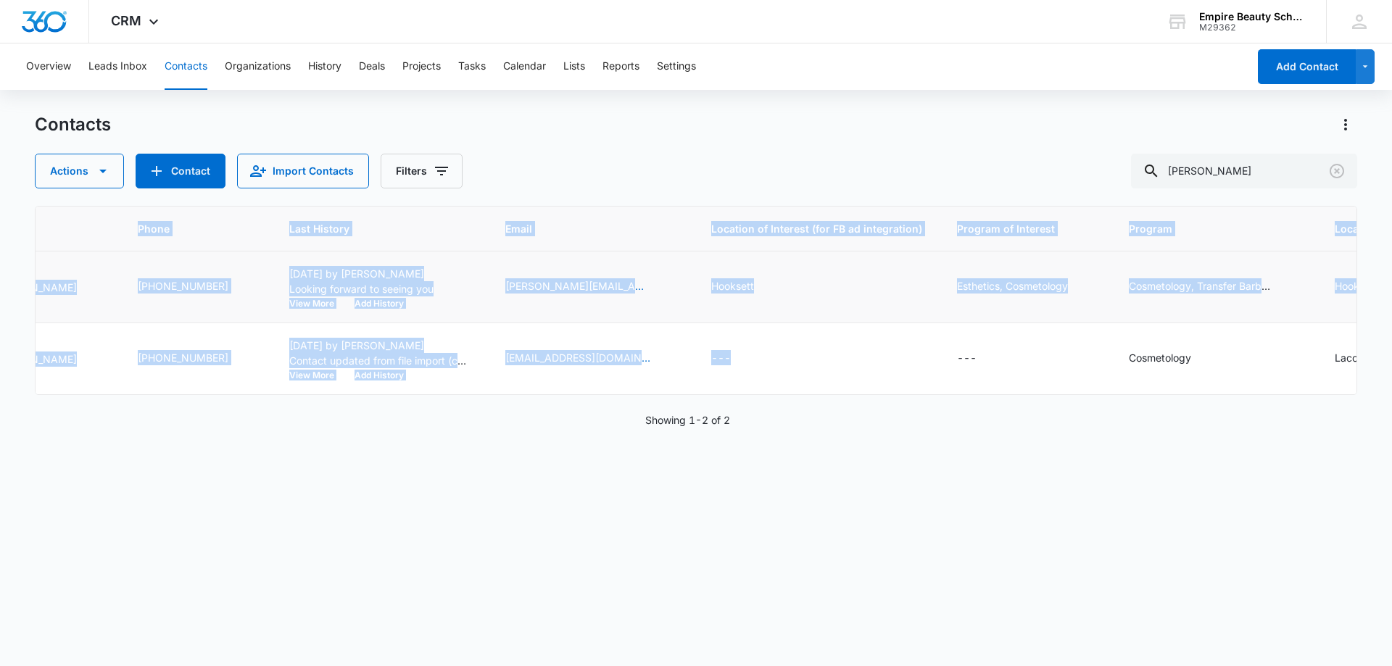
drag, startPoint x: 879, startPoint y: 393, endPoint x: 836, endPoint y: 404, distance: 43.6
click at [837, 395] on div "ID Created Date Contact Type Contact Name Phone Last History Email Location of …" at bounding box center [696, 300] width 1322 height 189
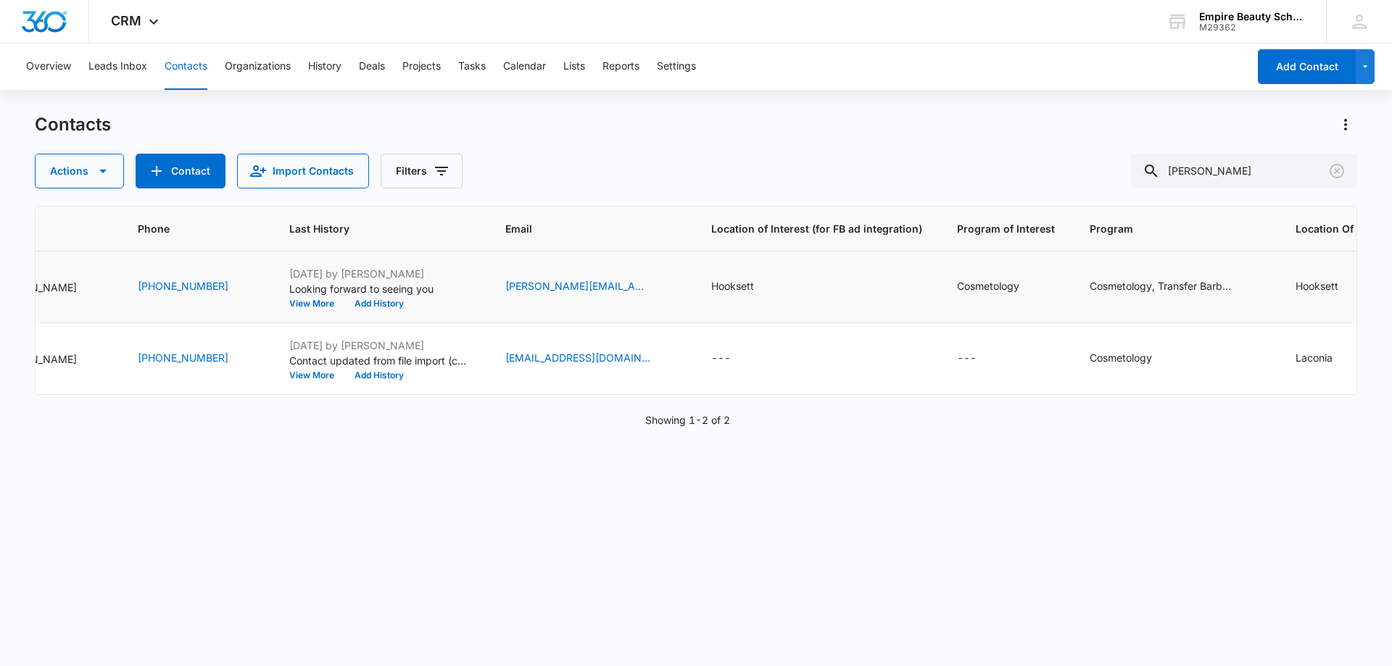
click at [876, 428] on div "Showing 1-2 of 2" at bounding box center [696, 419] width 1322 height 15
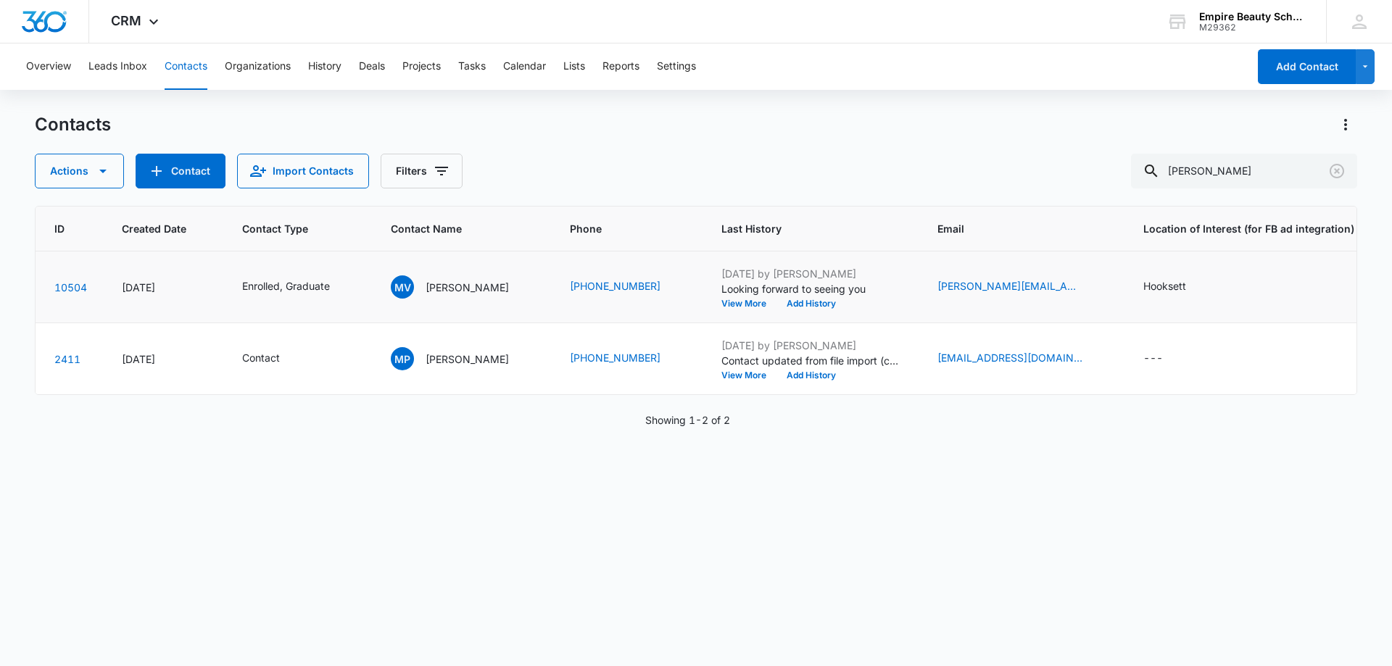
scroll to position [0, 0]
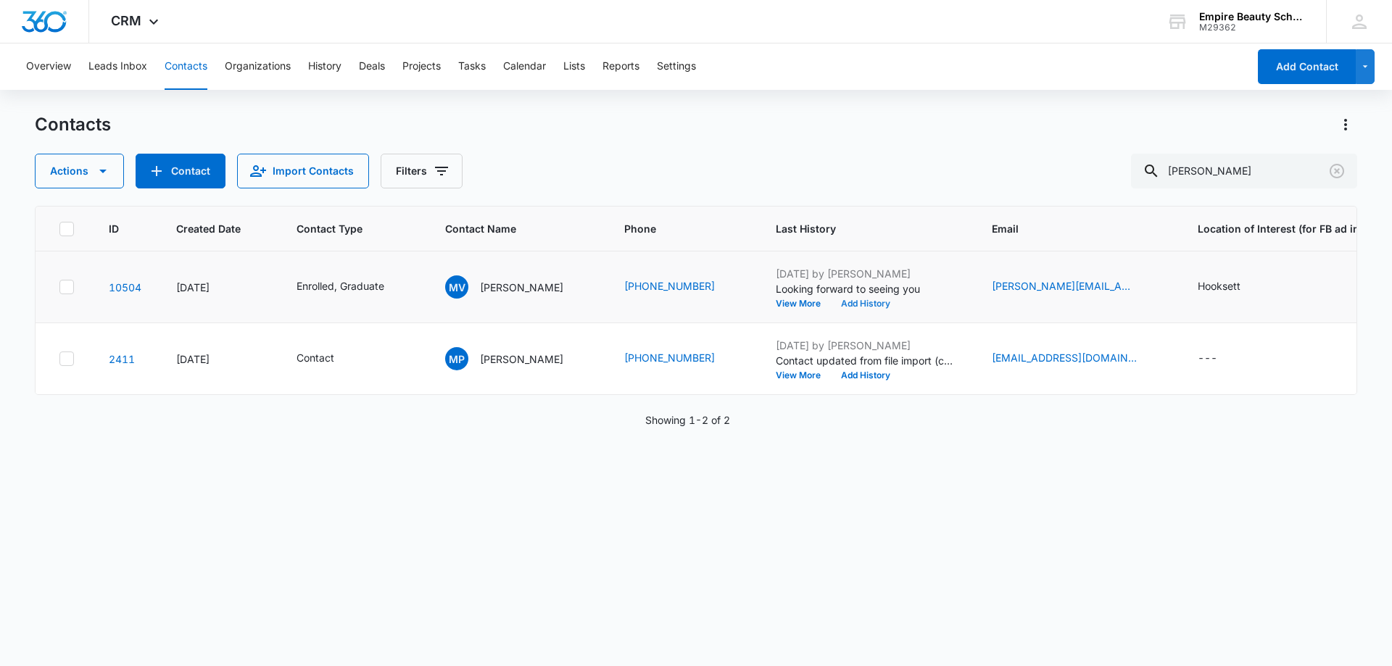
click at [851, 303] on button "Add History" at bounding box center [866, 303] width 70 height 9
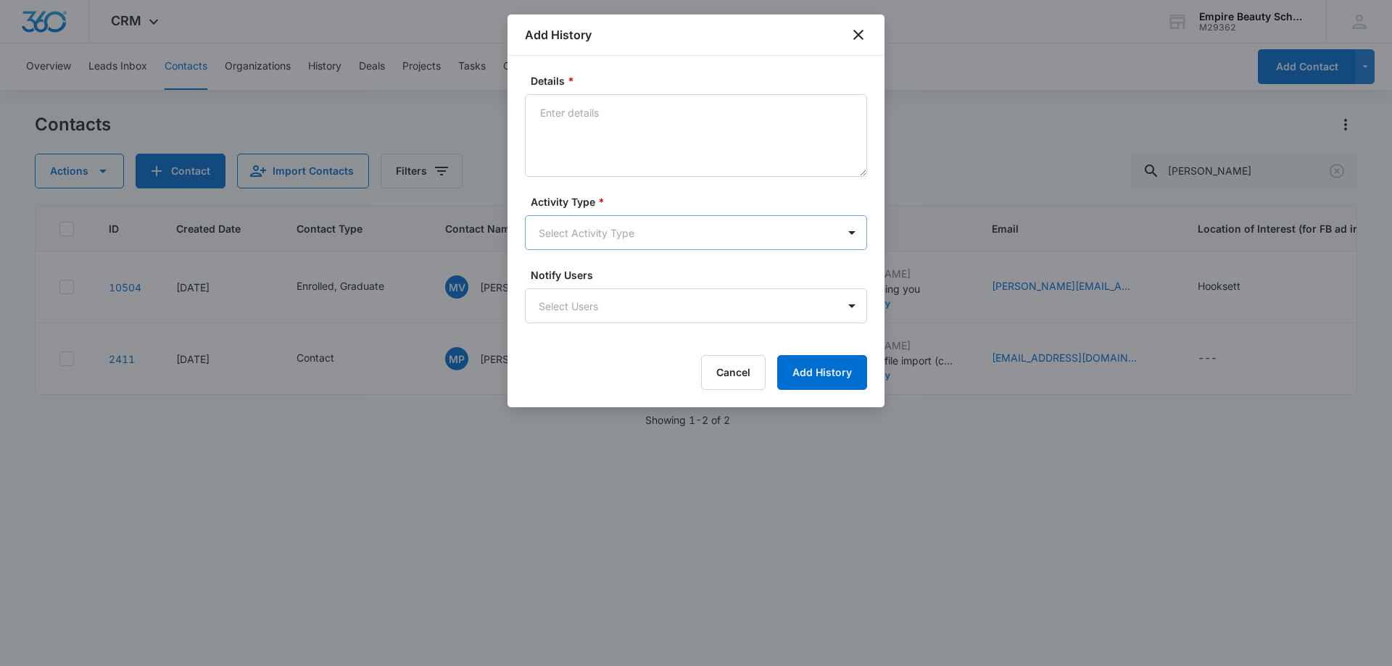
click at [597, 244] on body "CRM Apps Forms CRM Email Shop Payments POS Files Brand Settings AI Assistant Em…" at bounding box center [696, 333] width 1392 height 666
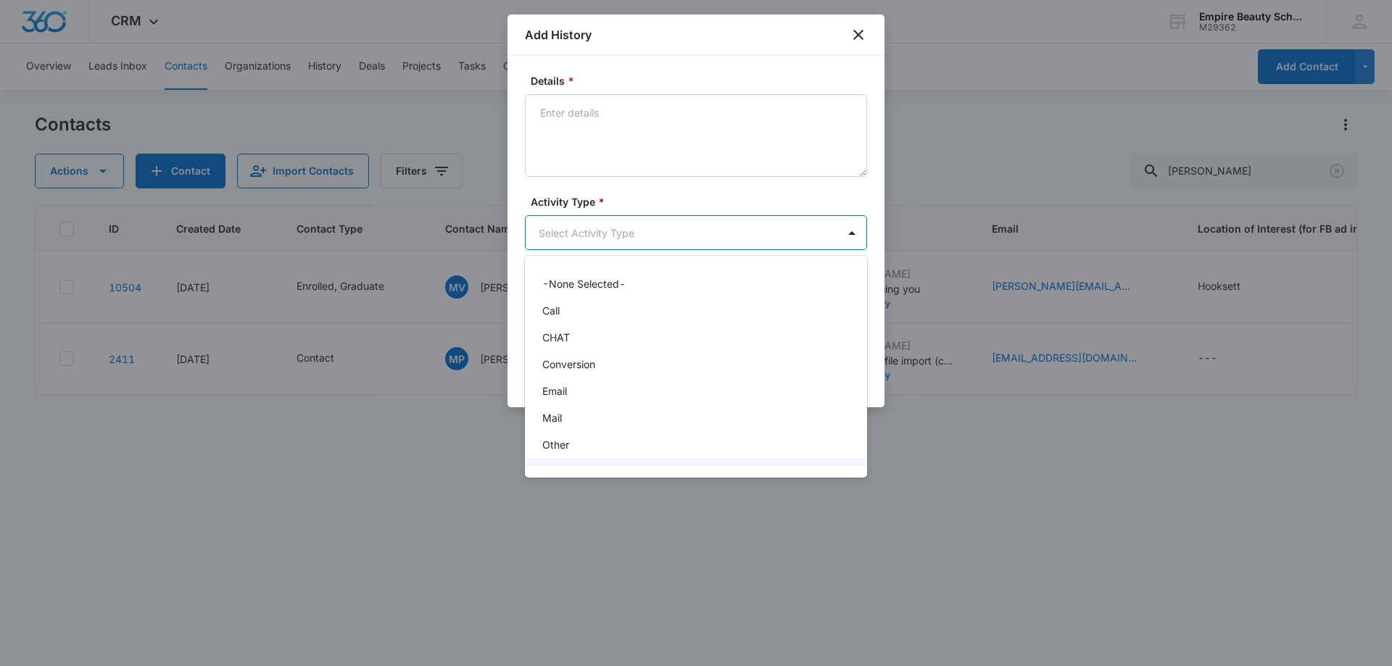
scroll to position [75, 0]
click at [566, 449] on div "Text" at bounding box center [694, 449] width 304 height 15
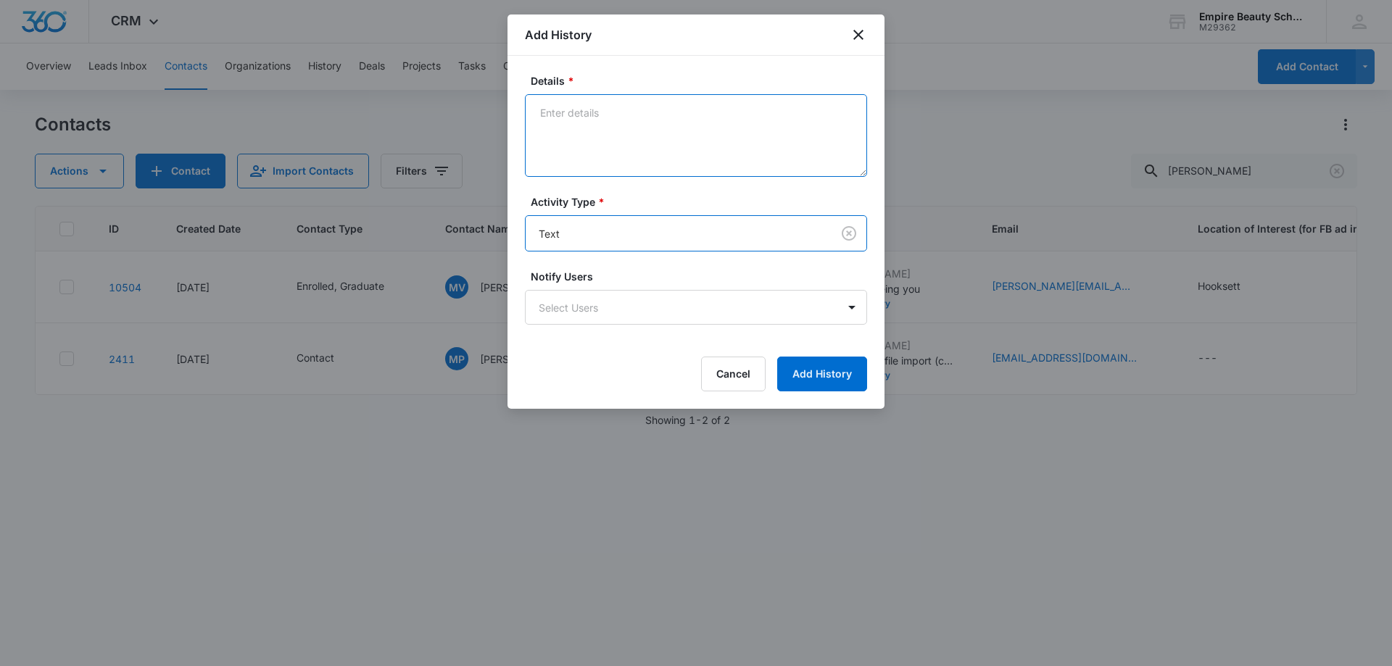
click at [575, 160] on textarea "Details *" at bounding box center [696, 135] width 342 height 83
drag, startPoint x: 559, startPoint y: 120, endPoint x: 493, endPoint y: 120, distance: 66.0
click at [493, 120] on body "CRM Apps Forms CRM Email Shop Payments POS Files Brand Settings AI Assistant Em…" at bounding box center [696, 333] width 1392 height 666
click at [731, 107] on textarea "FA Appt confirmation 10/22" at bounding box center [696, 135] width 342 height 83
type textarea "FA Appt confirmation 10/22"
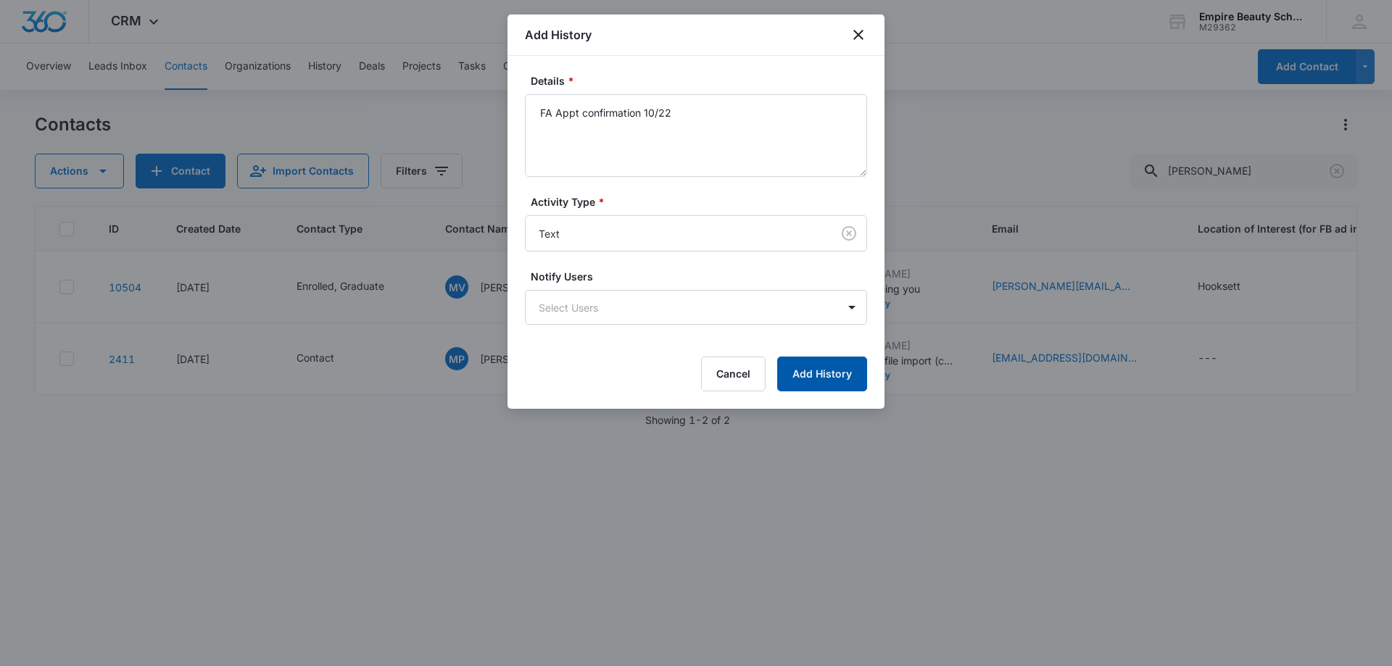
click at [824, 375] on button "Add History" at bounding box center [822, 374] width 90 height 35
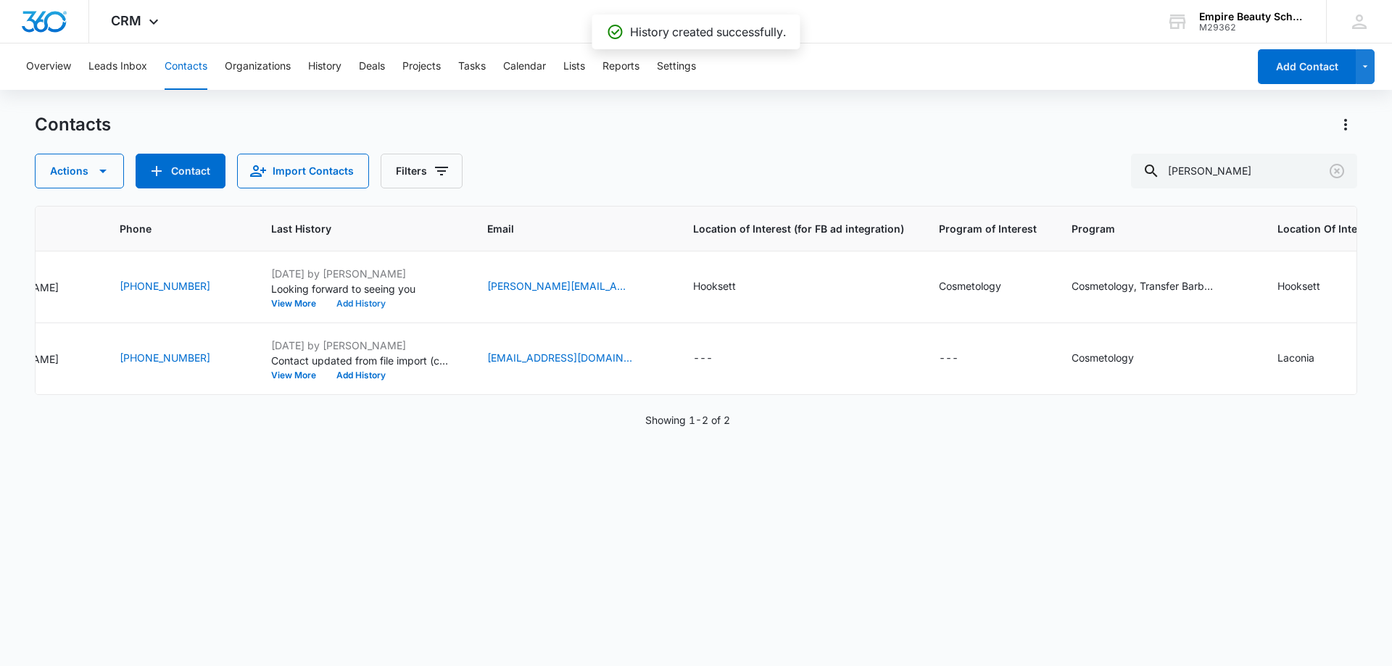
scroll to position [0, 0]
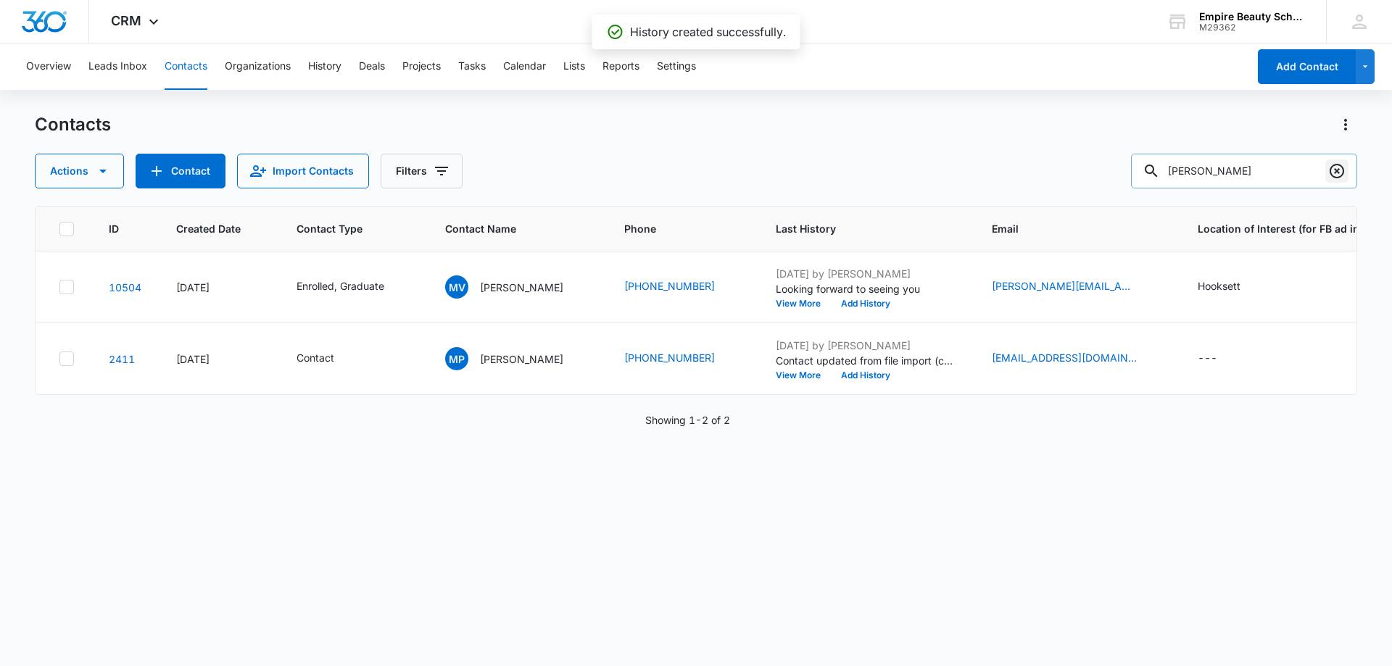
click at [1337, 173] on icon "Clear" at bounding box center [1336, 170] width 17 height 17
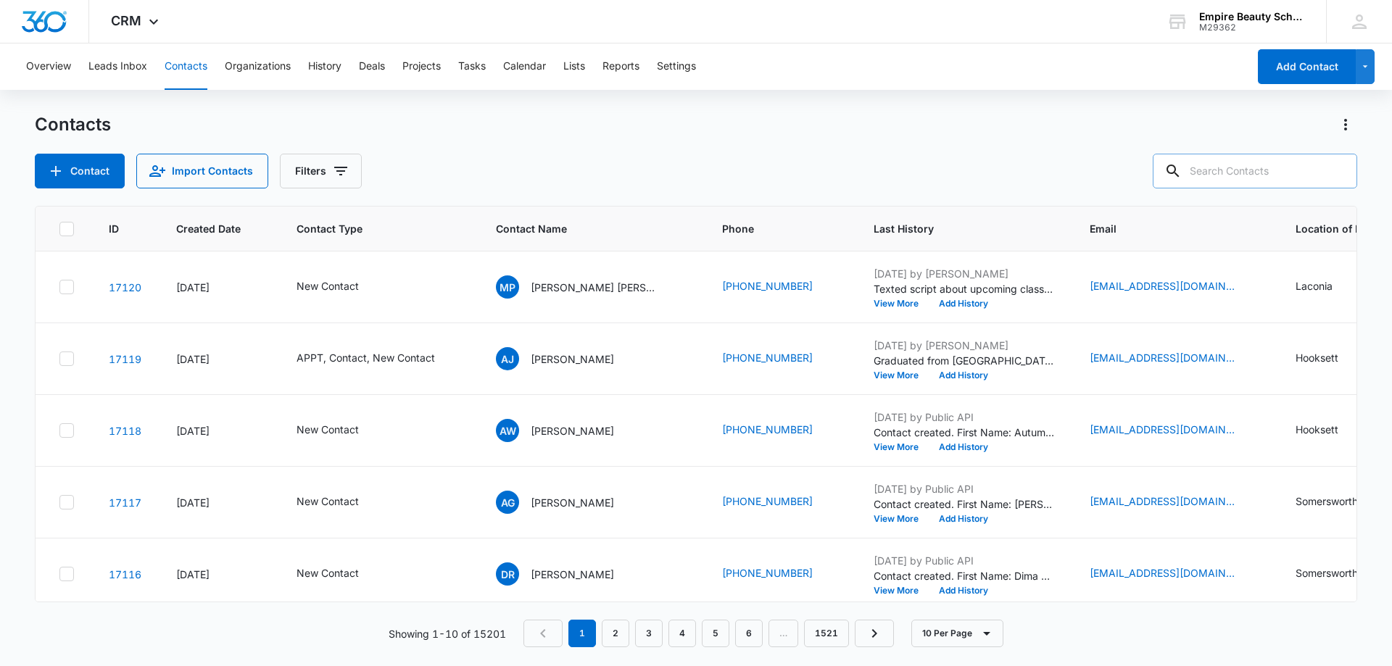
click at [764, 160] on div "Contact Import Contacts Filters" at bounding box center [696, 171] width 1322 height 35
click at [933, 150] on div "Contacts Contact Import Contacts Filters" at bounding box center [696, 150] width 1322 height 75
click at [1224, 159] on input "text" at bounding box center [1255, 171] width 204 height 35
type input "8836"
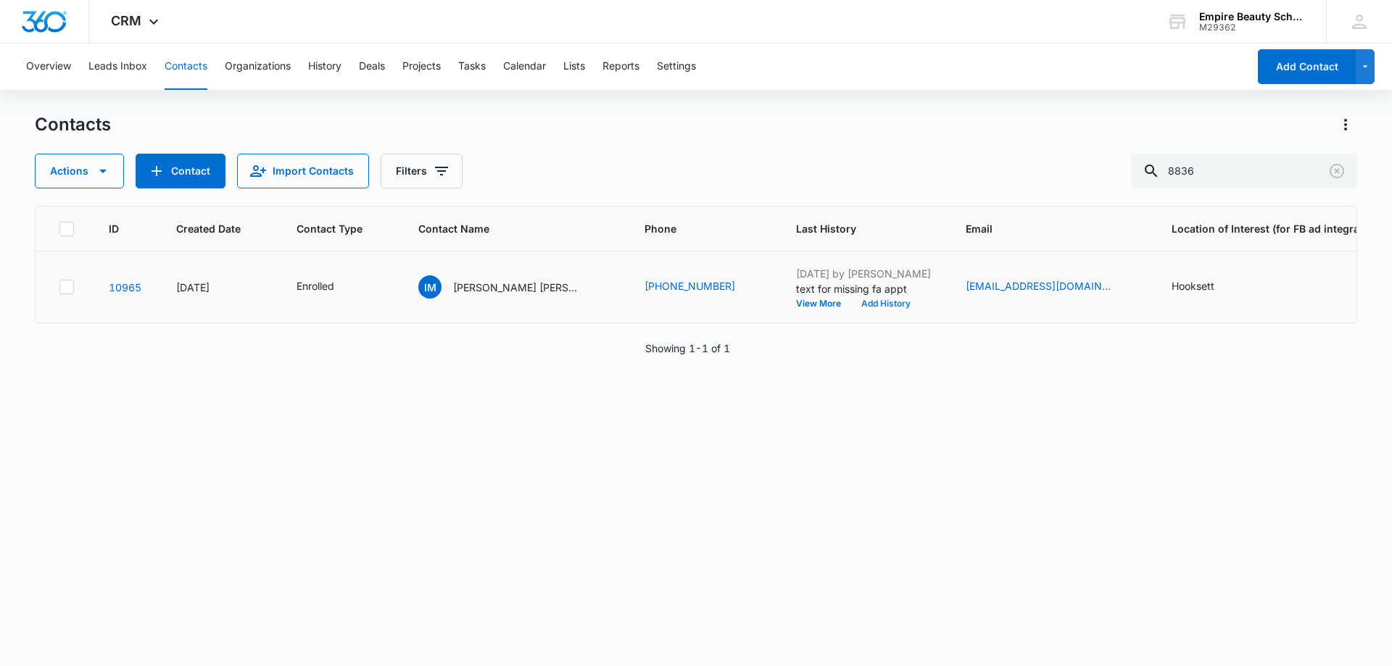
click at [860, 305] on button "Add History" at bounding box center [886, 303] width 70 height 9
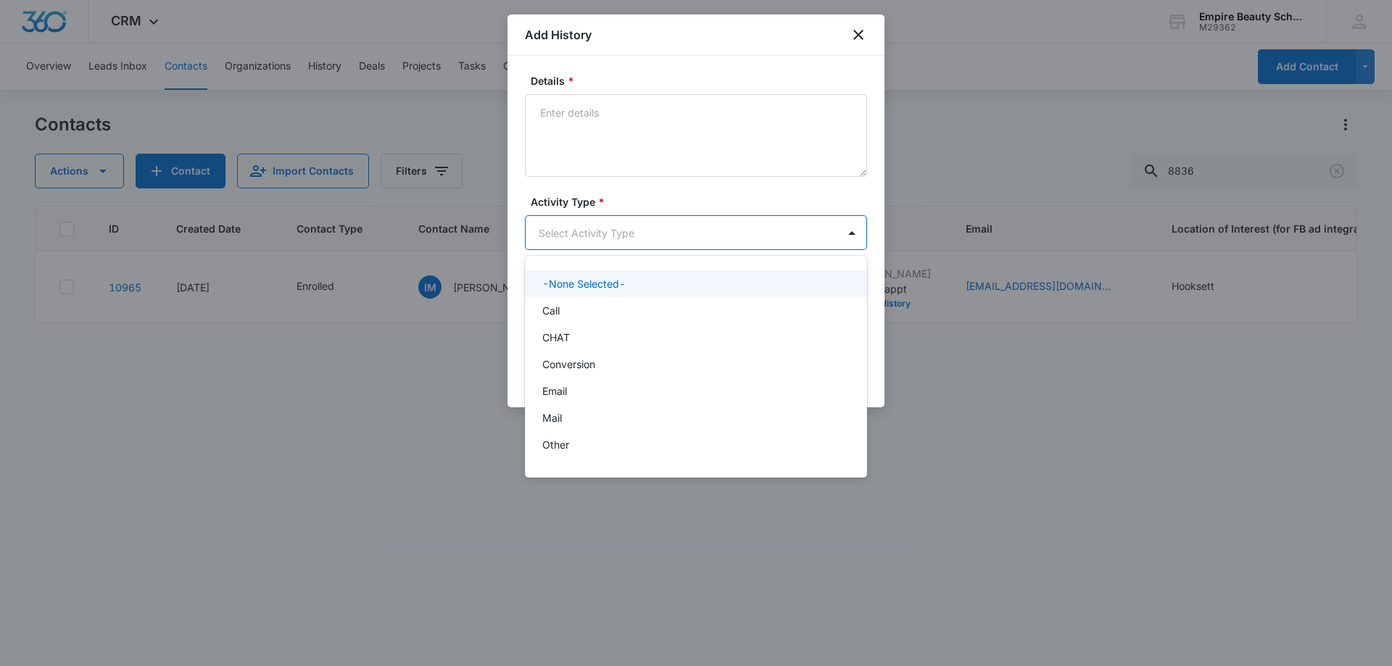
click at [615, 232] on body "CRM Apps Forms CRM Email Shop Payments POS Files Brand Settings AI Assistant Em…" at bounding box center [696, 333] width 1392 height 666
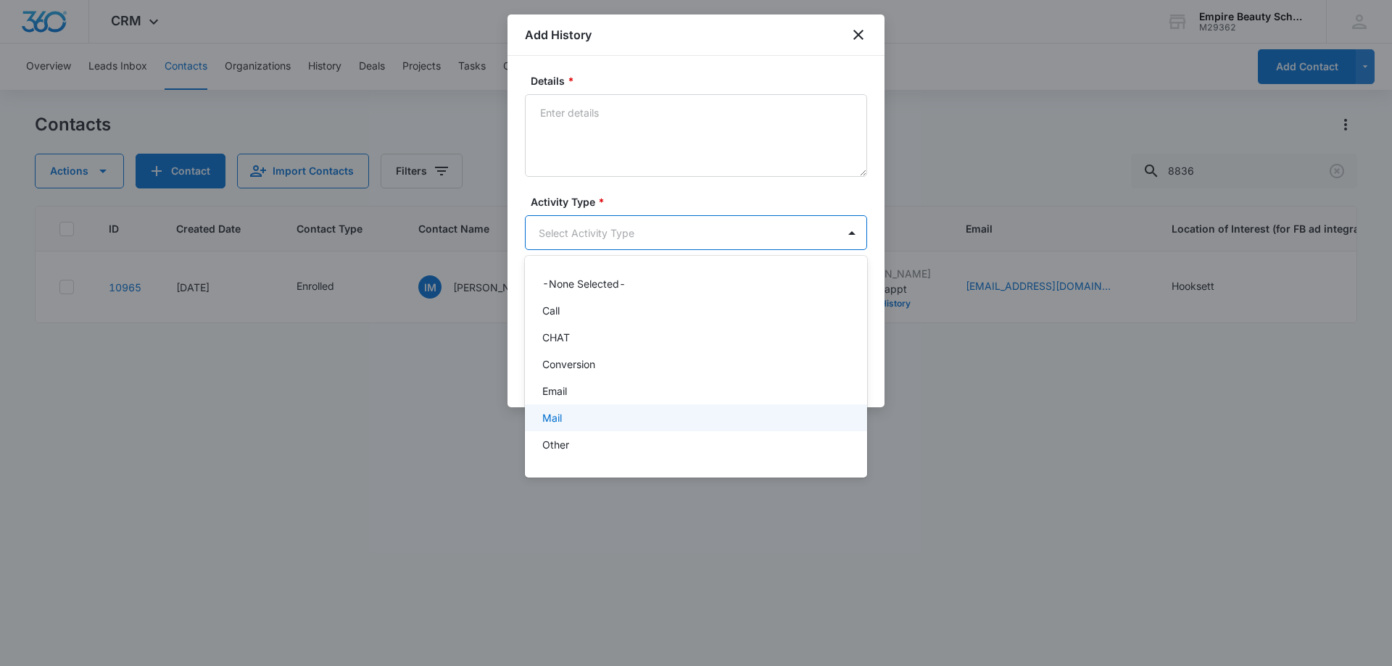
scroll to position [75, 0]
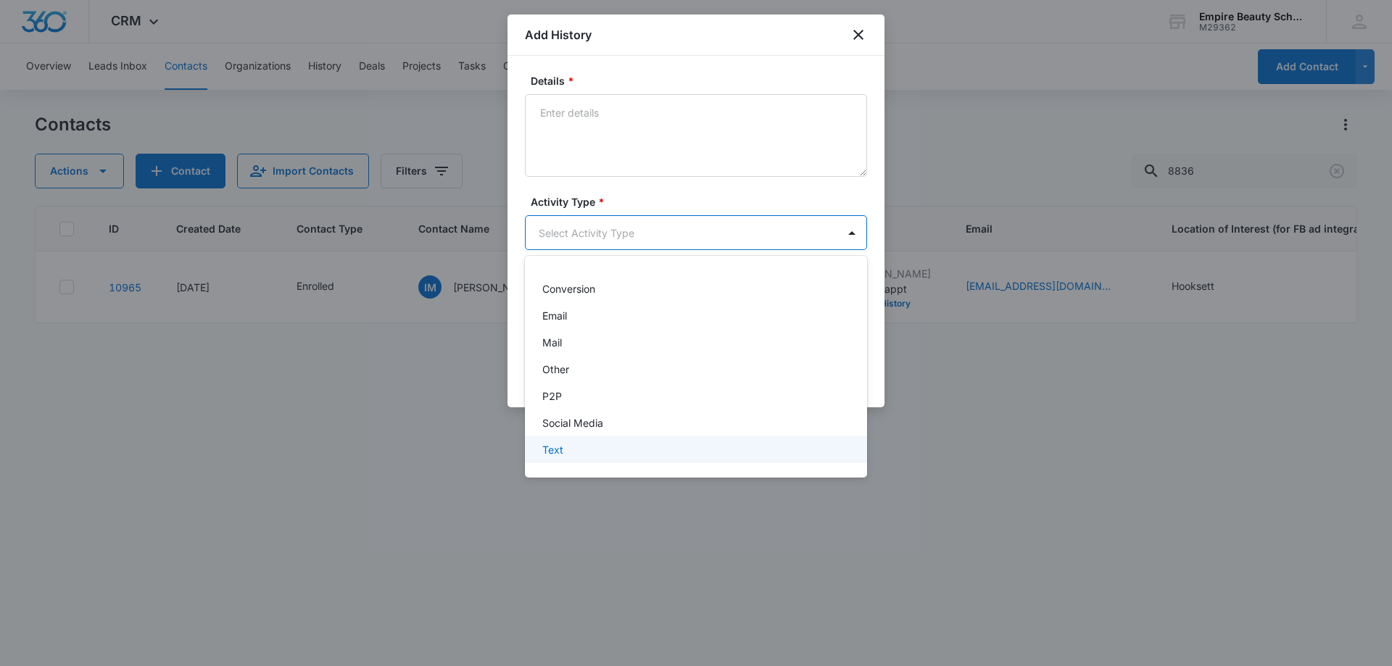
click at [555, 449] on p "Text" at bounding box center [552, 449] width 21 height 15
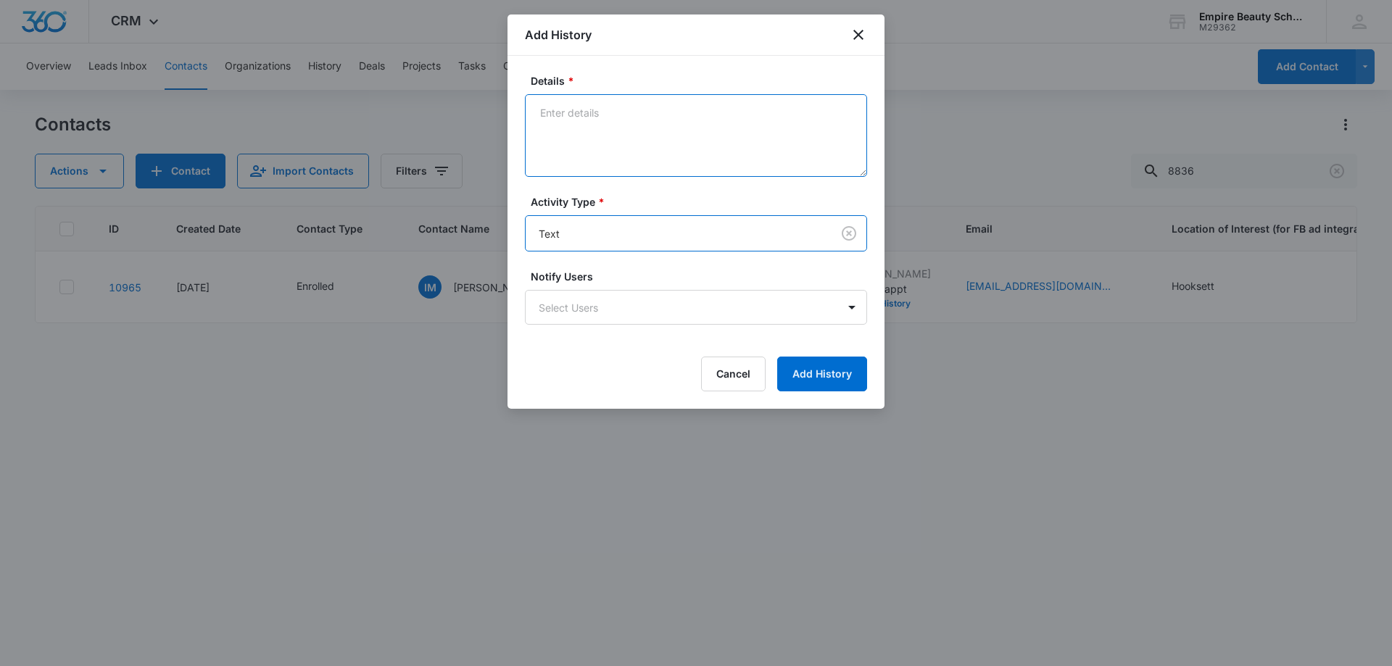
click at [644, 101] on textarea "Details *" at bounding box center [696, 135] width 342 height 83
click at [736, 119] on textarea "Forgot about her fa appt, provided fa avilability." at bounding box center [696, 135] width 342 height 83
click at [710, 137] on textarea "Forgot about her fa appt, provided fa availability." at bounding box center [696, 135] width 342 height 83
type textarea "Forgot about her fa appt, provided fa availability."
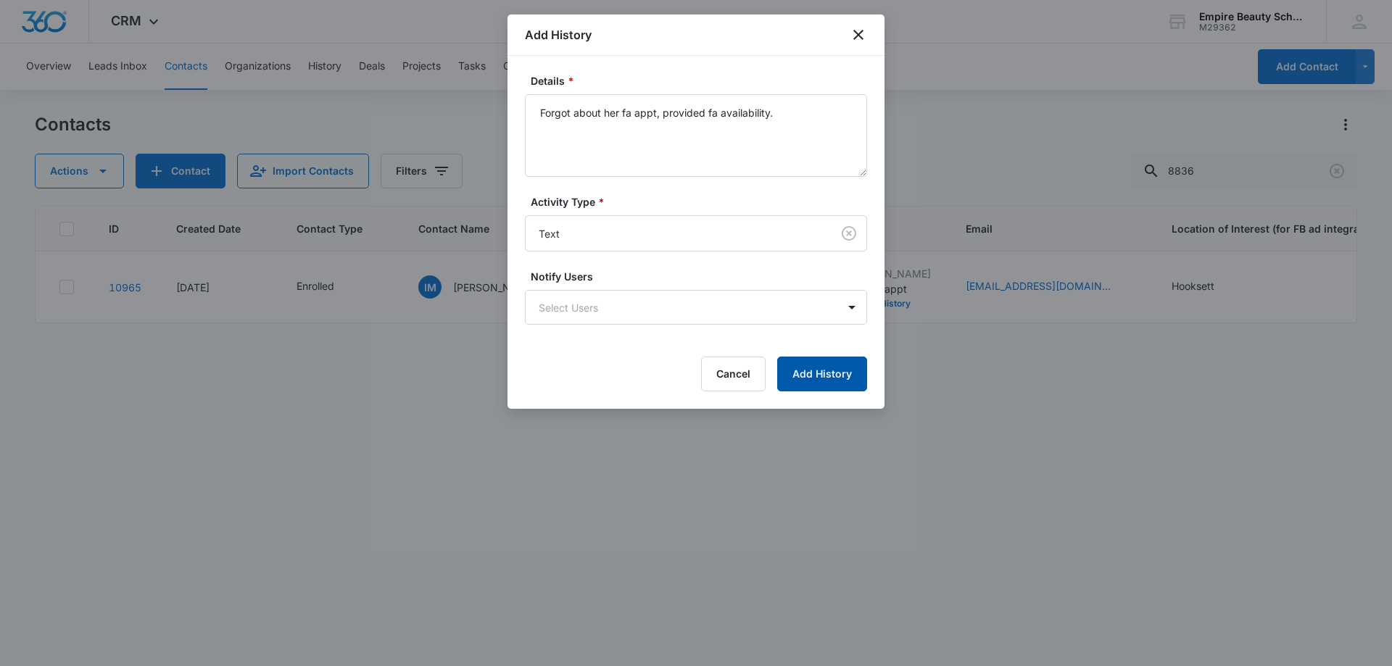
click at [815, 377] on button "Add History" at bounding box center [822, 374] width 90 height 35
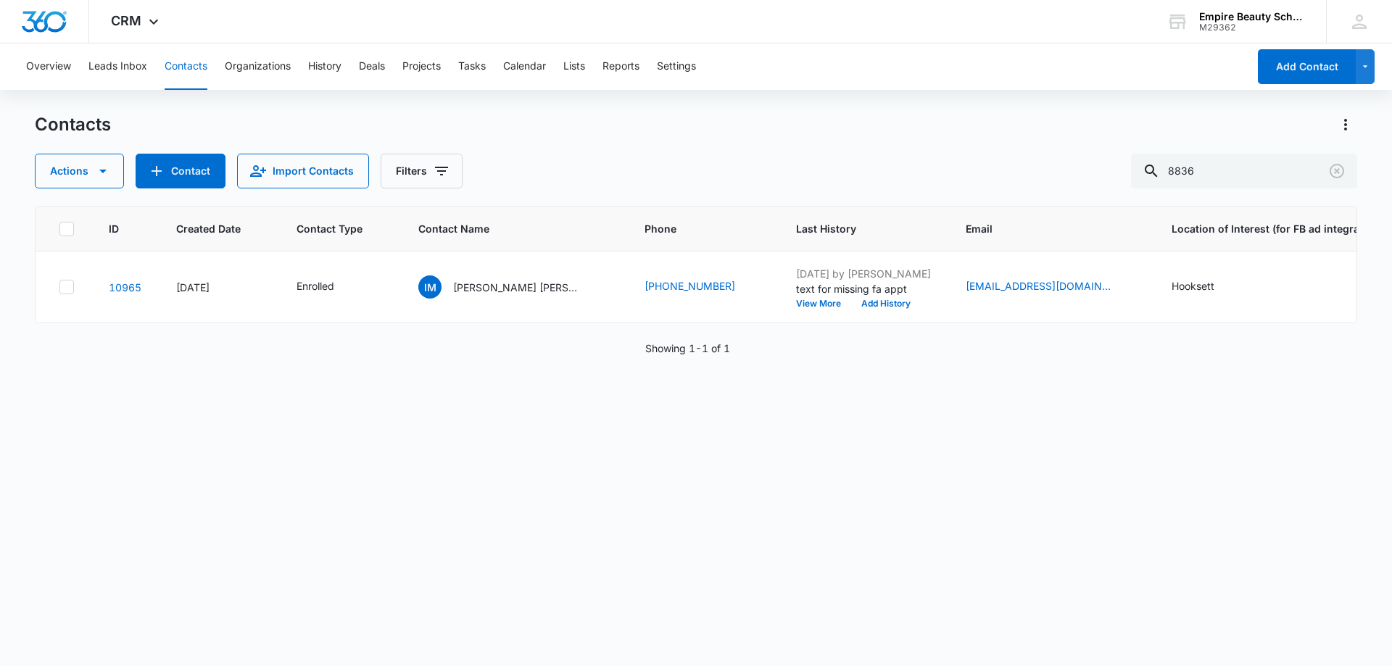
click at [489, 391] on div "ID Created Date Contact Type Contact Name Phone Last History Email Location of …" at bounding box center [696, 426] width 1322 height 441
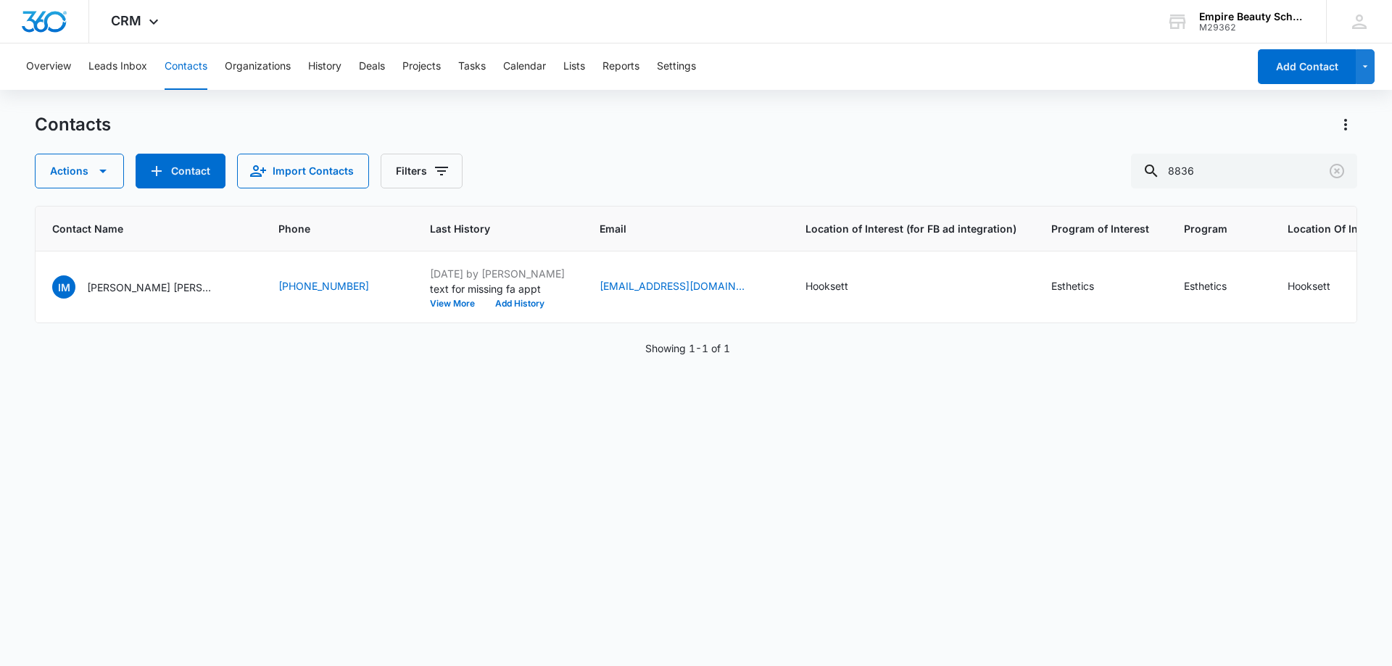
scroll to position [0, 0]
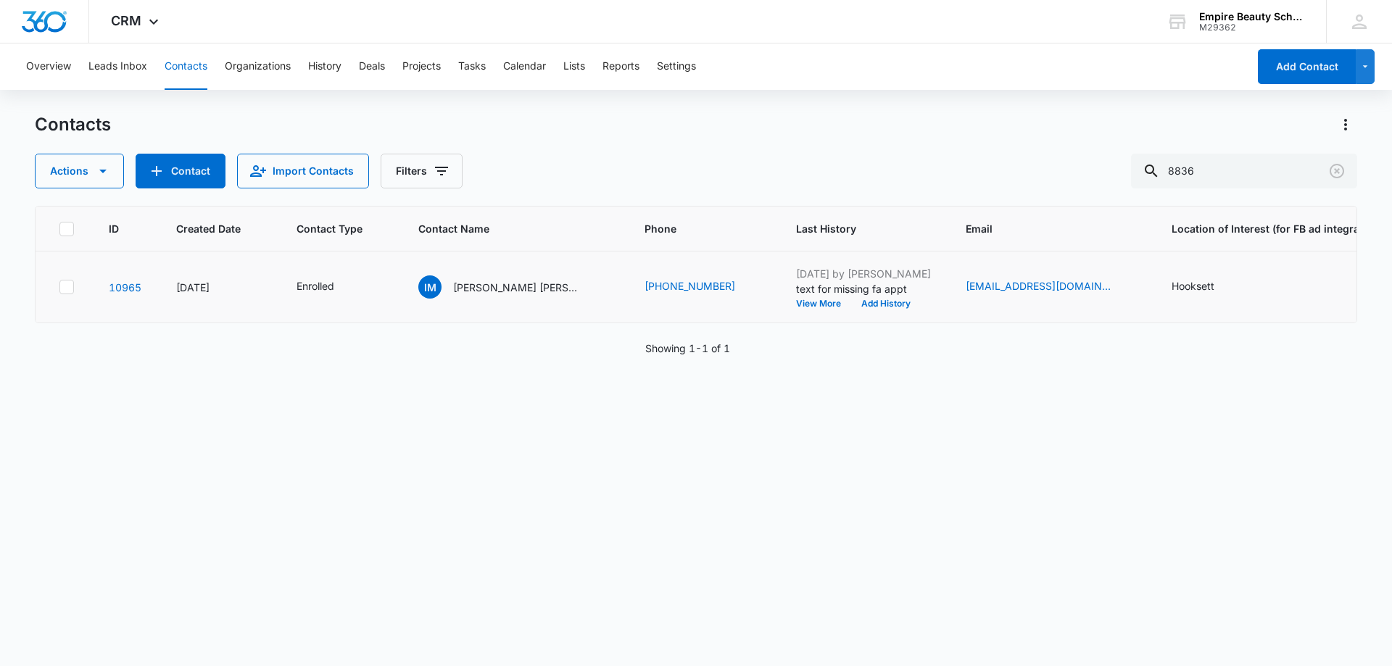
click at [782, 311] on td "[DATE] by [PERSON_NAME] text for missing fa appt View More Add History" at bounding box center [863, 288] width 170 height 72
click at [796, 305] on button "View More" at bounding box center [823, 303] width 55 height 9
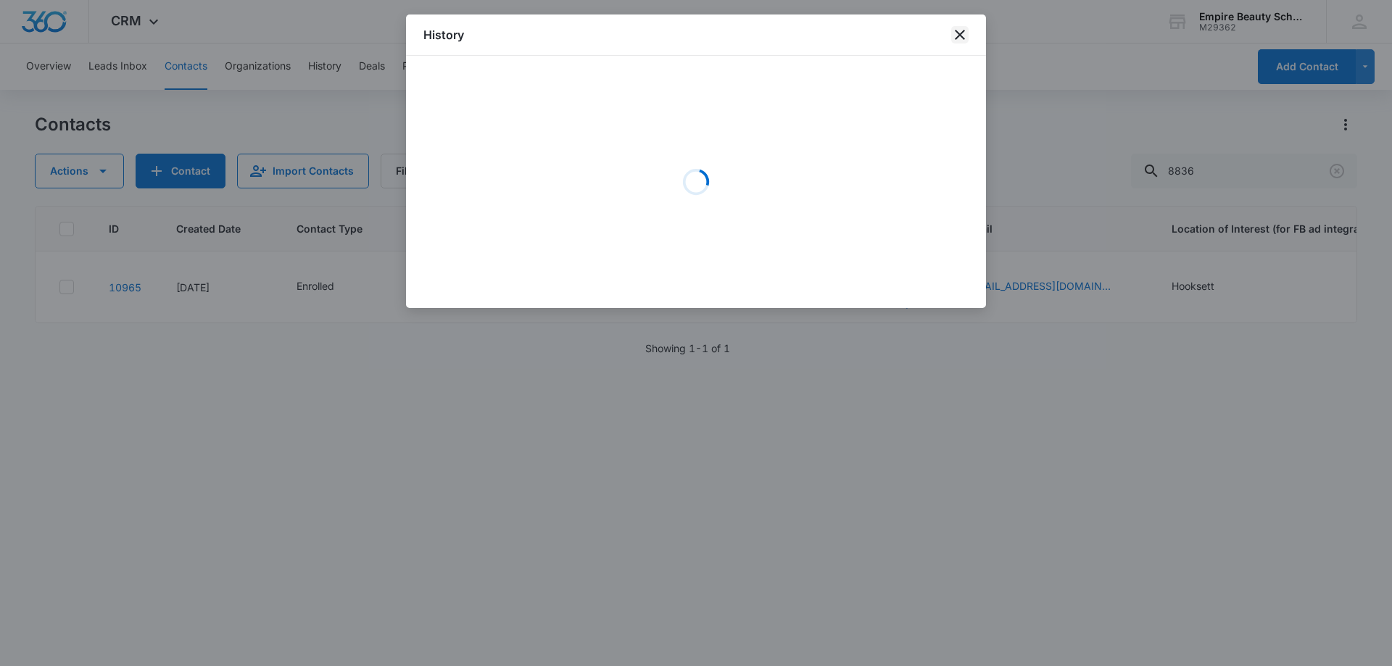
click at [960, 35] on icon "close" at bounding box center [960, 35] width 10 height 10
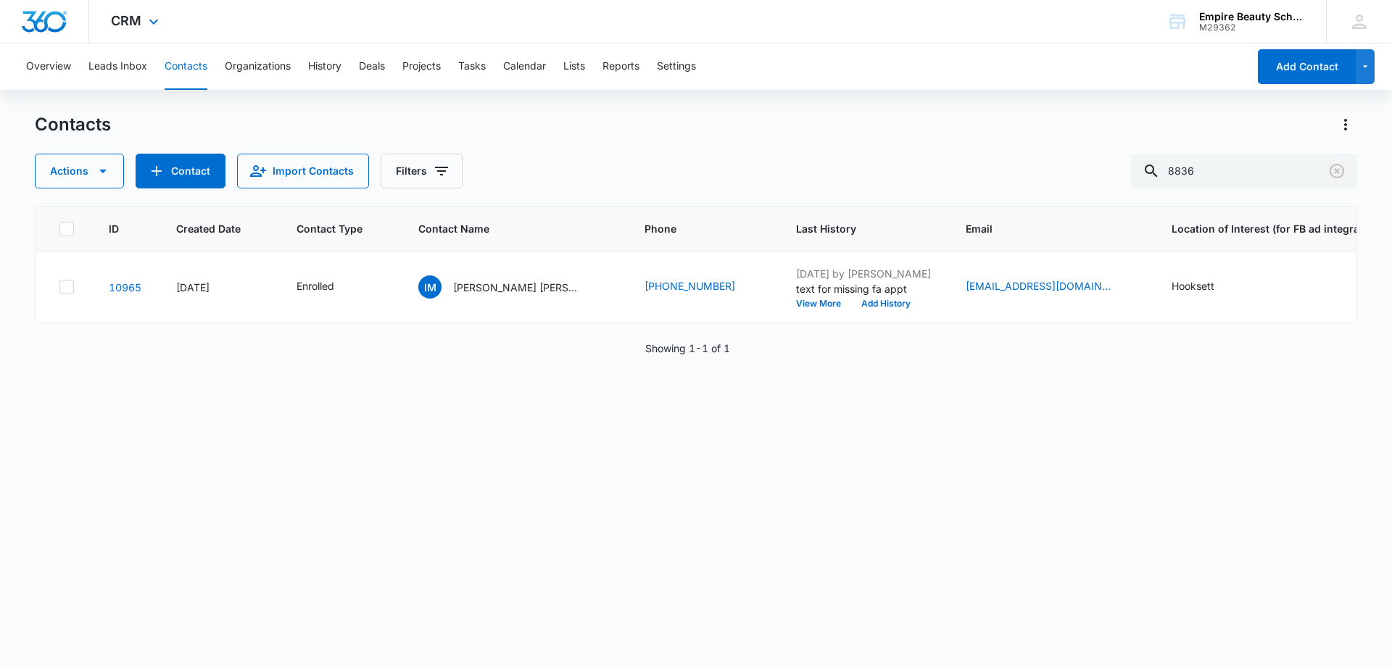
click at [1336, 175] on icon "Clear" at bounding box center [1336, 170] width 17 height 17
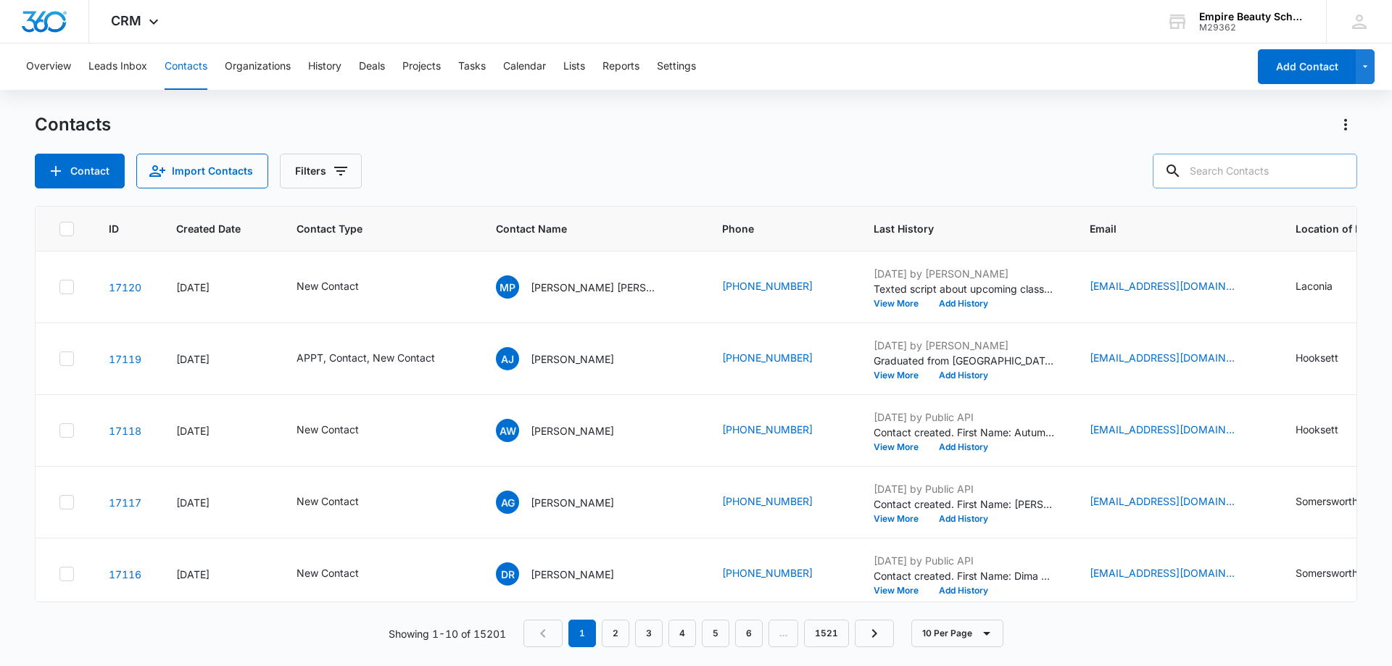
click at [1236, 165] on input "text" at bounding box center [1255, 171] width 204 height 35
paste input "[PHONE_NUMBER]"
type input "[PHONE_NUMBER]"
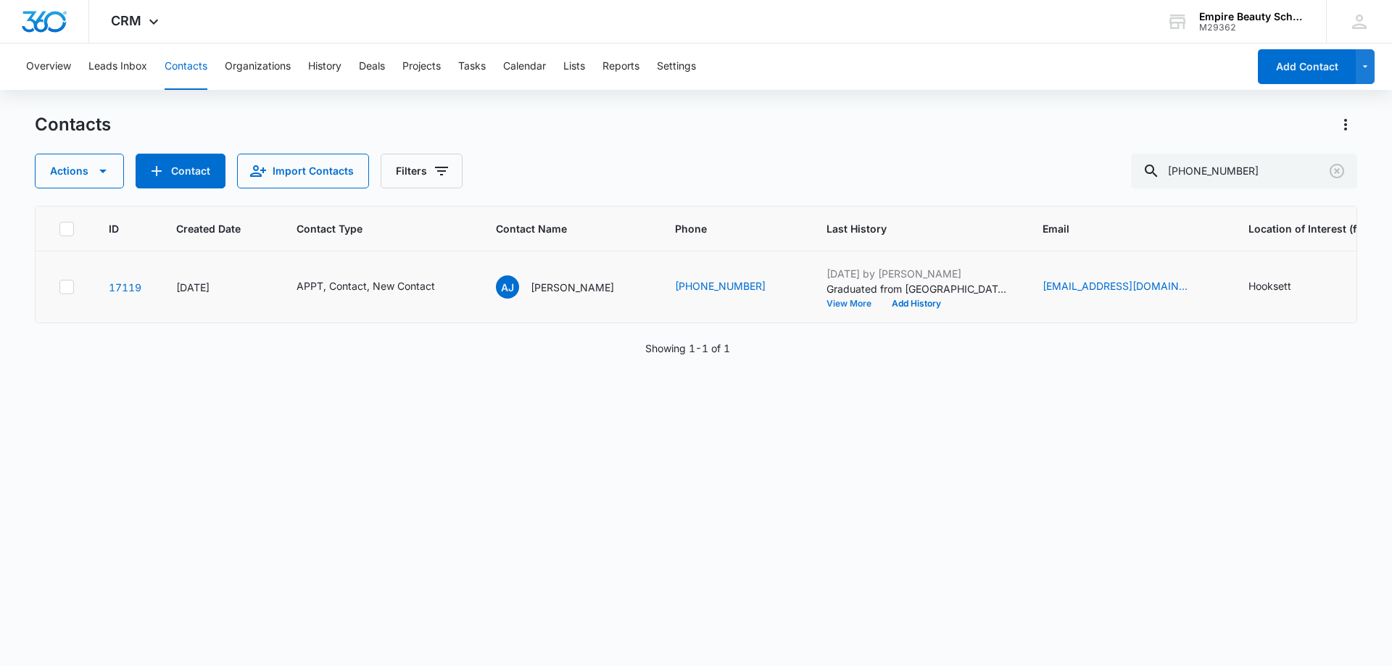
click at [833, 301] on button "View More" at bounding box center [853, 303] width 55 height 9
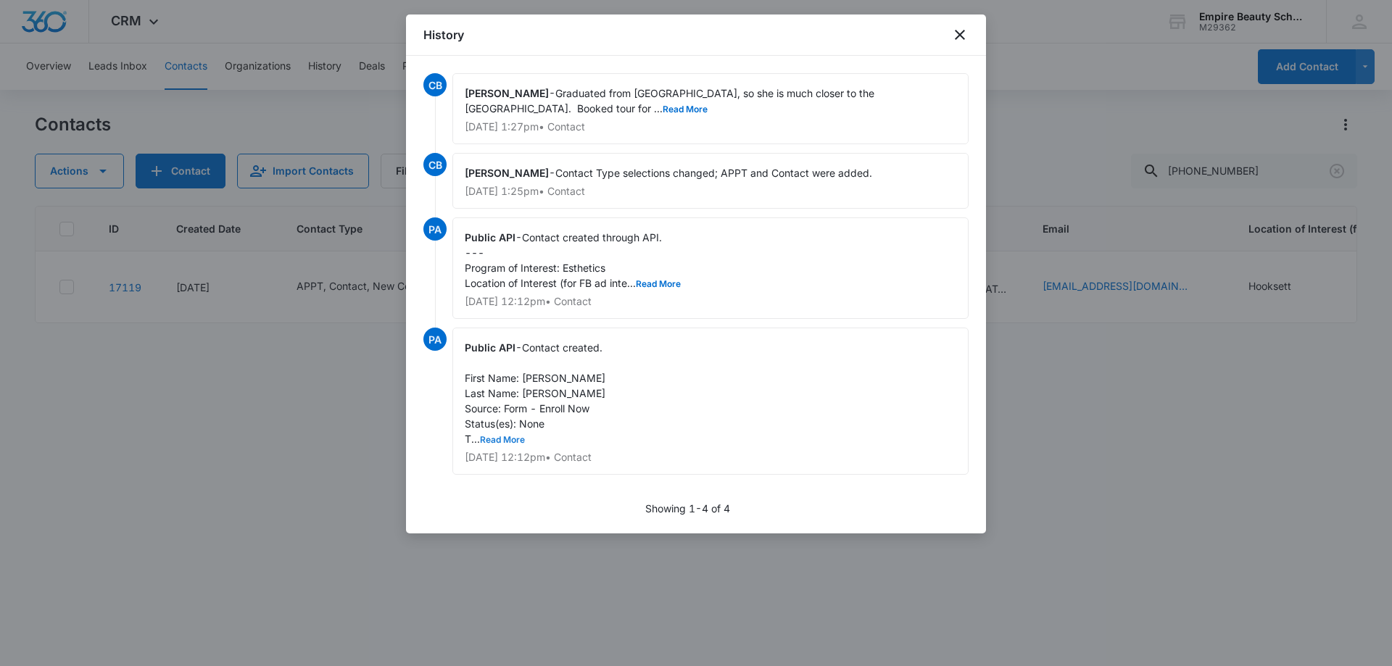
click at [509, 441] on button "Read More" at bounding box center [502, 440] width 45 height 9
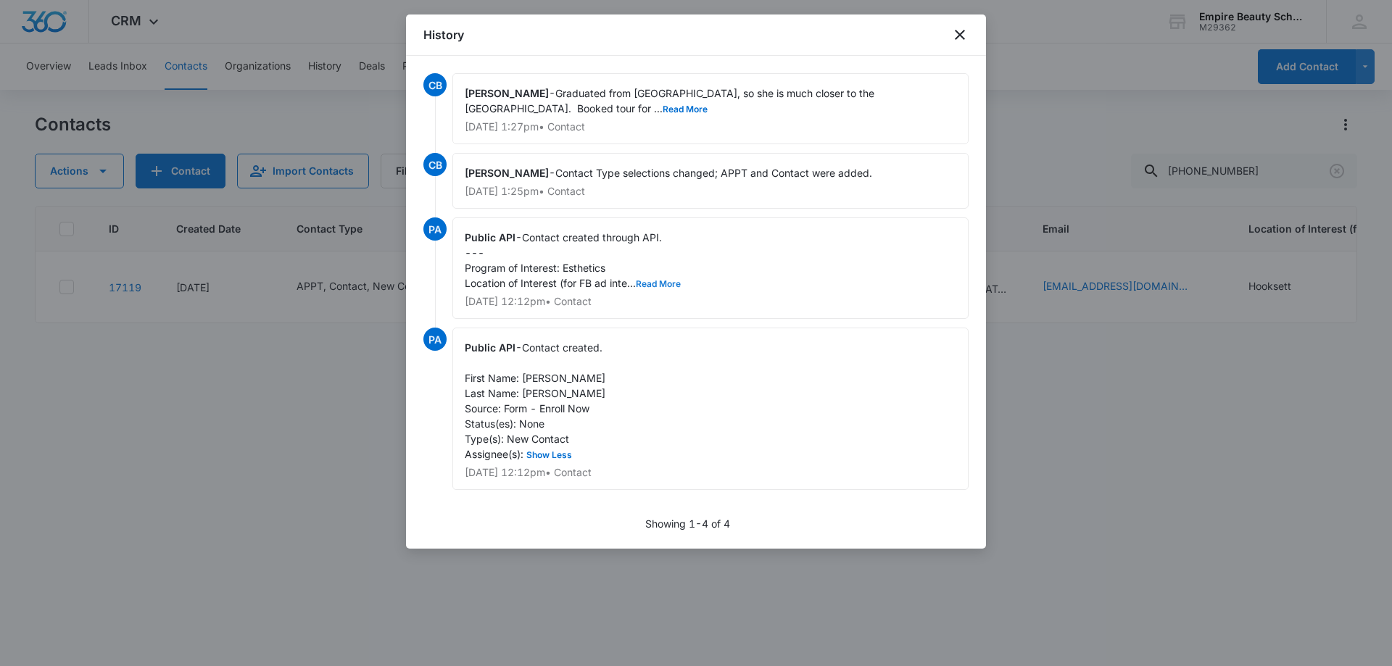
click at [655, 282] on button "Read More" at bounding box center [658, 284] width 45 height 9
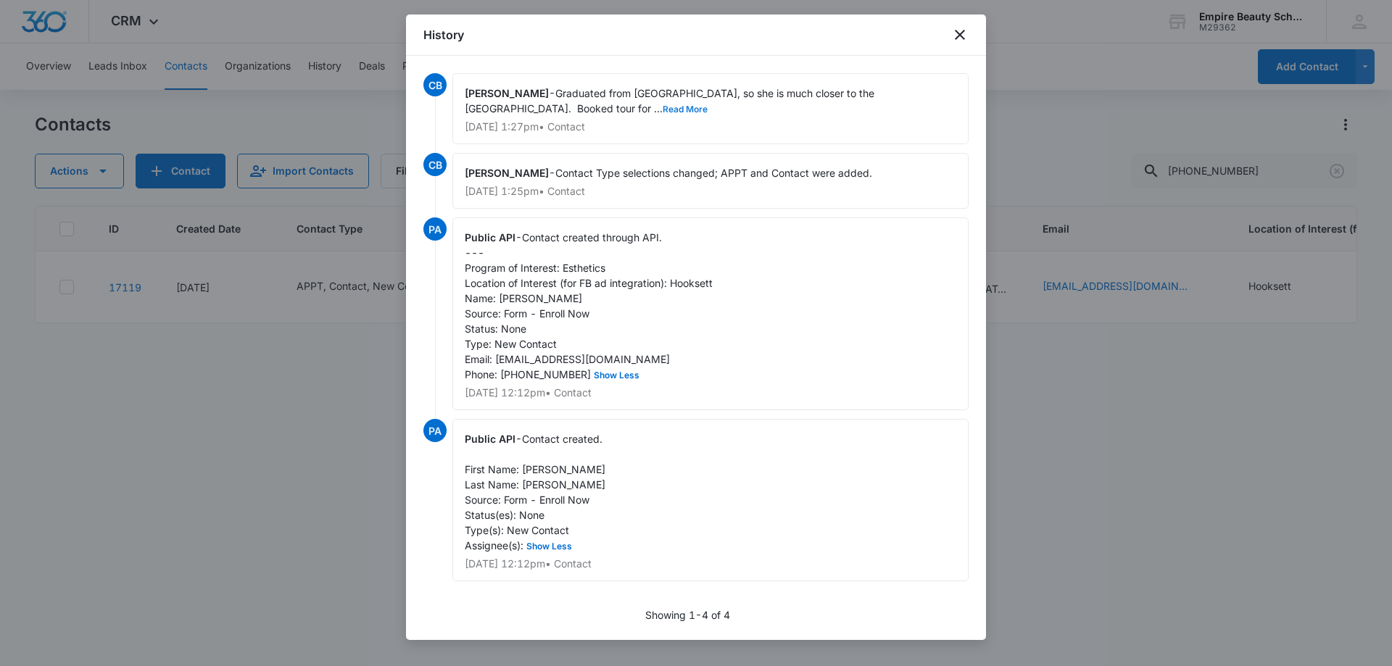
click at [663, 108] on button "Read More" at bounding box center [685, 109] width 45 height 9
click at [956, 36] on icon "close" at bounding box center [959, 34] width 17 height 17
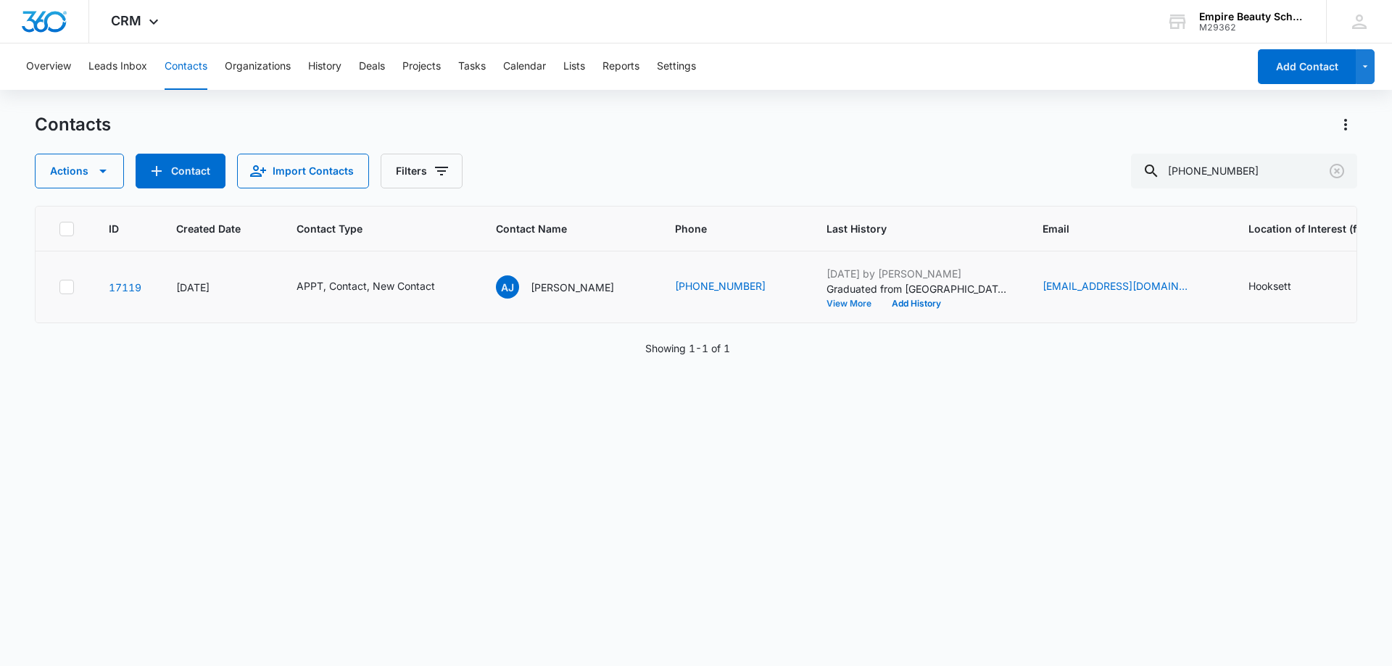
click at [830, 302] on button "View More" at bounding box center [853, 303] width 55 height 9
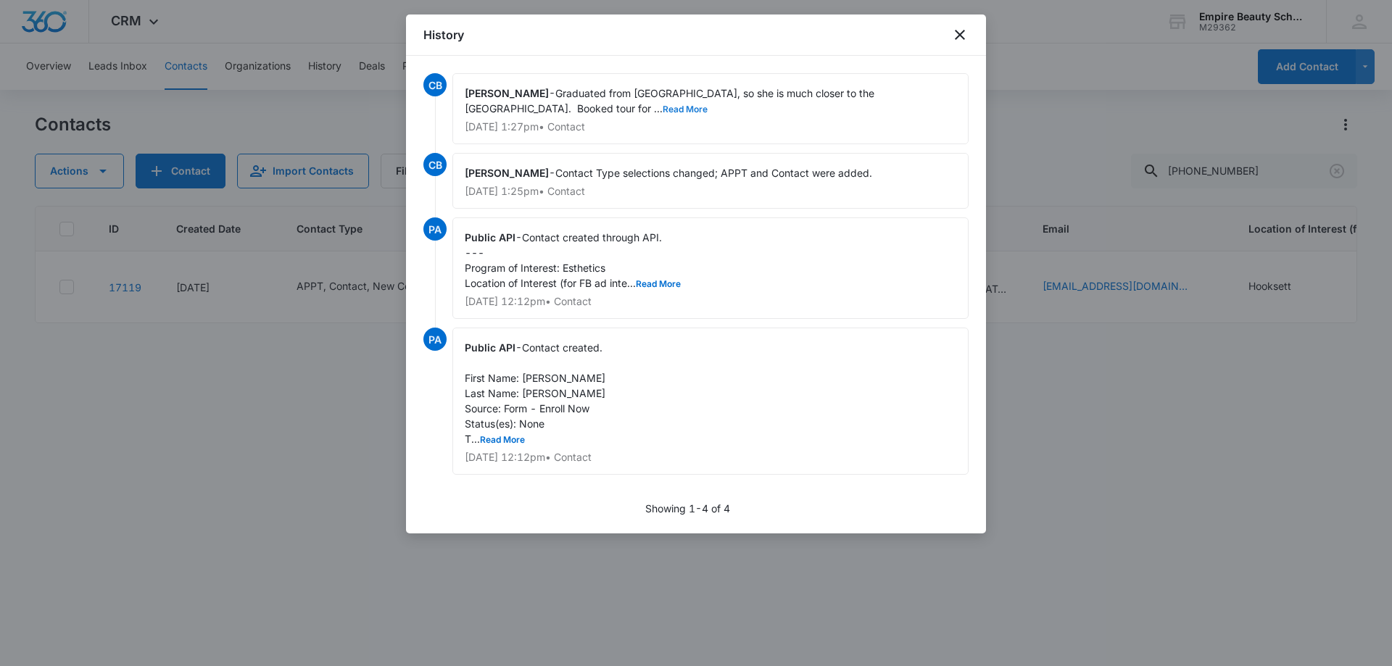
click at [663, 111] on button "Read More" at bounding box center [685, 109] width 45 height 9
click at [954, 38] on icon "close" at bounding box center [959, 34] width 17 height 17
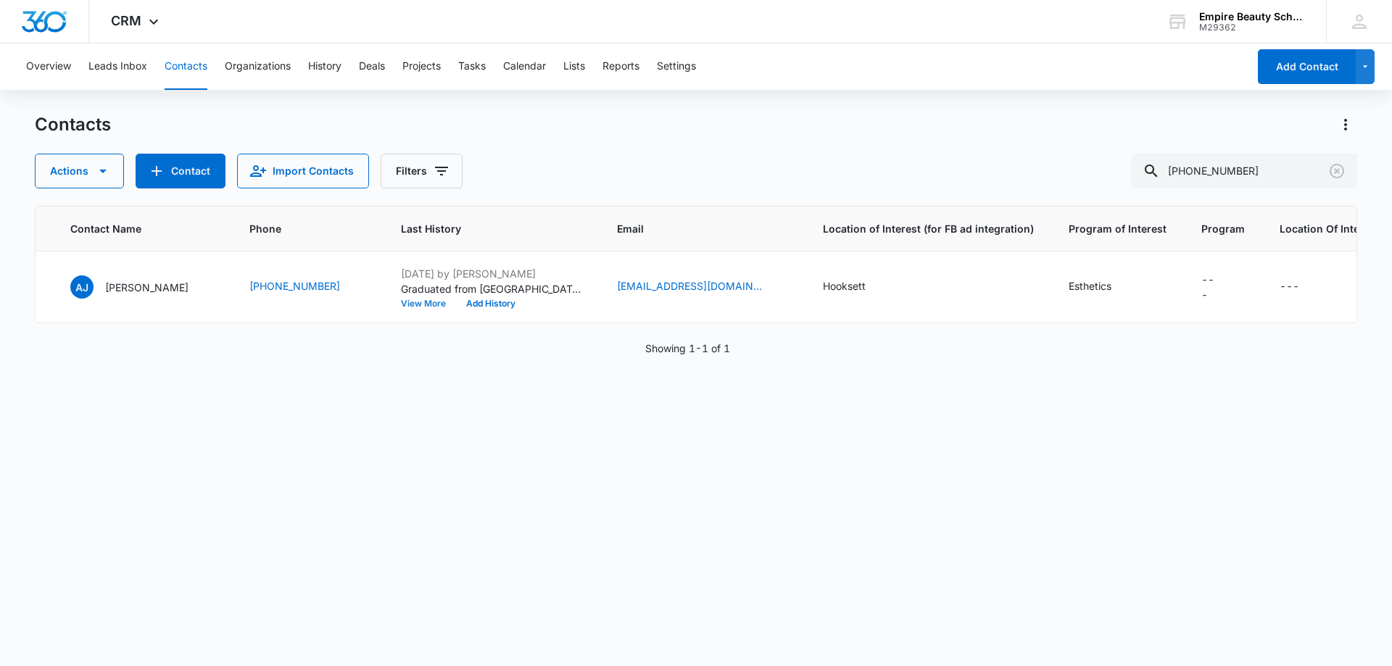
scroll to position [0, 428]
click at [1225, 290] on div "Program - - Select to Edit Field" at bounding box center [1233, 287] width 17 height 30
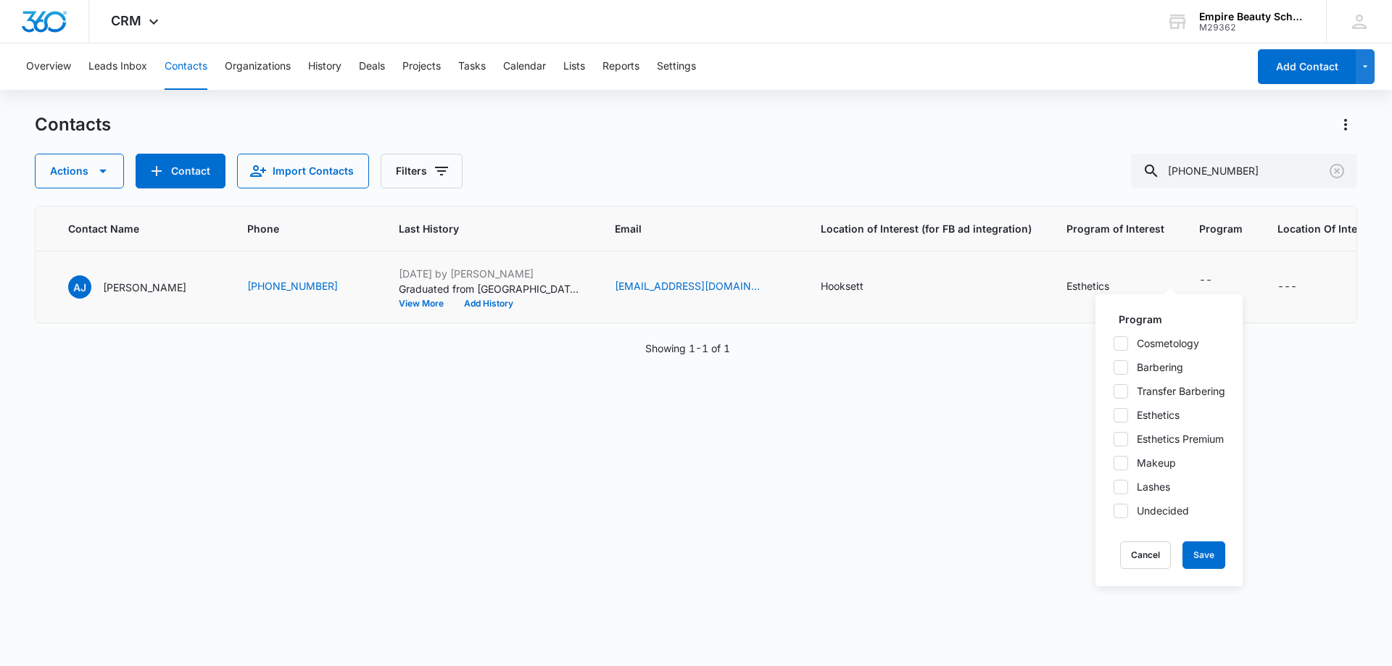
click at [1124, 418] on icon at bounding box center [1120, 415] width 13 height 13
click at [1113, 415] on input "Esthetics" at bounding box center [1113, 415] width 1 height 1
checkbox input "true"
click at [1198, 546] on button "Save" at bounding box center [1203, 555] width 43 height 28
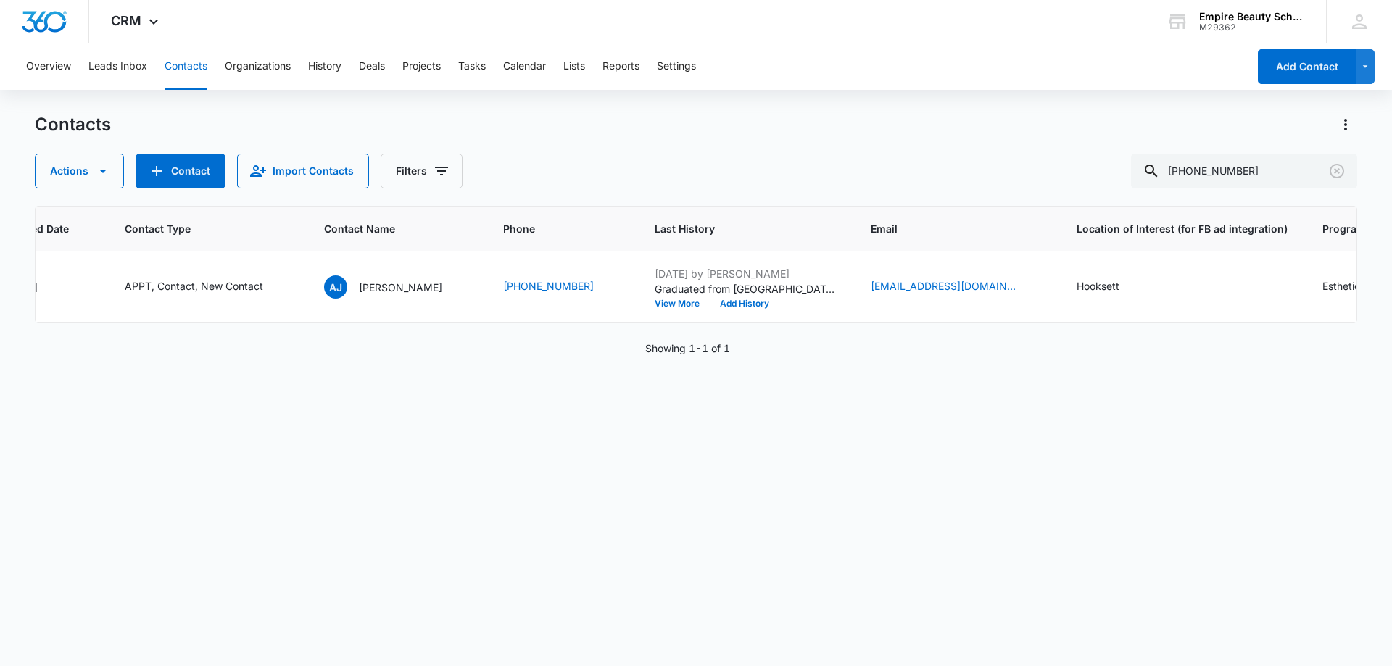
scroll to position [0, 0]
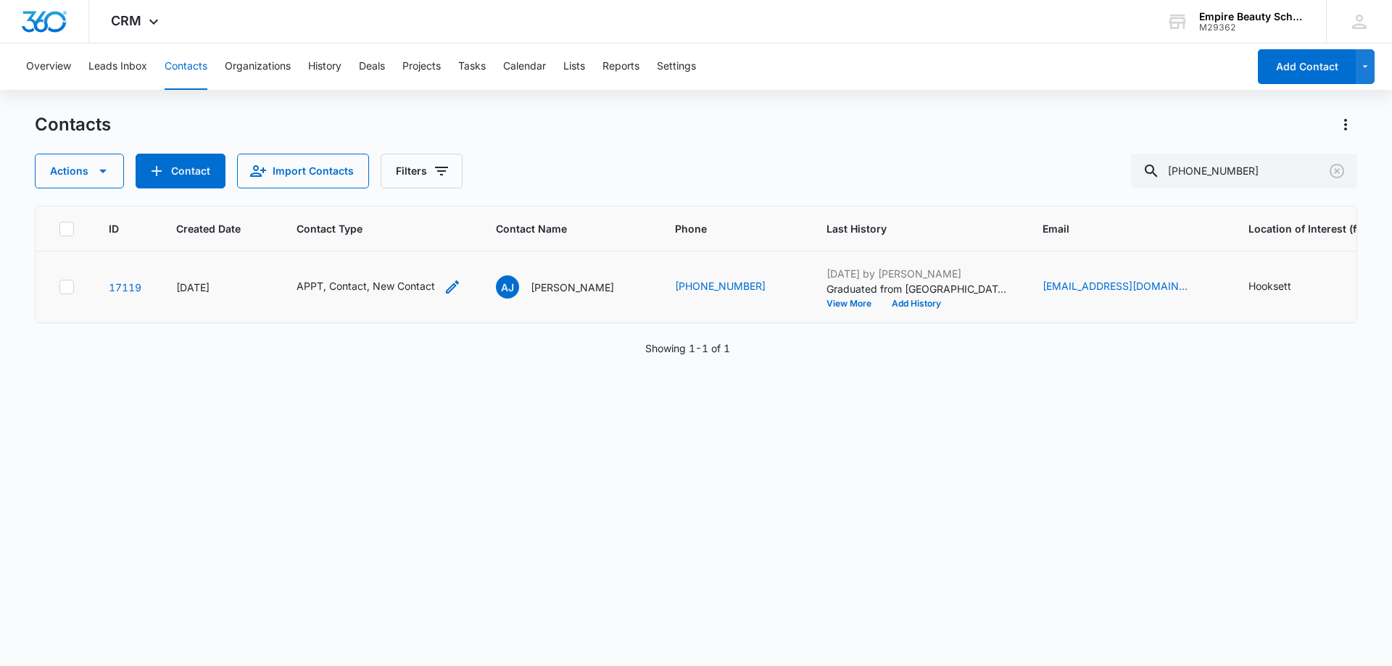
click at [444, 290] on icon "Contact Type - APPT, Contact, New Contact - Select to Edit Field" at bounding box center [452, 286] width 17 height 17
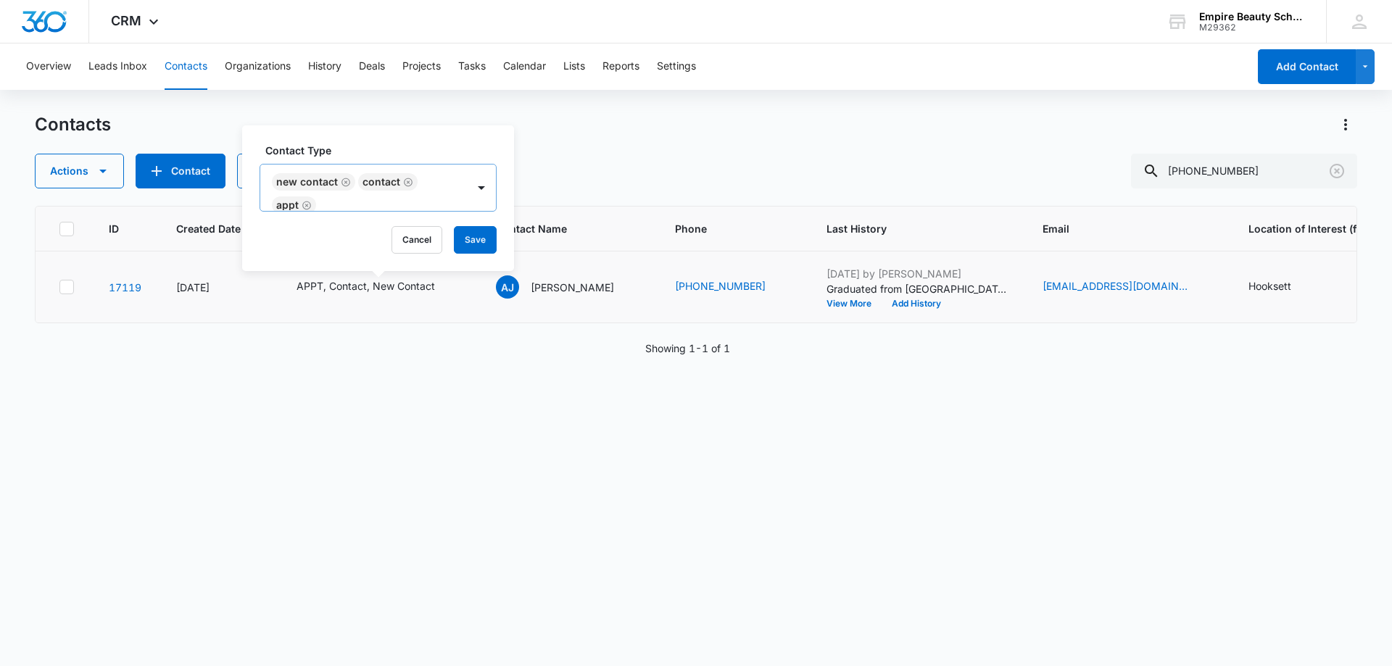
click at [405, 180] on icon "Remove Contact" at bounding box center [408, 182] width 10 height 11
click at [441, 235] on button "Save" at bounding box center [436, 240] width 43 height 28
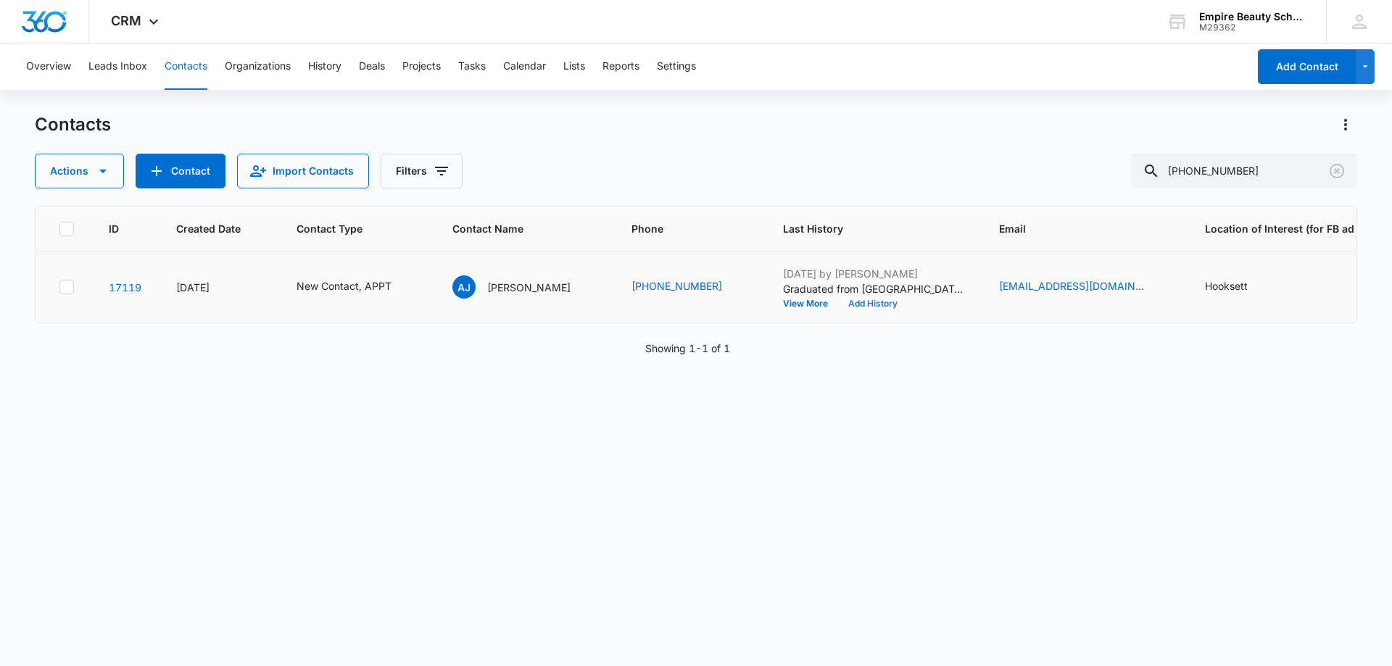
click at [856, 300] on button "Add History" at bounding box center [873, 303] width 70 height 9
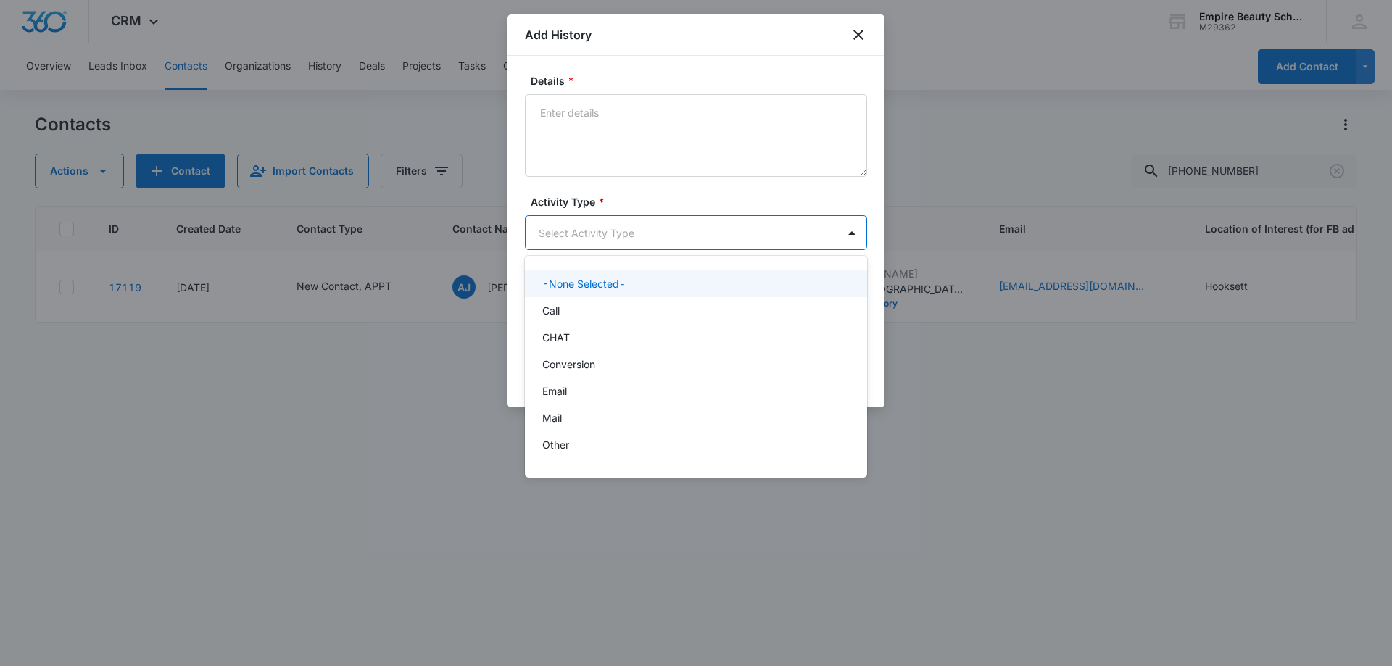
click at [562, 231] on body "CRM Apps Forms CRM Email Shop Payments POS Files Brand Settings AI Assistant Em…" at bounding box center [696, 333] width 1392 height 666
click at [564, 312] on div "Call" at bounding box center [694, 310] width 304 height 15
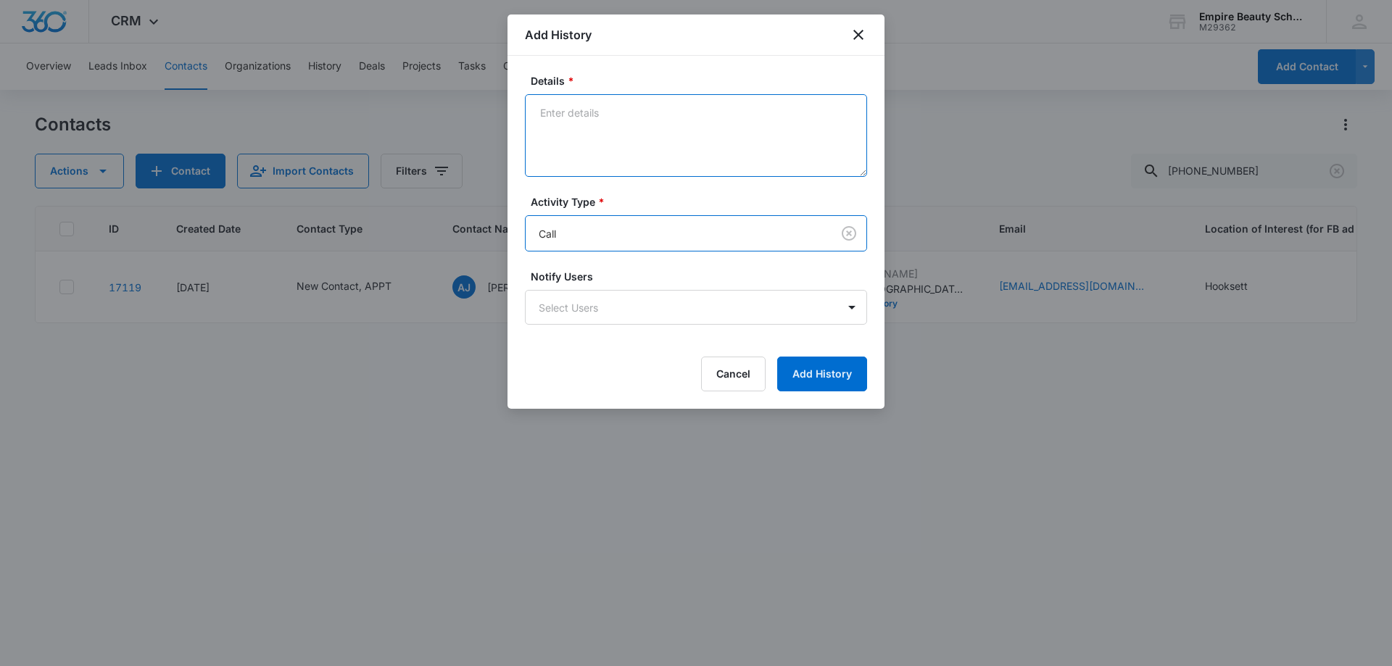
click at [613, 154] on textarea "Details *" at bounding box center [696, 135] width 342 height 83
click at [636, 110] on textarea "Confirmed appt for [DATE] at 3:00pm" at bounding box center [696, 135] width 342 height 83
click at [629, 132] on textarea "Confirmed appt for [DATE] at 3:00pm" at bounding box center [696, 135] width 342 height 83
type textarea "Confirmed appt for [DATE] at 3:00pm"
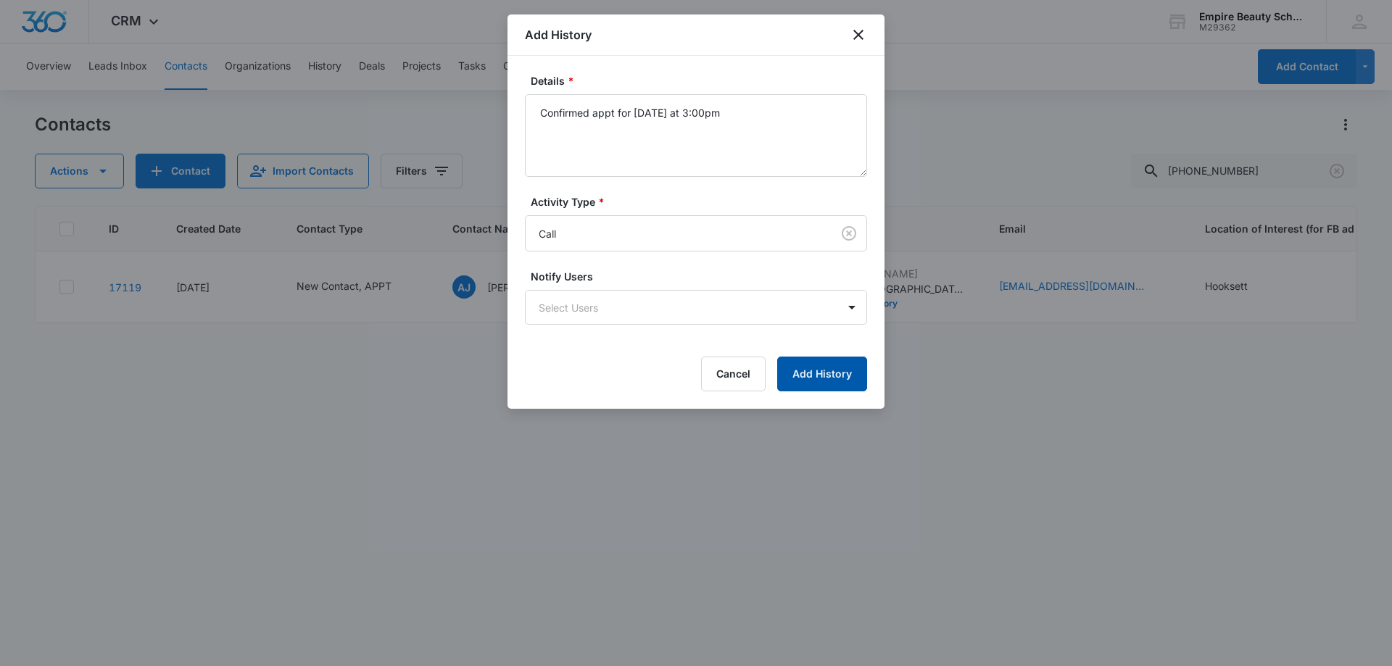
click at [847, 378] on button "Add History" at bounding box center [822, 374] width 90 height 35
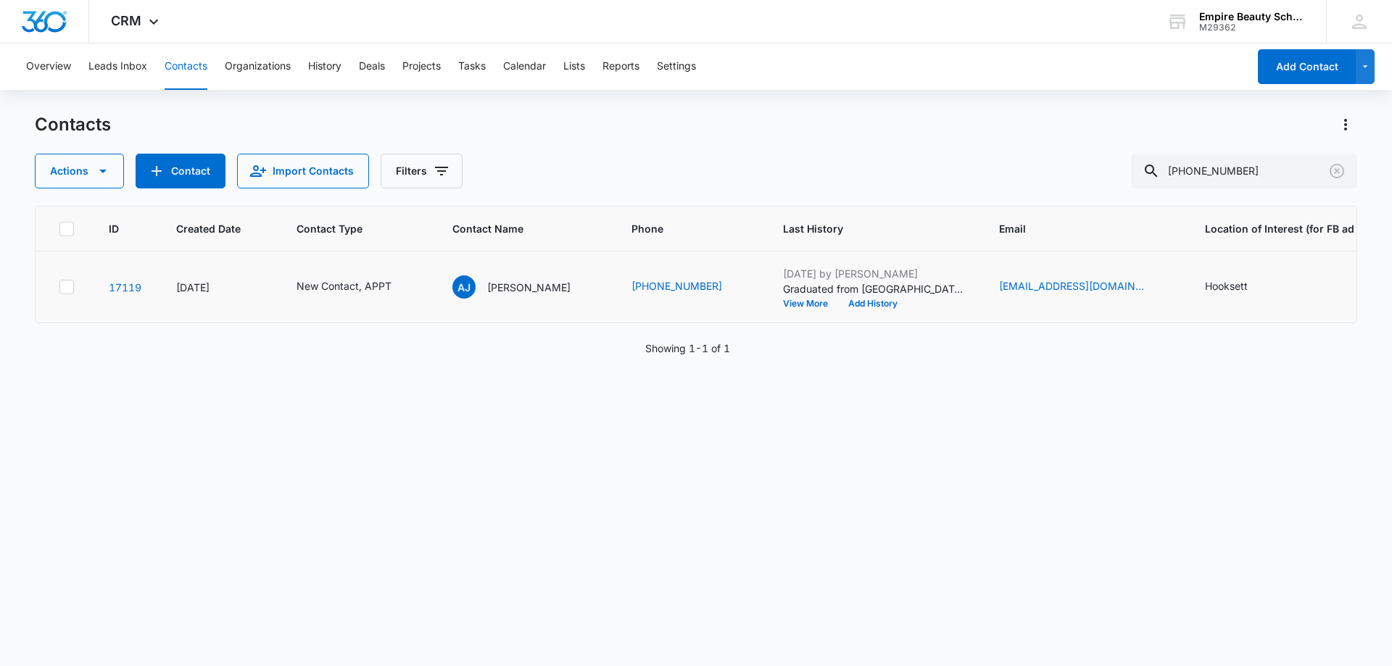
click at [765, 302] on td "[DATE] by [PERSON_NAME] Graduated from [GEOGRAPHIC_DATA], so she is much closer…" at bounding box center [873, 288] width 216 height 72
click at [783, 302] on button "View More" at bounding box center [810, 303] width 55 height 9
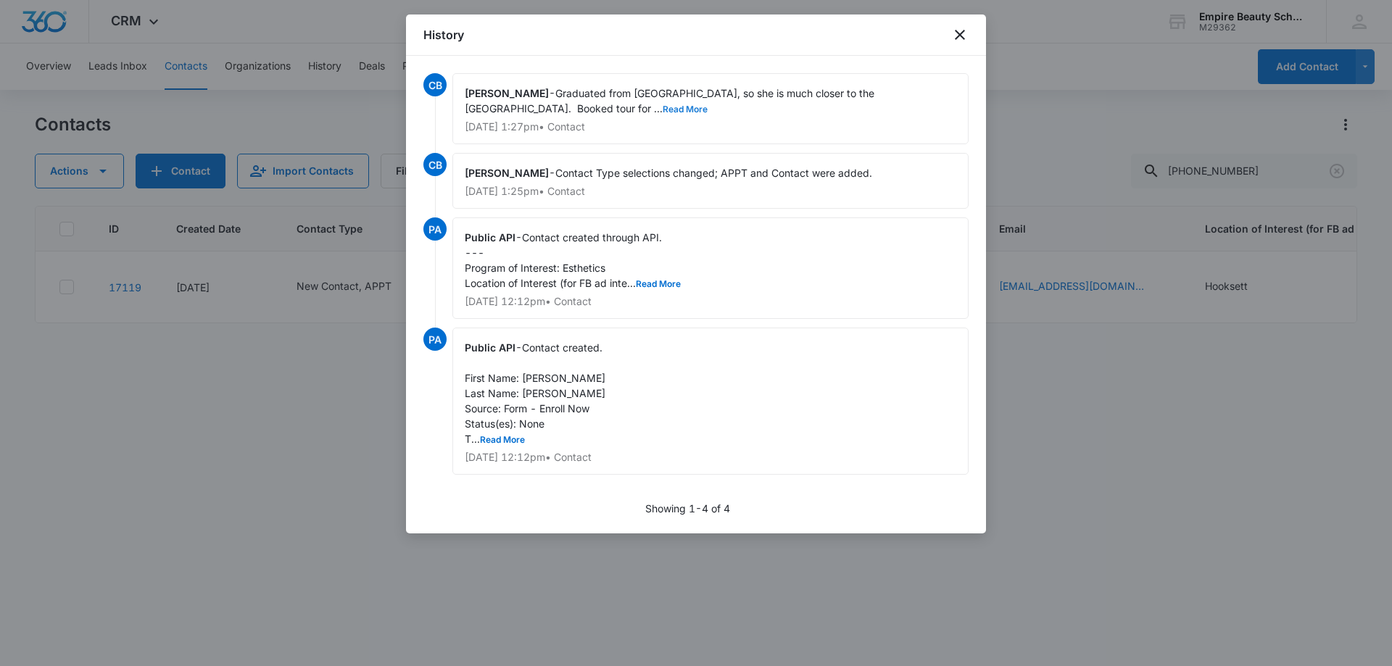
click at [663, 105] on button "Read More" at bounding box center [685, 109] width 45 height 9
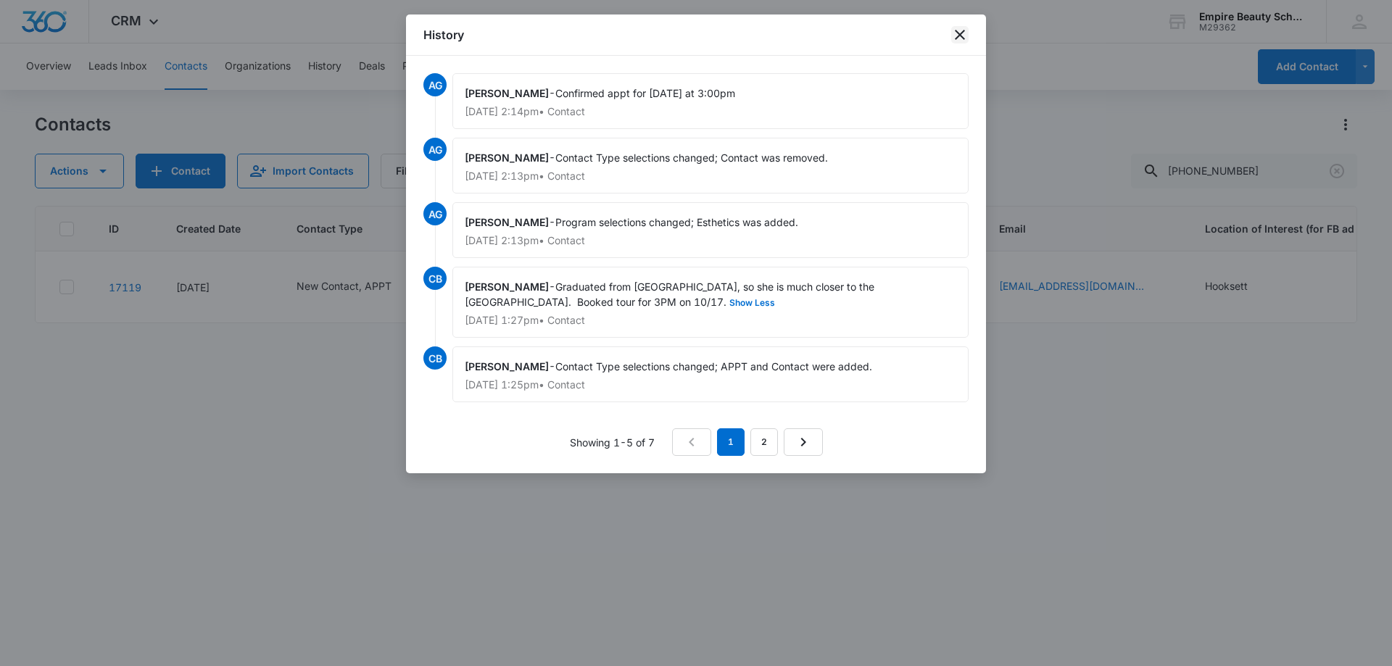
click at [959, 28] on icon "close" at bounding box center [959, 34] width 17 height 17
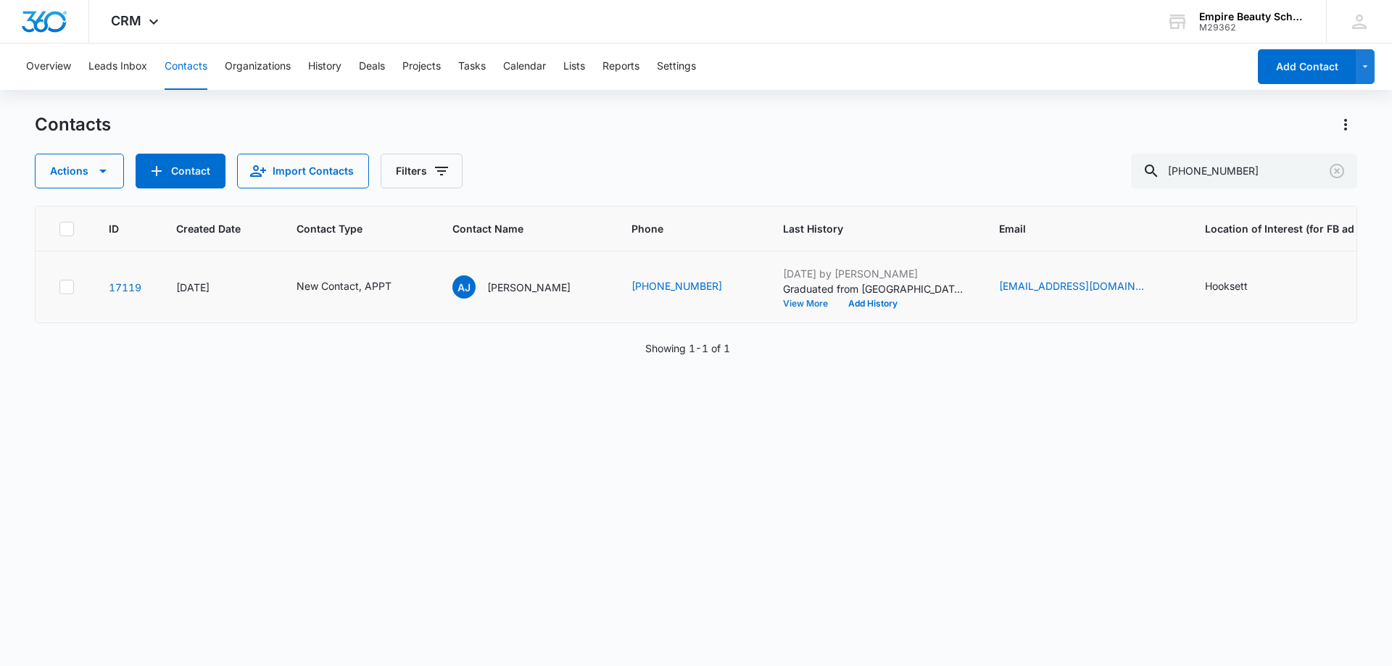
click at [783, 299] on button "View More" at bounding box center [810, 303] width 55 height 9
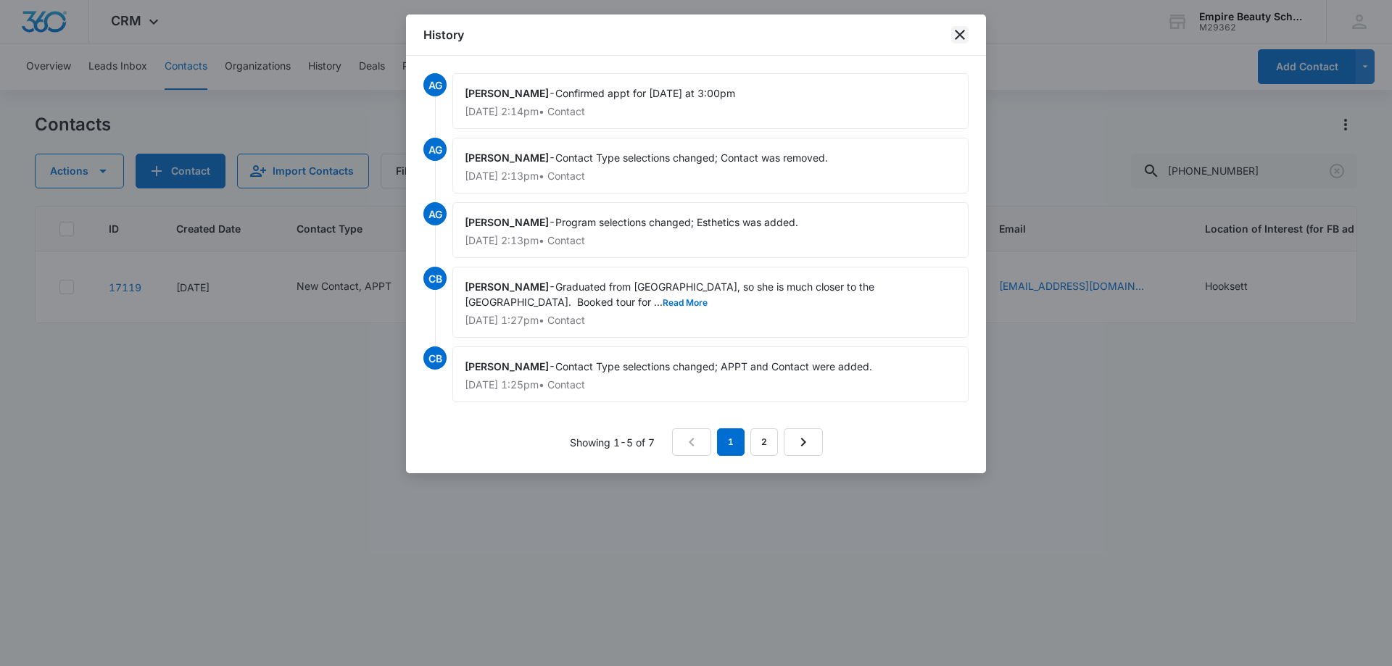
click at [958, 33] on icon "close" at bounding box center [960, 35] width 10 height 10
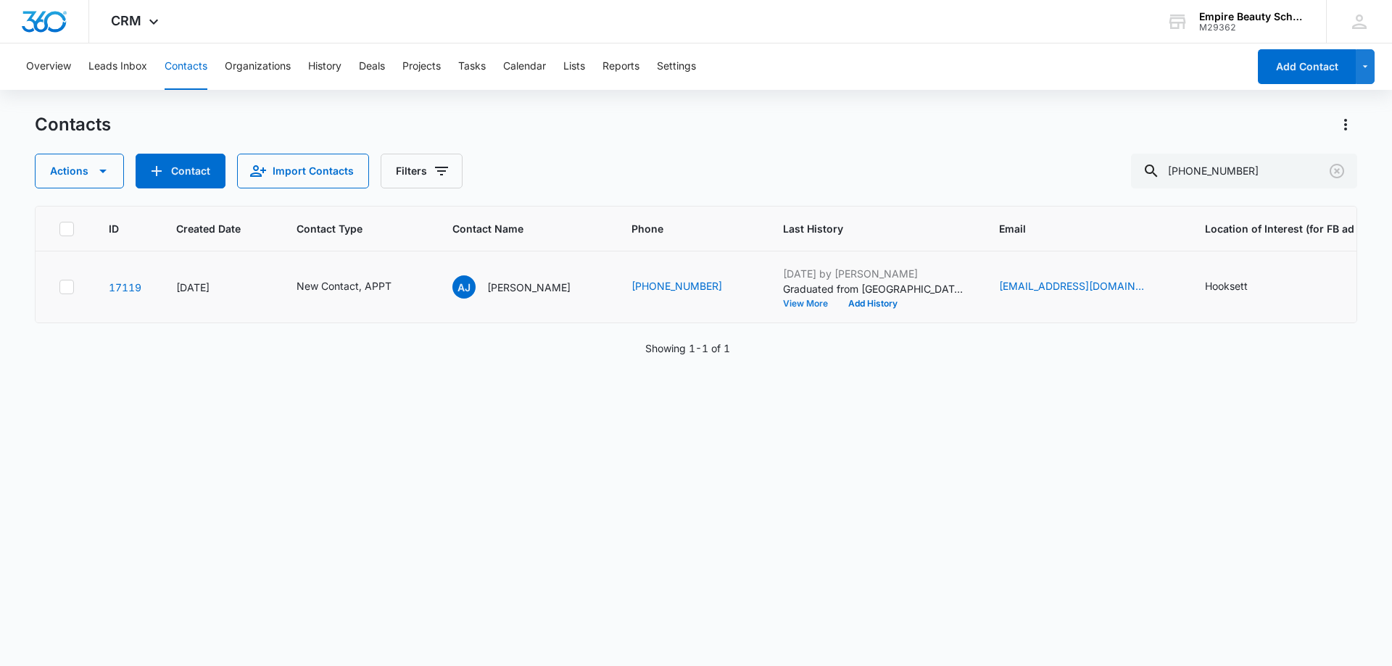
click at [783, 302] on button "View More" at bounding box center [810, 303] width 55 height 9
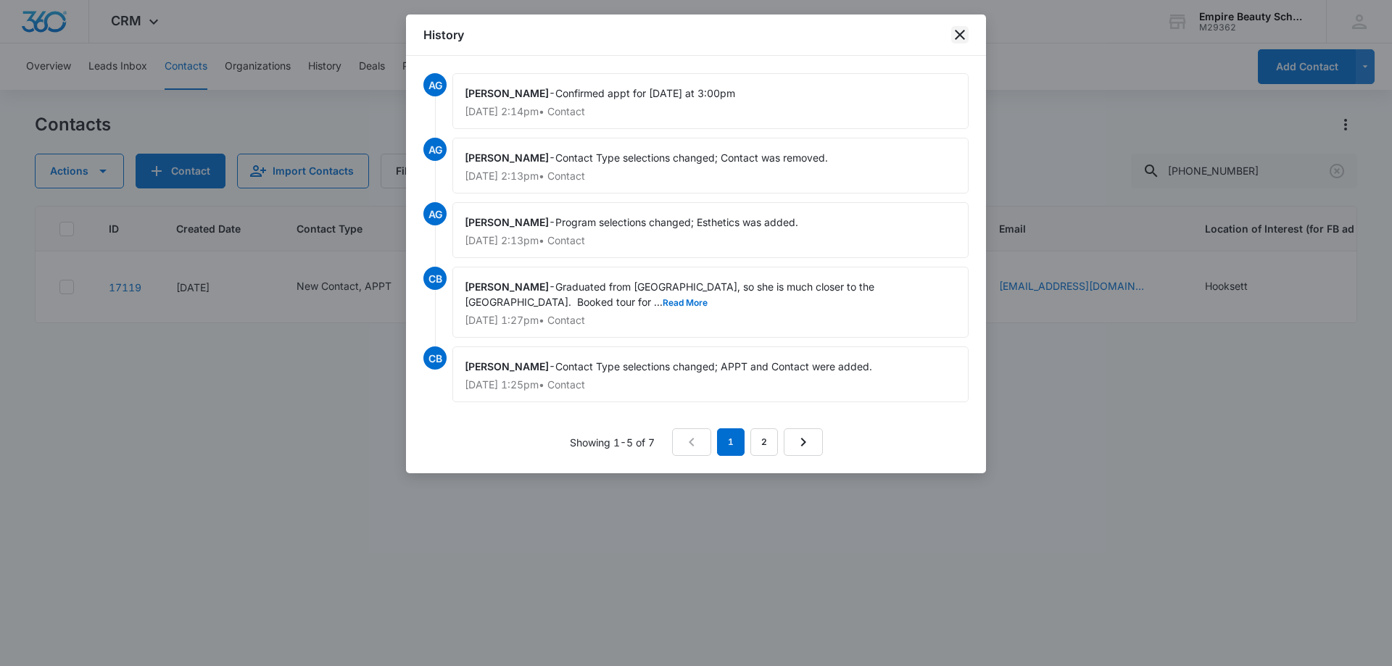
click at [955, 36] on icon "close" at bounding box center [959, 34] width 17 height 17
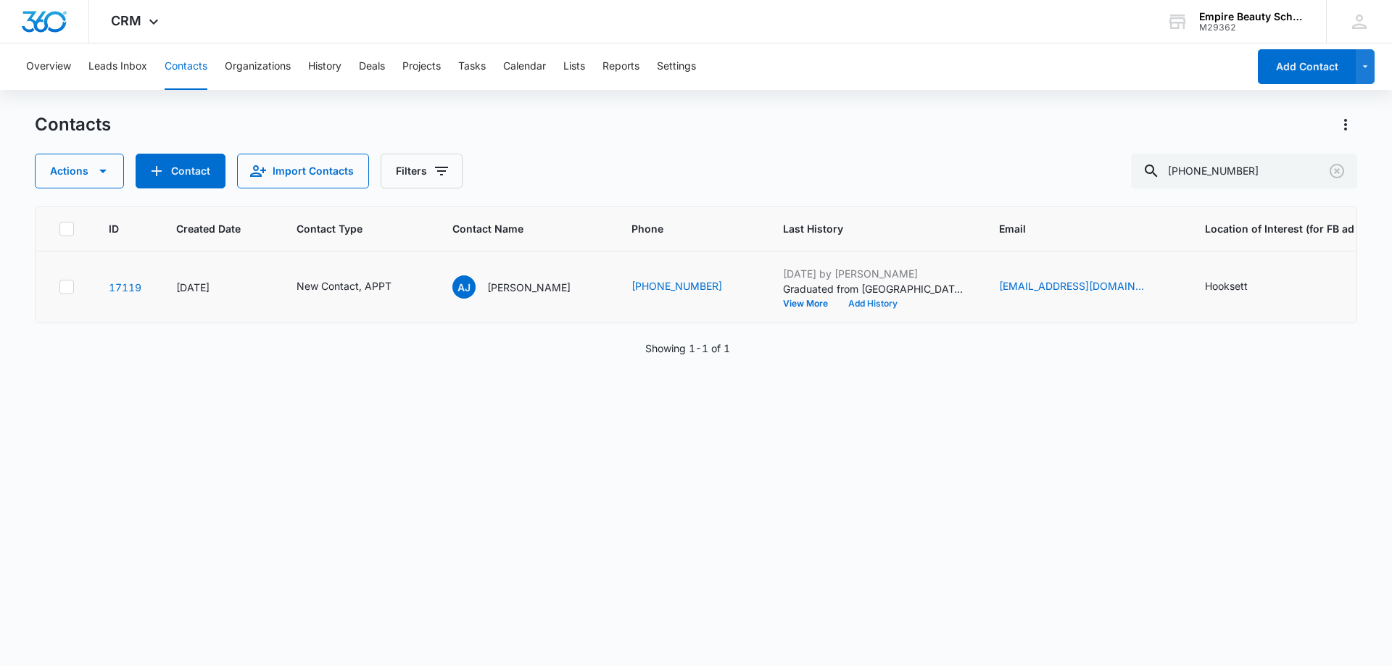
click at [865, 302] on button "Add History" at bounding box center [873, 303] width 70 height 9
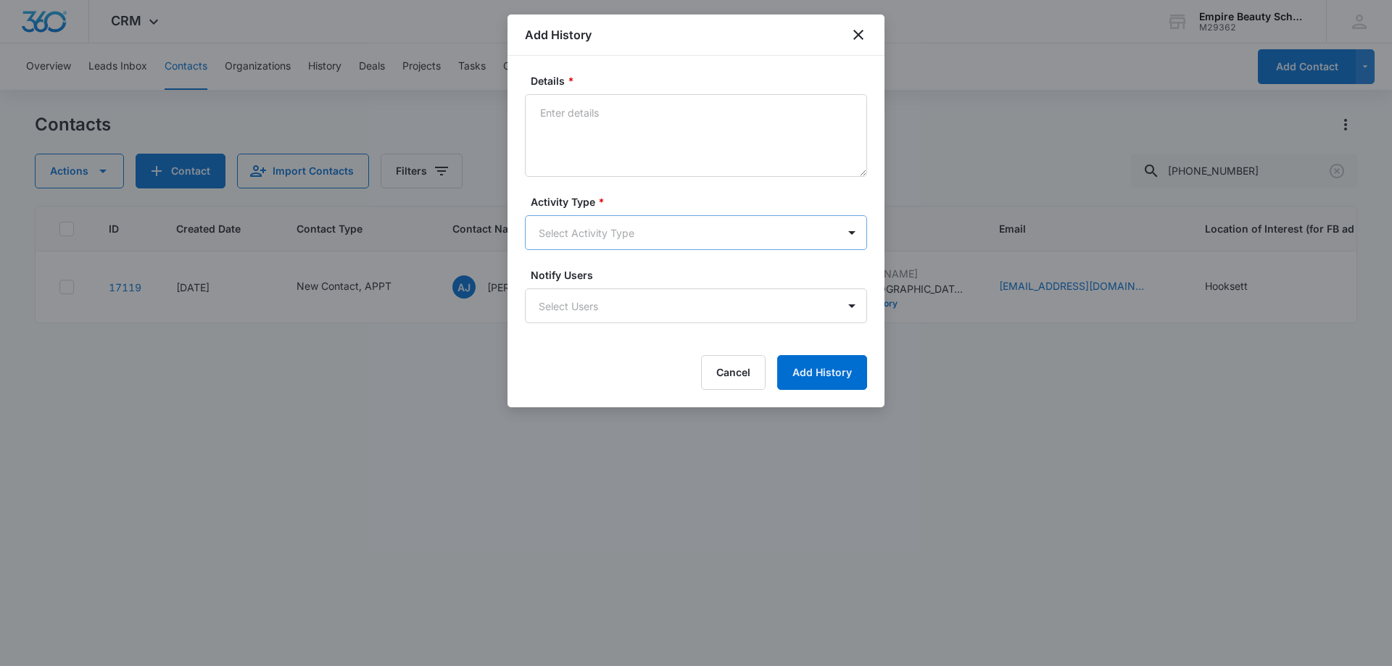
click at [573, 228] on body "CRM Apps Forms CRM Email Shop Payments POS Files Brand Settings AI Assistant Em…" at bounding box center [696, 333] width 1392 height 666
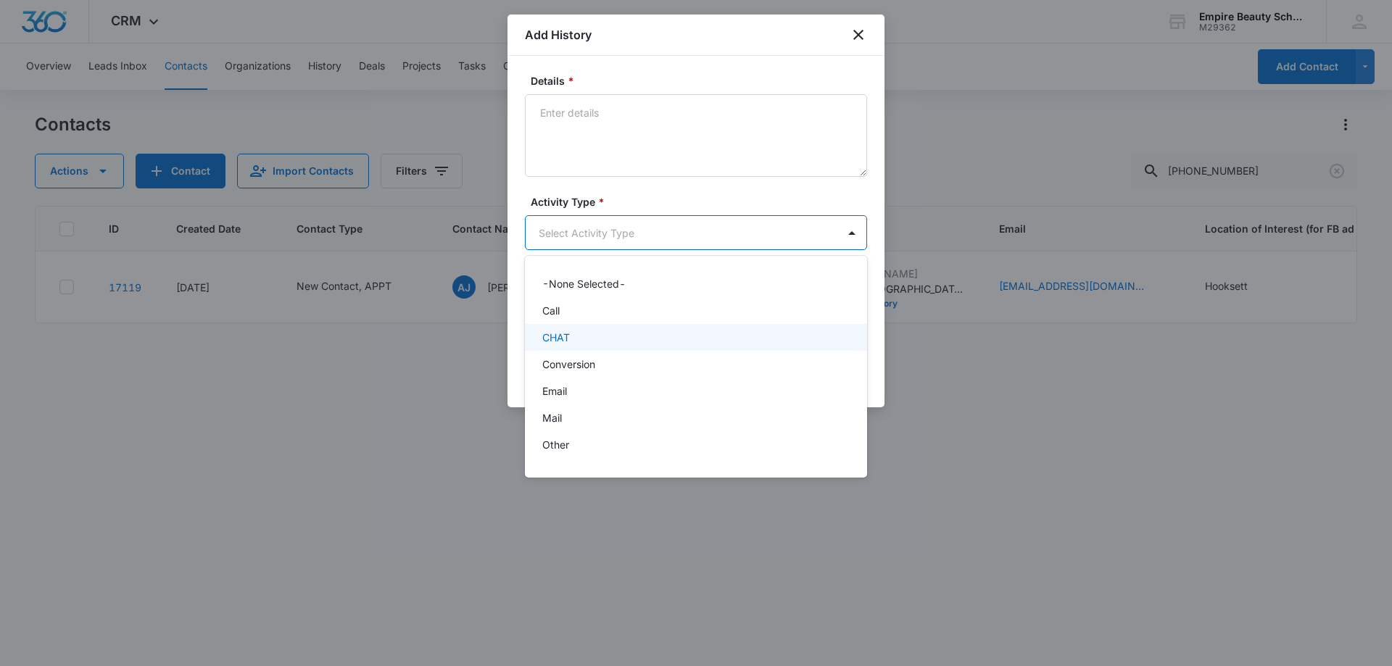
scroll to position [75, 0]
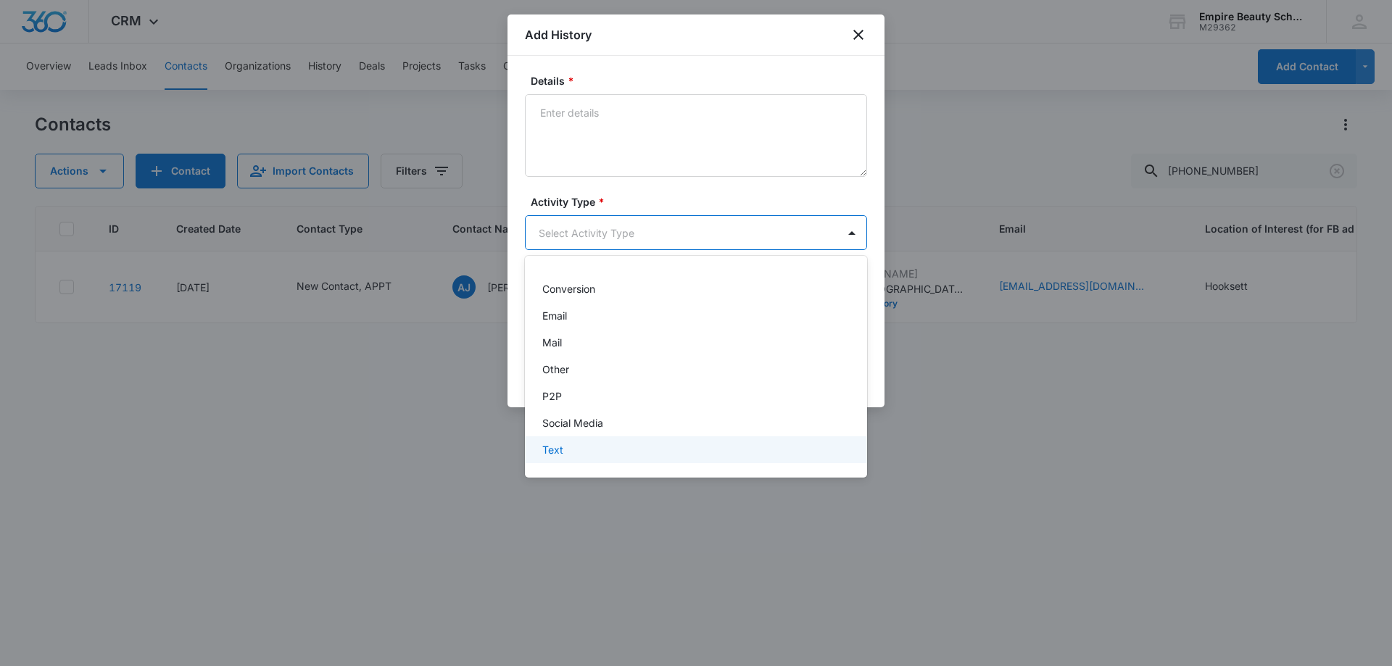
click at [577, 461] on div "Text" at bounding box center [696, 449] width 342 height 27
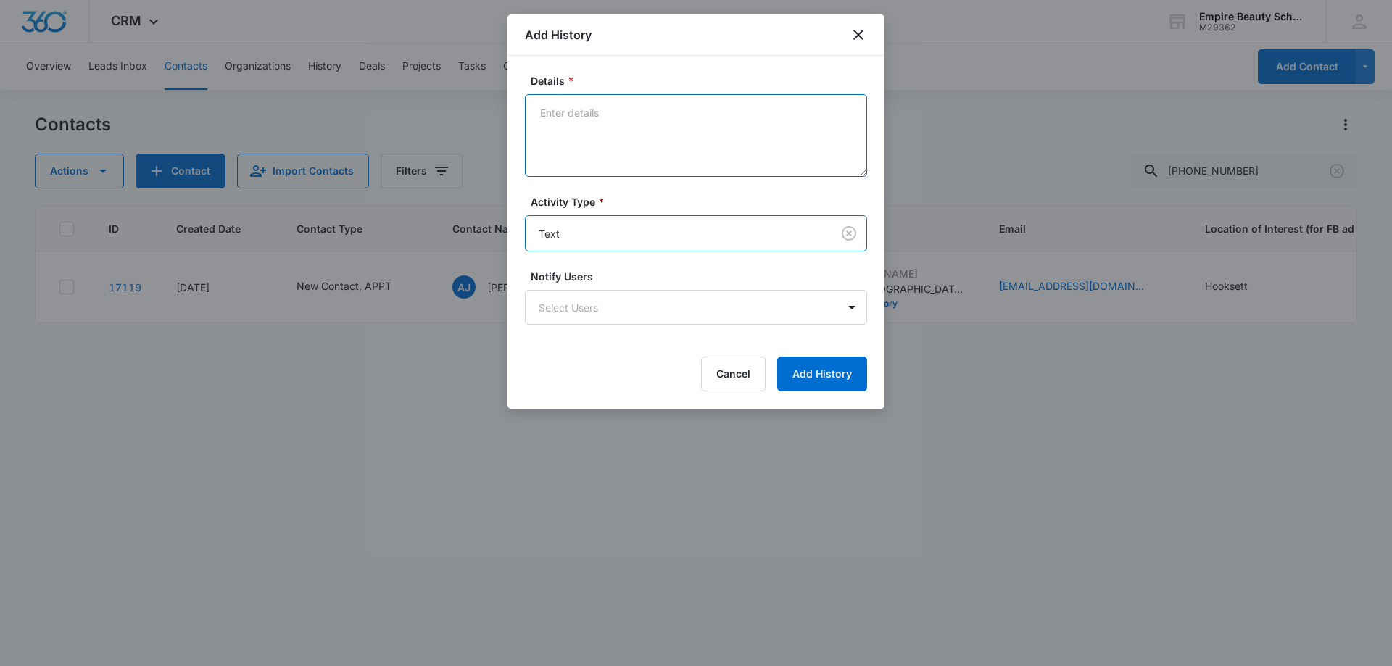
click at [613, 115] on textarea "Details *" at bounding box center [696, 135] width 342 height 83
type textarea "appt confirmation 10/17 at 3"
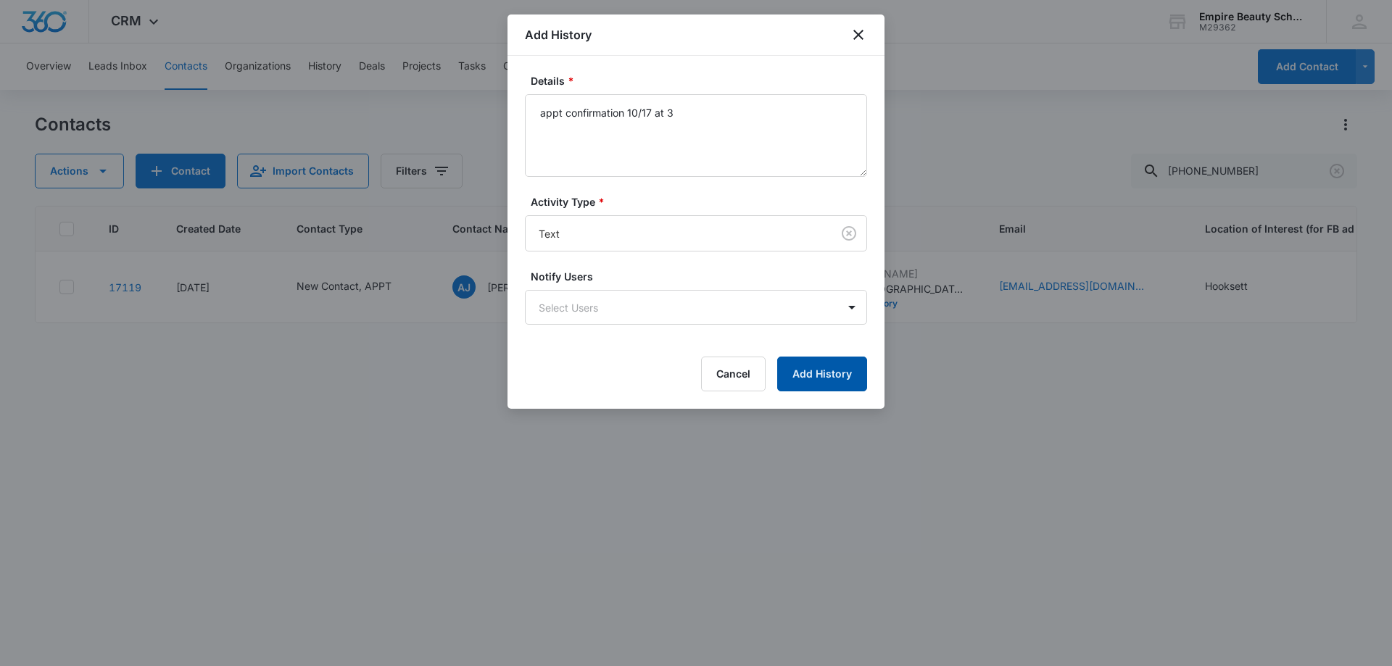
click at [818, 373] on button "Add History" at bounding box center [822, 374] width 90 height 35
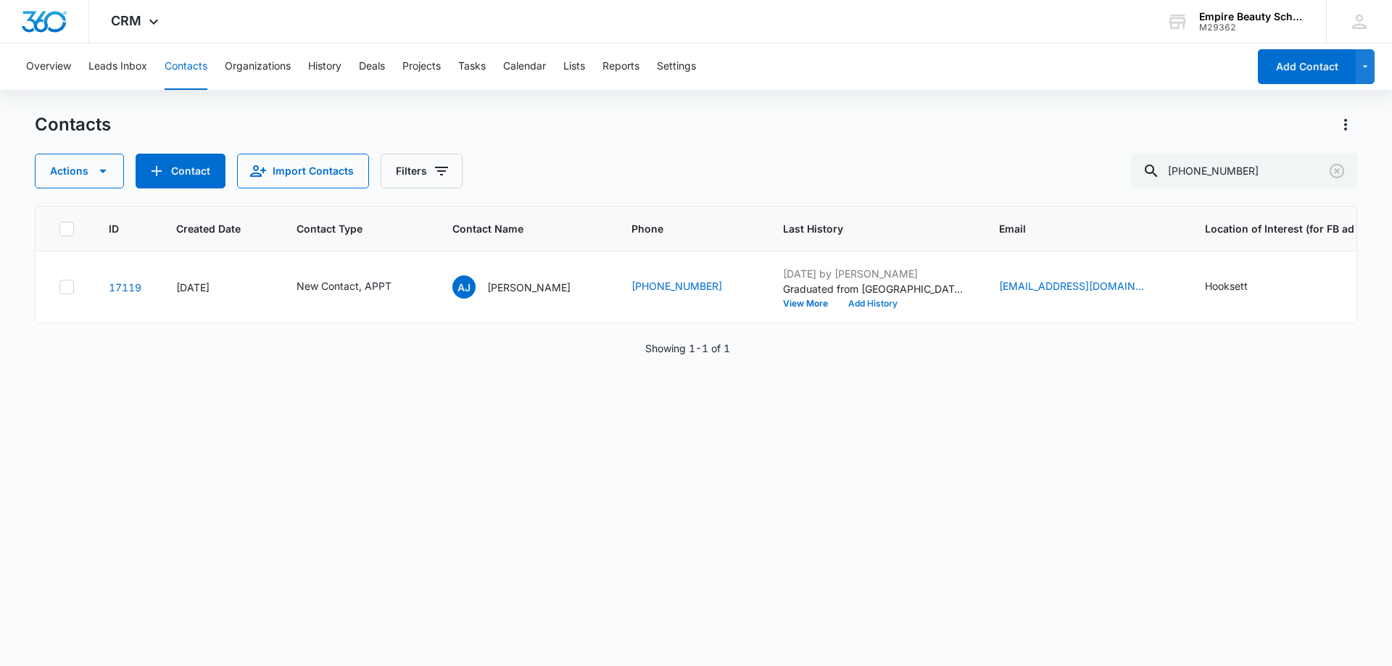
scroll to position [0, 412]
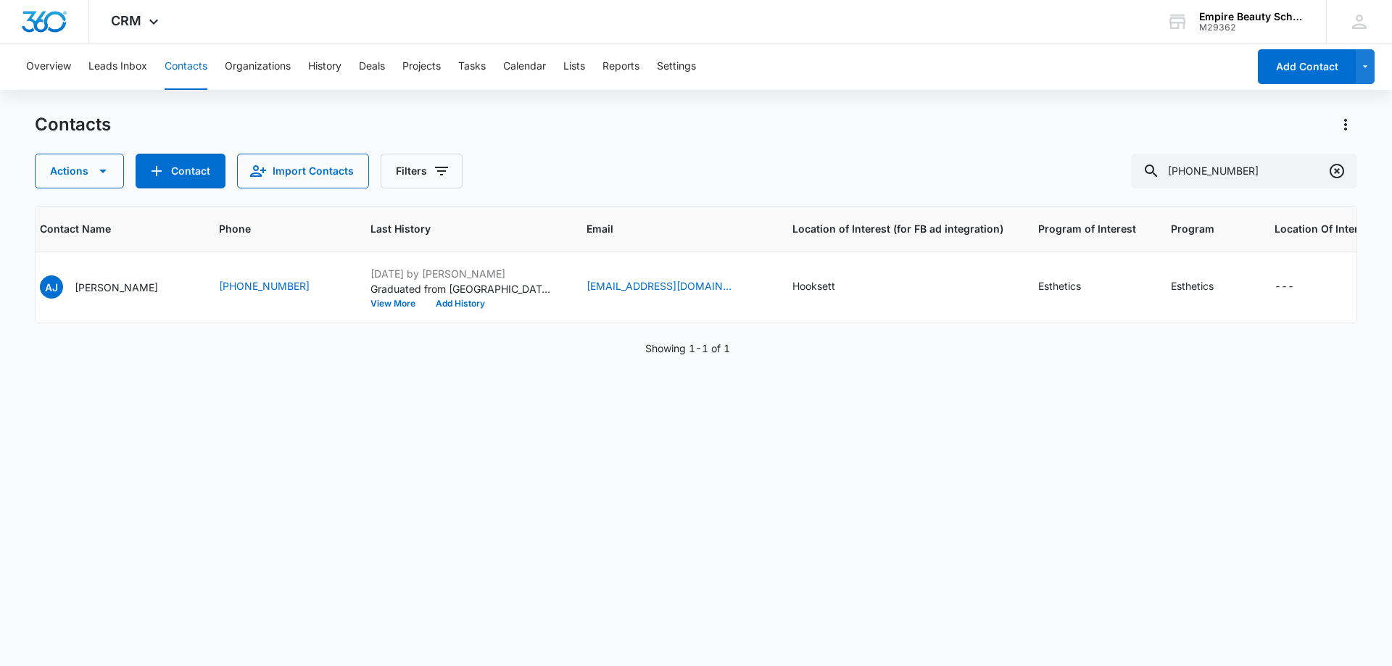
click at [1341, 165] on icon "Clear" at bounding box center [1336, 171] width 14 height 14
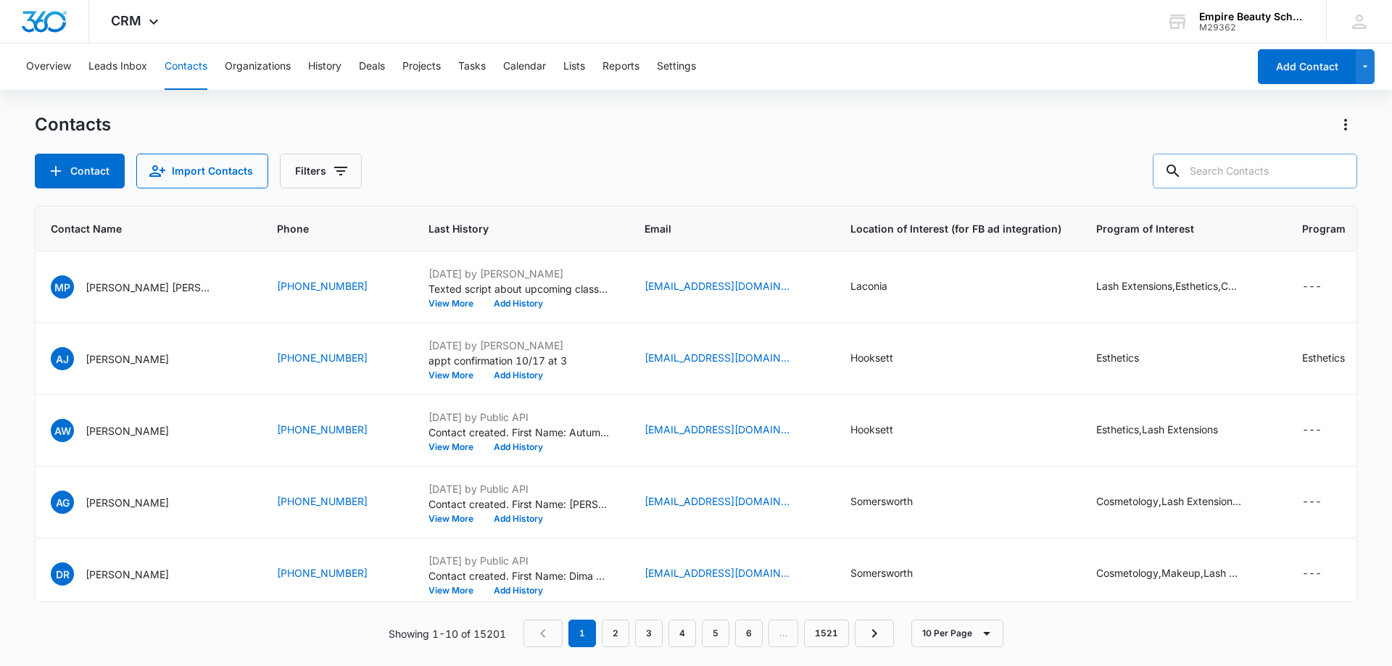
click at [1268, 175] on input "text" at bounding box center [1255, 171] width 204 height 35
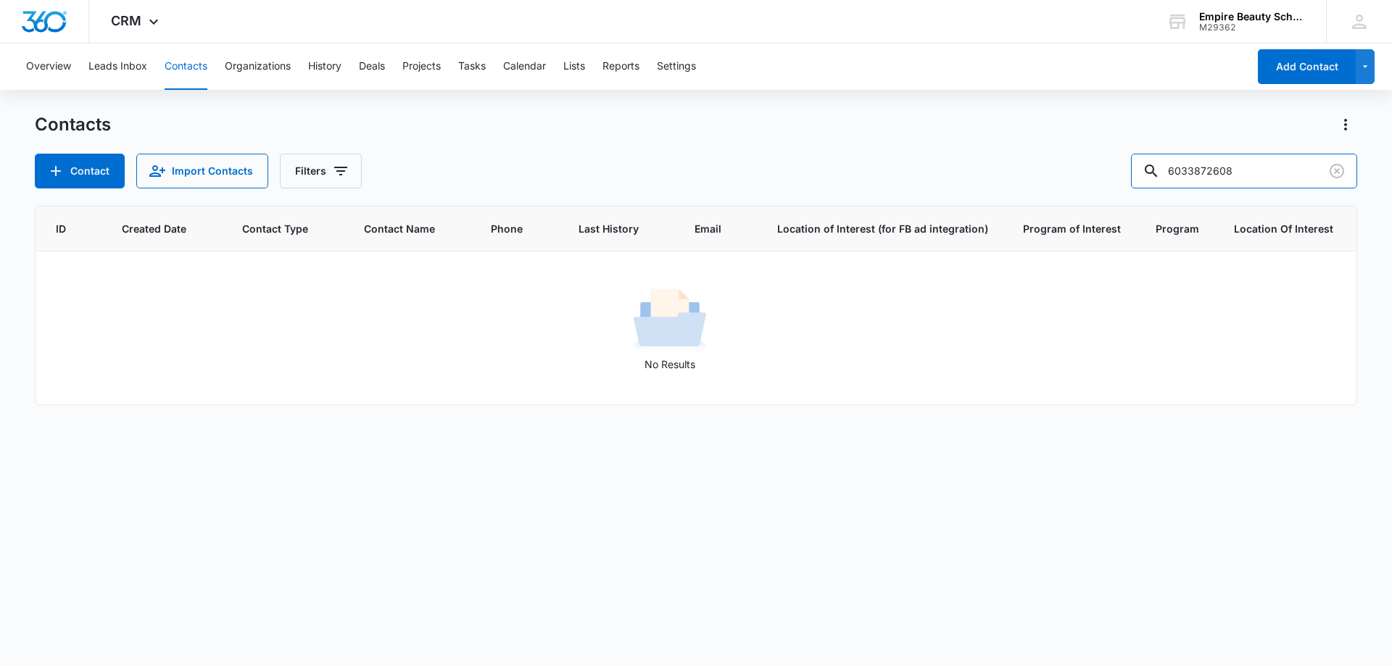
scroll to position [0, 49]
drag, startPoint x: 1220, startPoint y: 166, endPoint x: 918, endPoint y: 174, distance: 301.6
click at [915, 174] on div "Contact Import Contacts Filters 6033872608" at bounding box center [696, 171] width 1322 height 35
type input "2608"
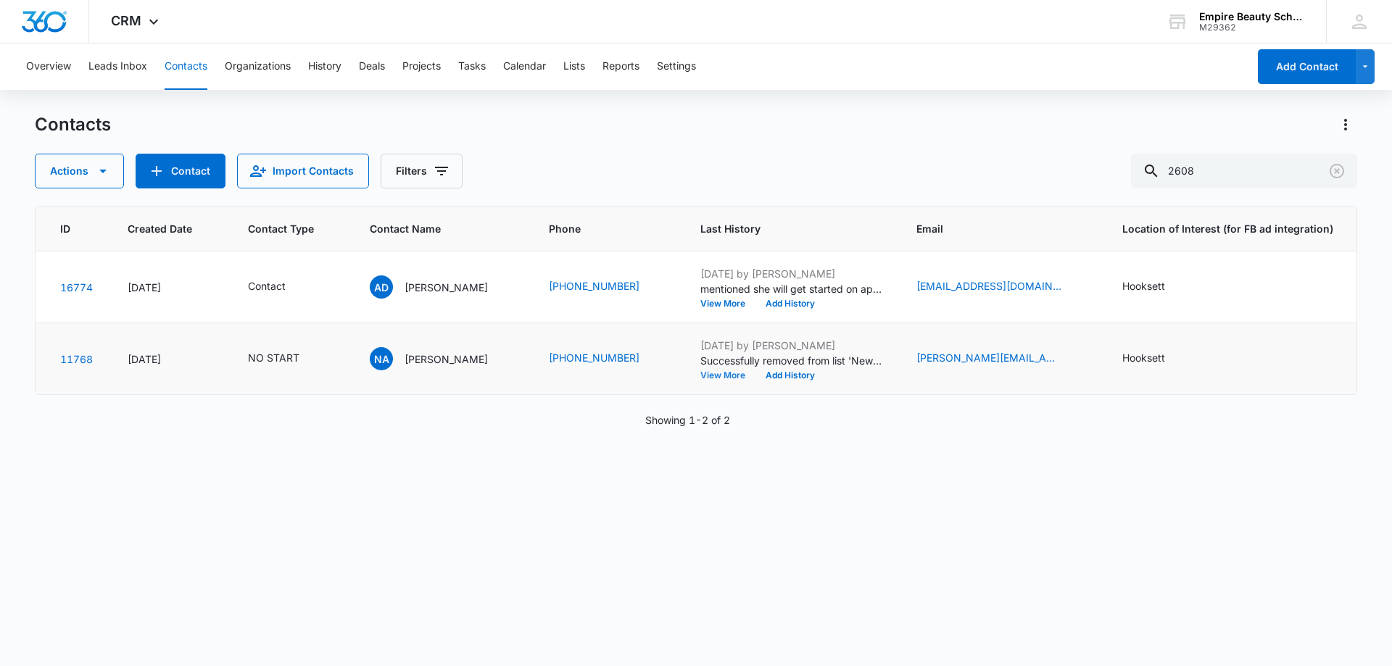
click at [712, 371] on button "View More" at bounding box center [727, 375] width 55 height 9
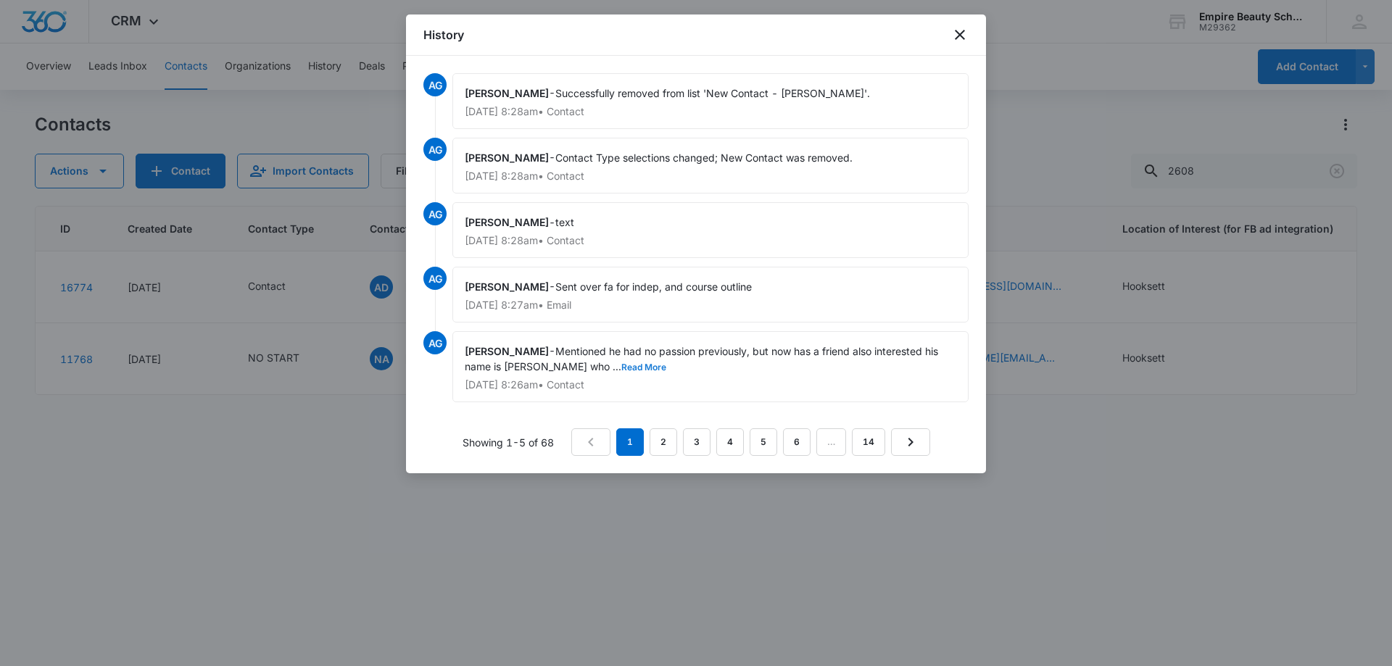
click at [621, 365] on button "Read More" at bounding box center [643, 367] width 45 height 9
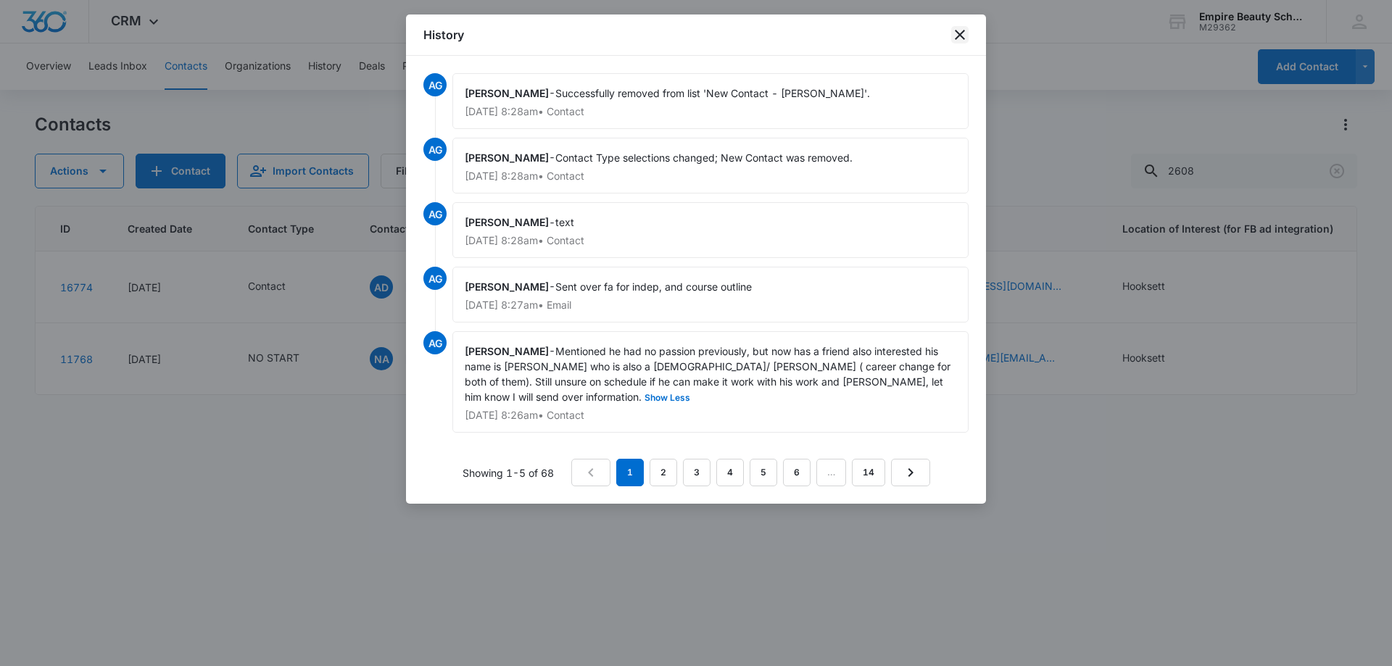
drag, startPoint x: 963, startPoint y: 37, endPoint x: 955, endPoint y: 46, distance: 12.3
click at [963, 37] on icon "close" at bounding box center [959, 34] width 17 height 17
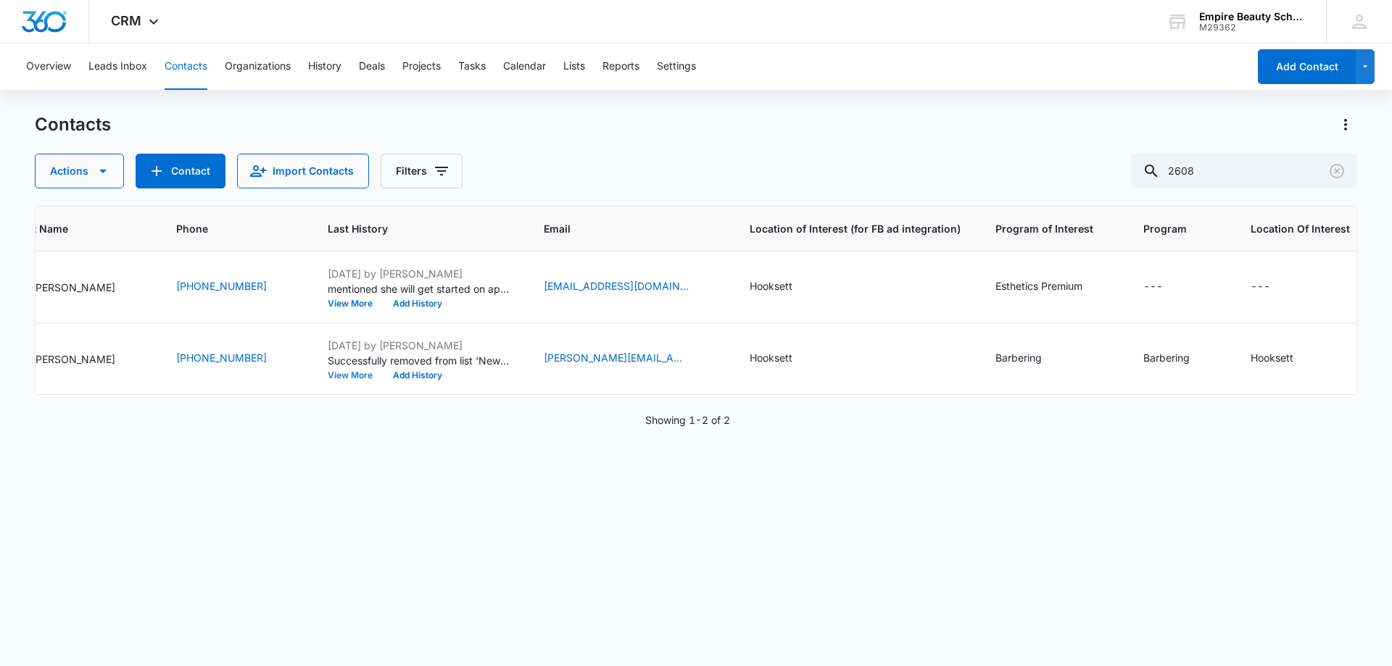
scroll to position [0, 0]
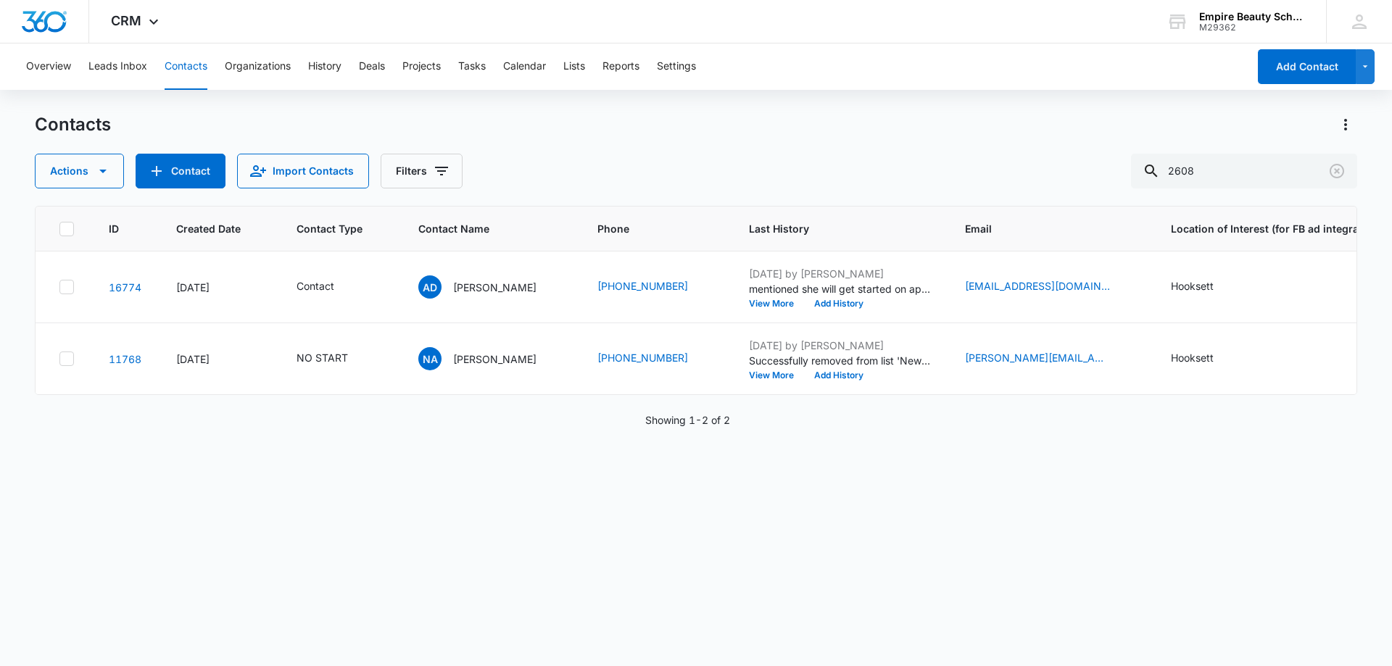
click at [562, 447] on div "ID Created Date Contact Type Contact Name Phone Last History Email Location of …" at bounding box center [696, 426] width 1322 height 441
click at [756, 376] on button "View More" at bounding box center [776, 375] width 55 height 9
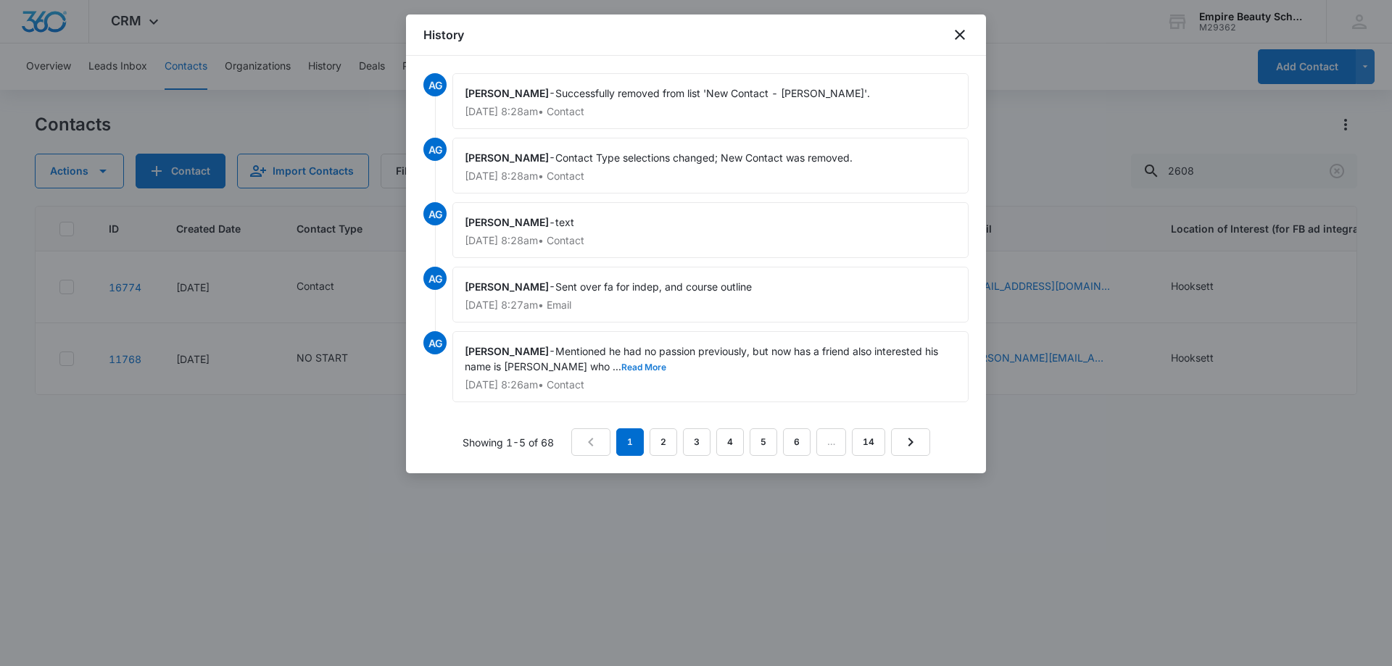
click at [621, 363] on button "Read More" at bounding box center [643, 367] width 45 height 9
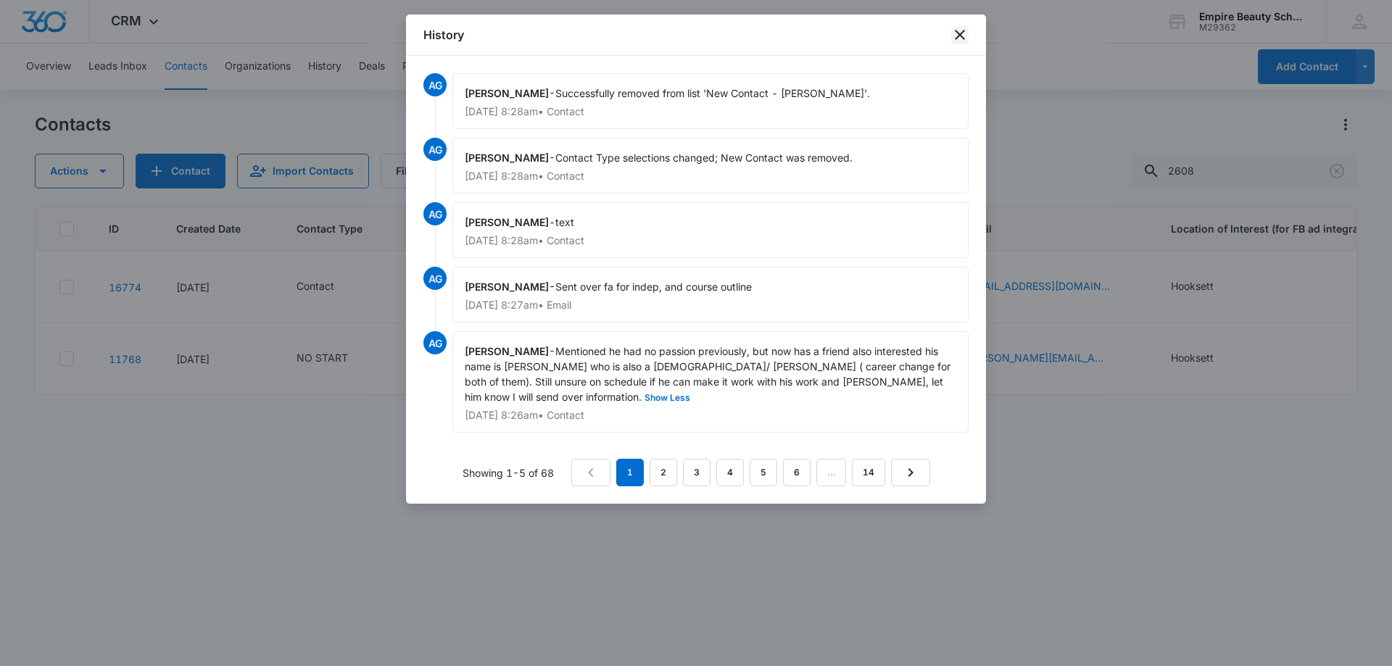
click at [955, 33] on icon "close" at bounding box center [959, 34] width 17 height 17
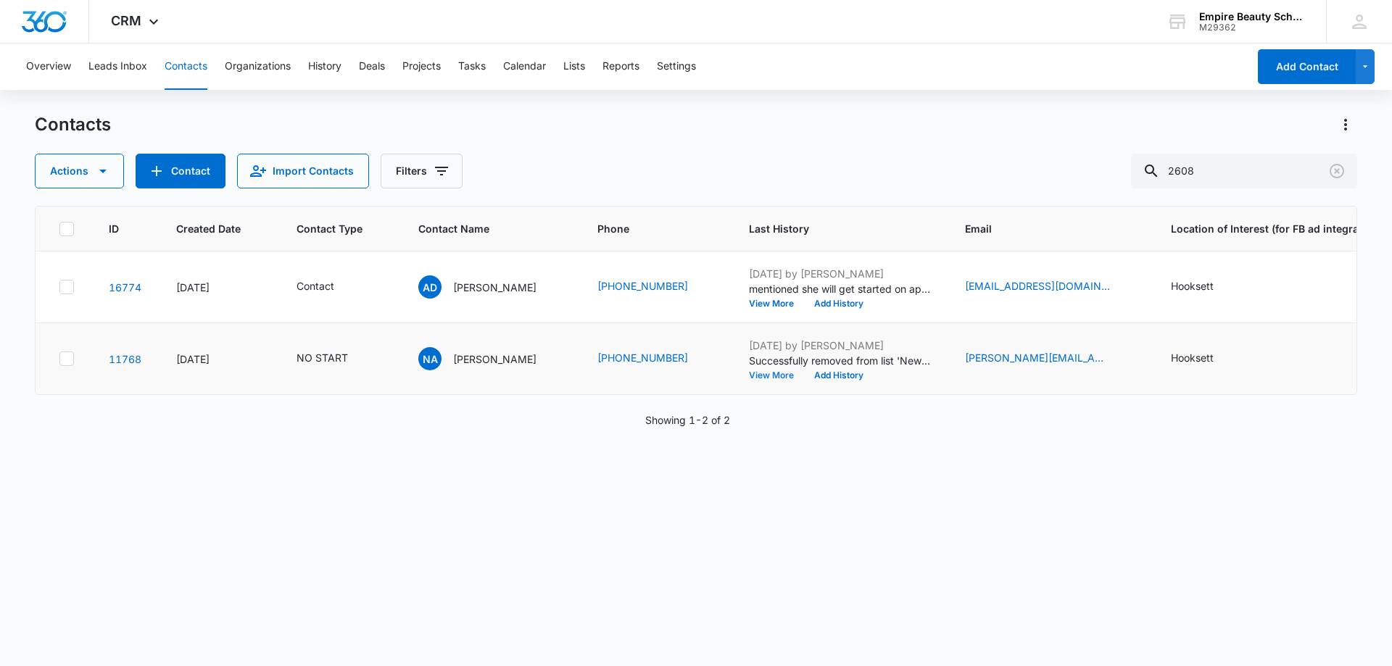
click at [749, 378] on button "View More" at bounding box center [776, 375] width 55 height 9
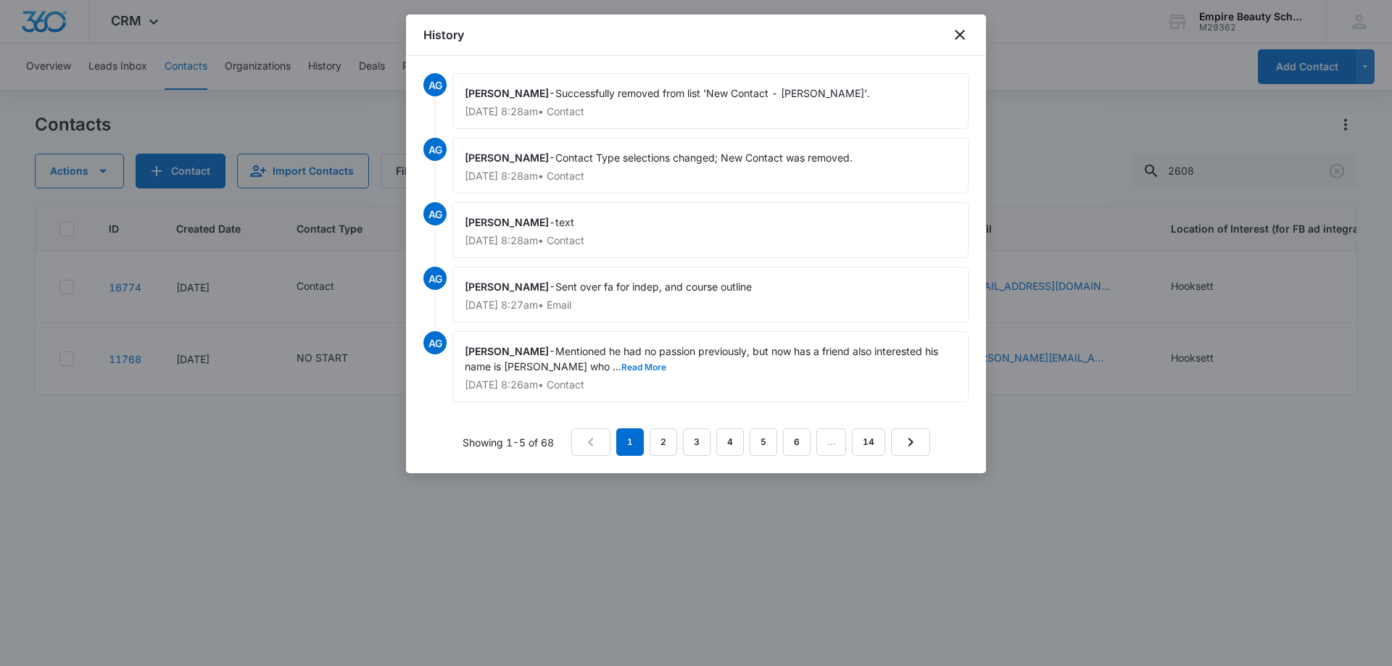
click at [621, 370] on button "Read More" at bounding box center [643, 367] width 45 height 9
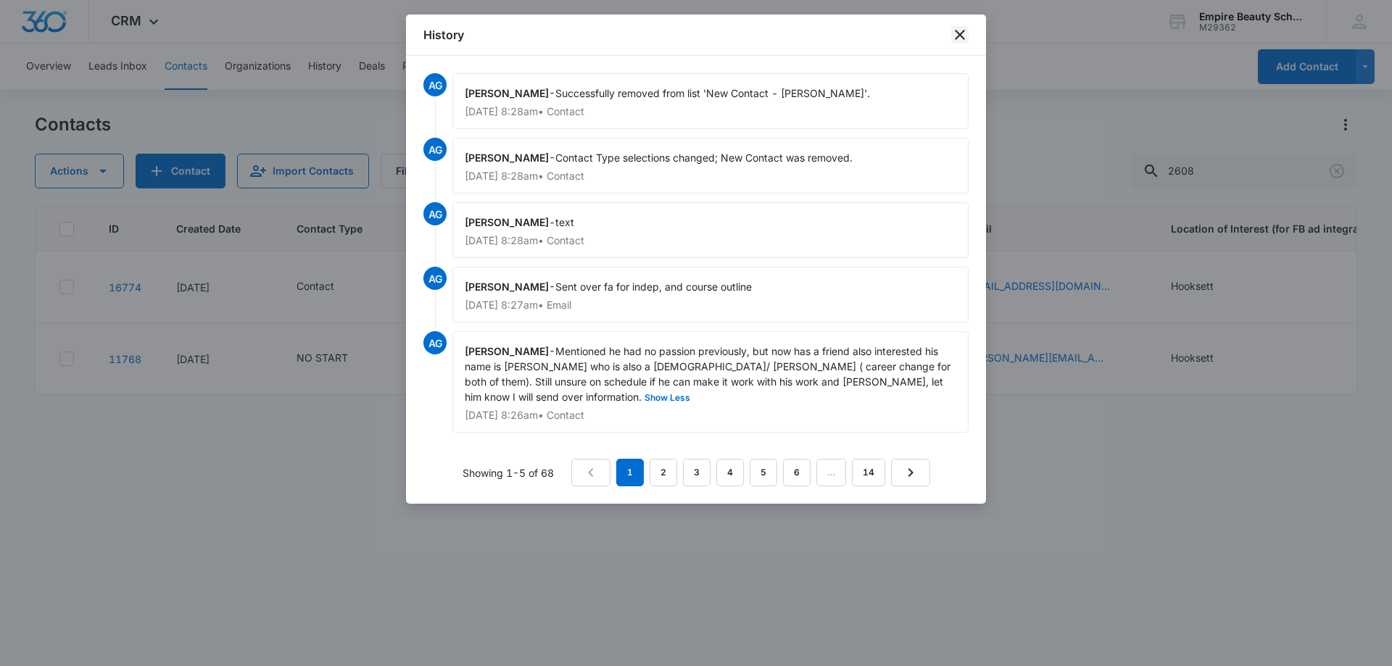
click at [962, 35] on icon "close" at bounding box center [959, 34] width 17 height 17
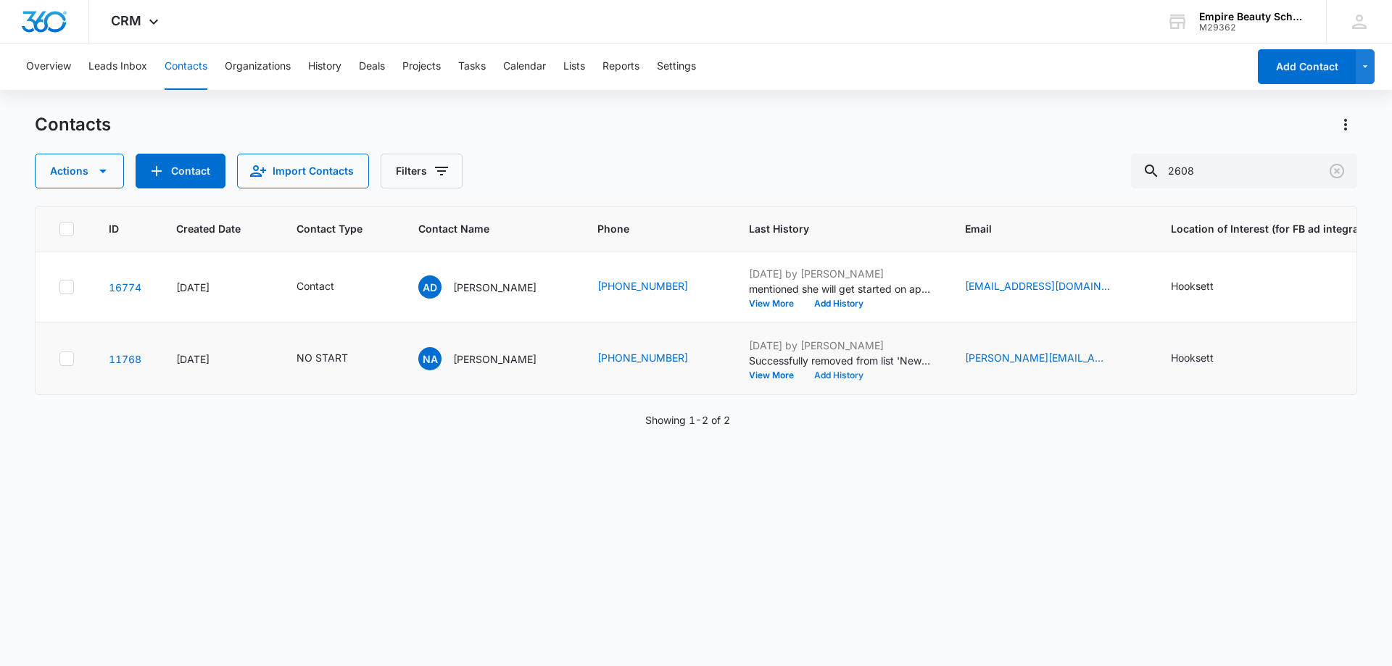
click at [817, 376] on button "Add History" at bounding box center [839, 375] width 70 height 9
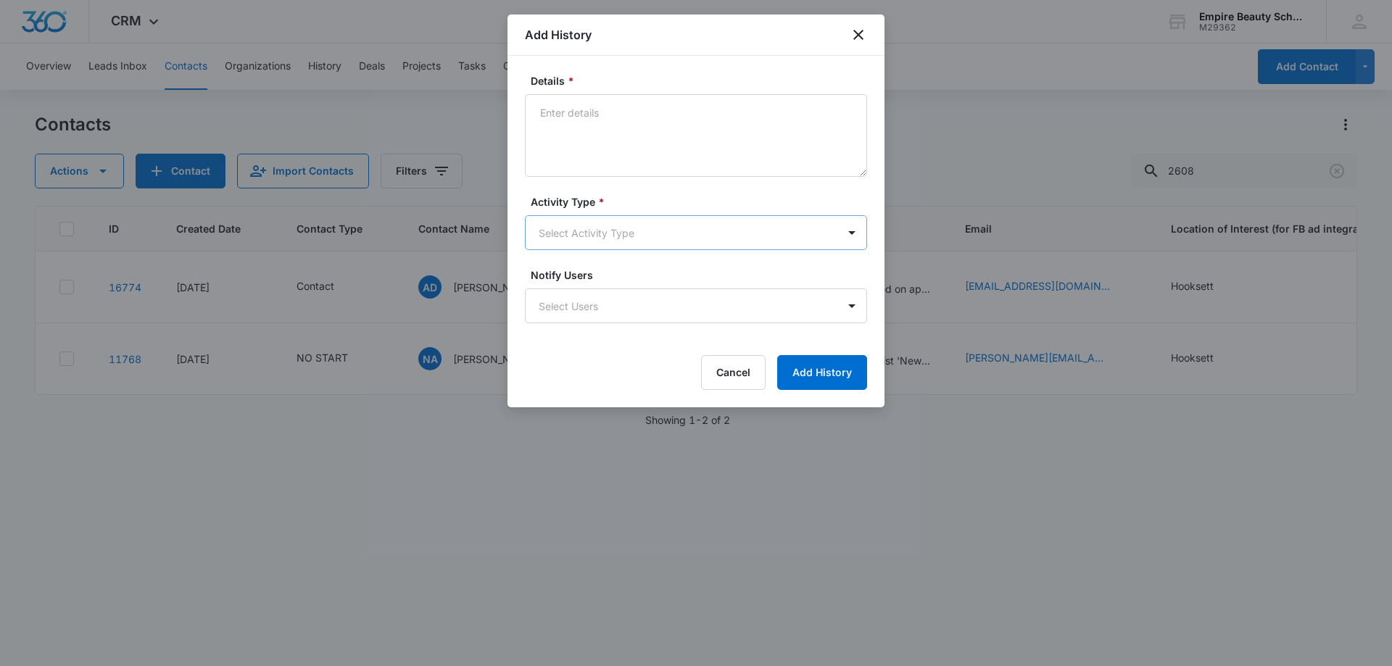
click at [596, 231] on body "CRM Apps Forms CRM Email Shop Payments POS Files Brand Settings AI Assistant Em…" at bounding box center [696, 333] width 1392 height 666
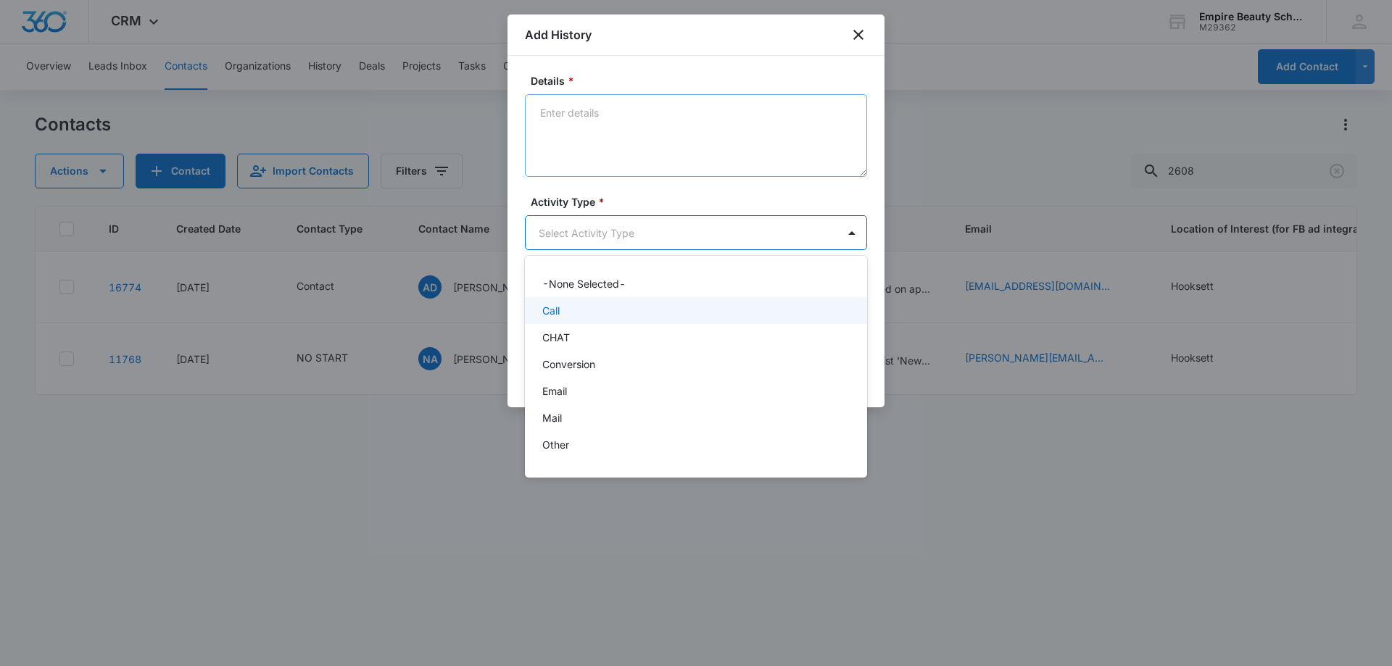
drag, startPoint x: 576, startPoint y: 317, endPoint x: 610, endPoint y: 175, distance: 145.4
click at [576, 317] on div "Call" at bounding box center [694, 310] width 304 height 15
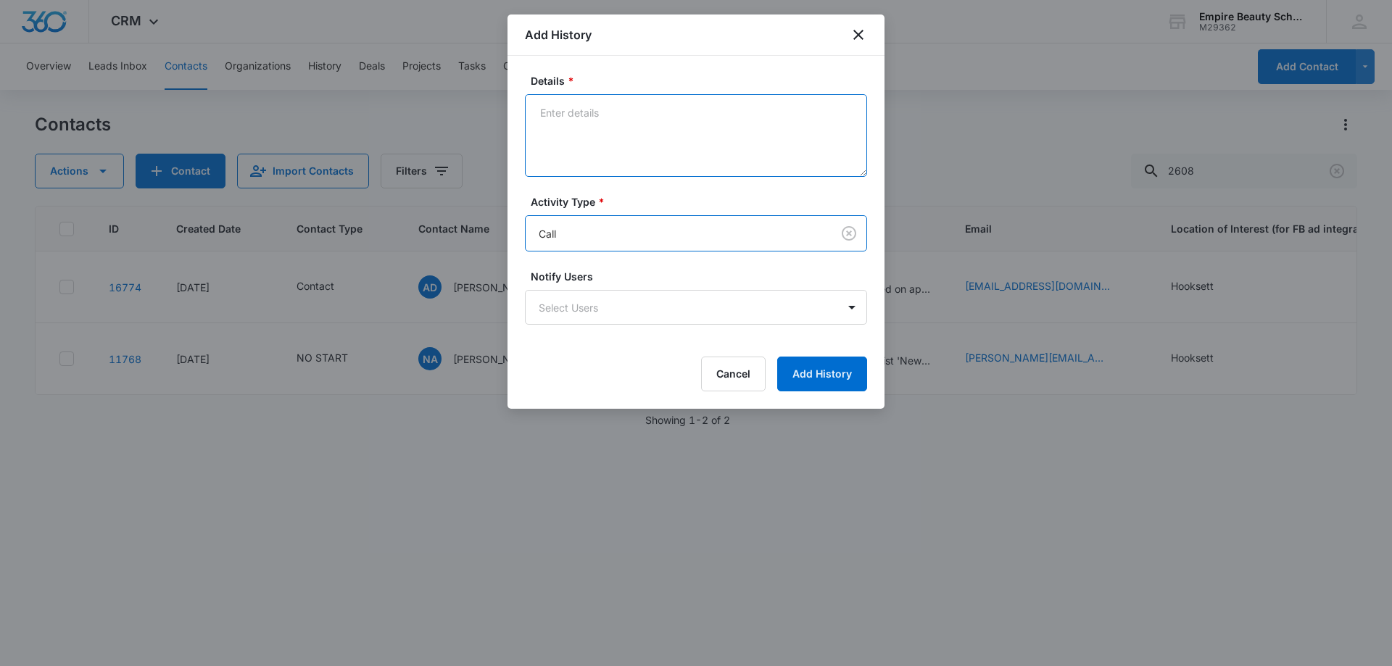
click at [635, 109] on textarea "Details *" at bounding box center [696, 135] width 342 height 83
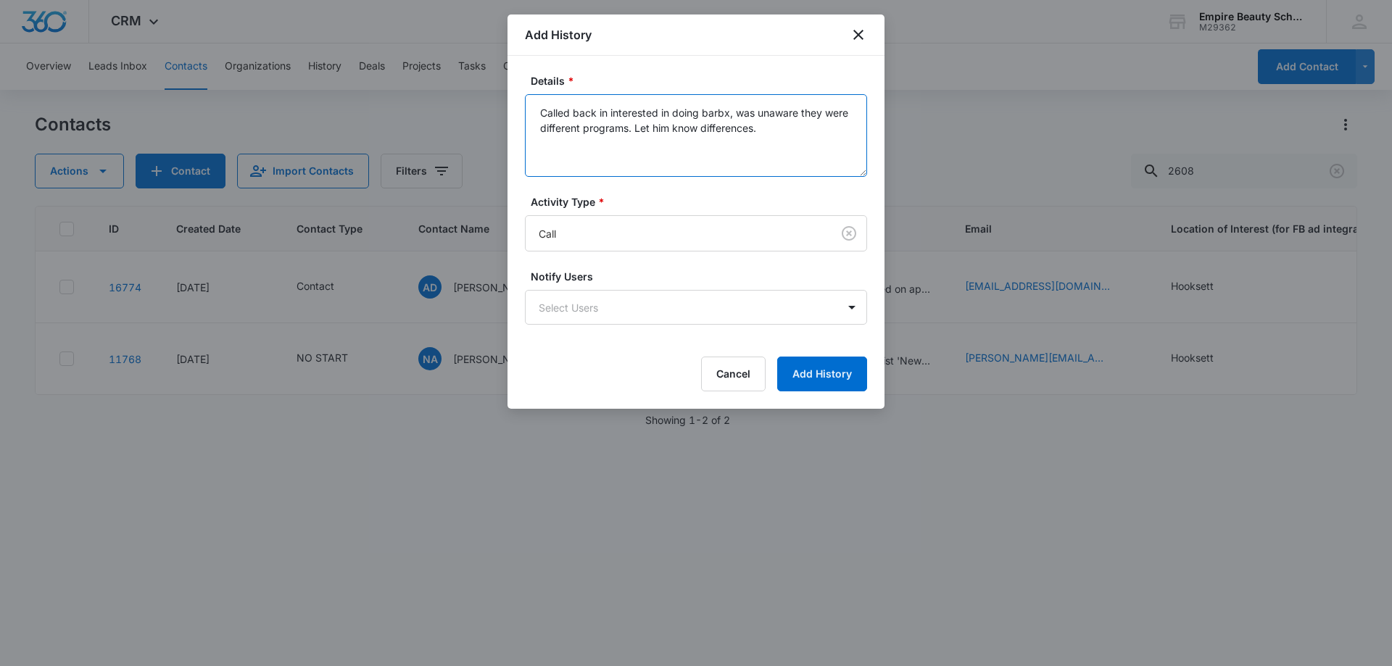
click at [595, 107] on textarea "Called back in interested in doing barbx, was unaware they were different progr…" at bounding box center [696, 135] width 342 height 83
click at [814, 127] on textarea "Called back in interested in doing barbx, was unaware they were different progr…" at bounding box center [696, 135] width 342 height 83
type textarea "Called back in interested in doing barbx, was unaware they were different progr…"
